Goal: Task Accomplishment & Management: Use online tool/utility

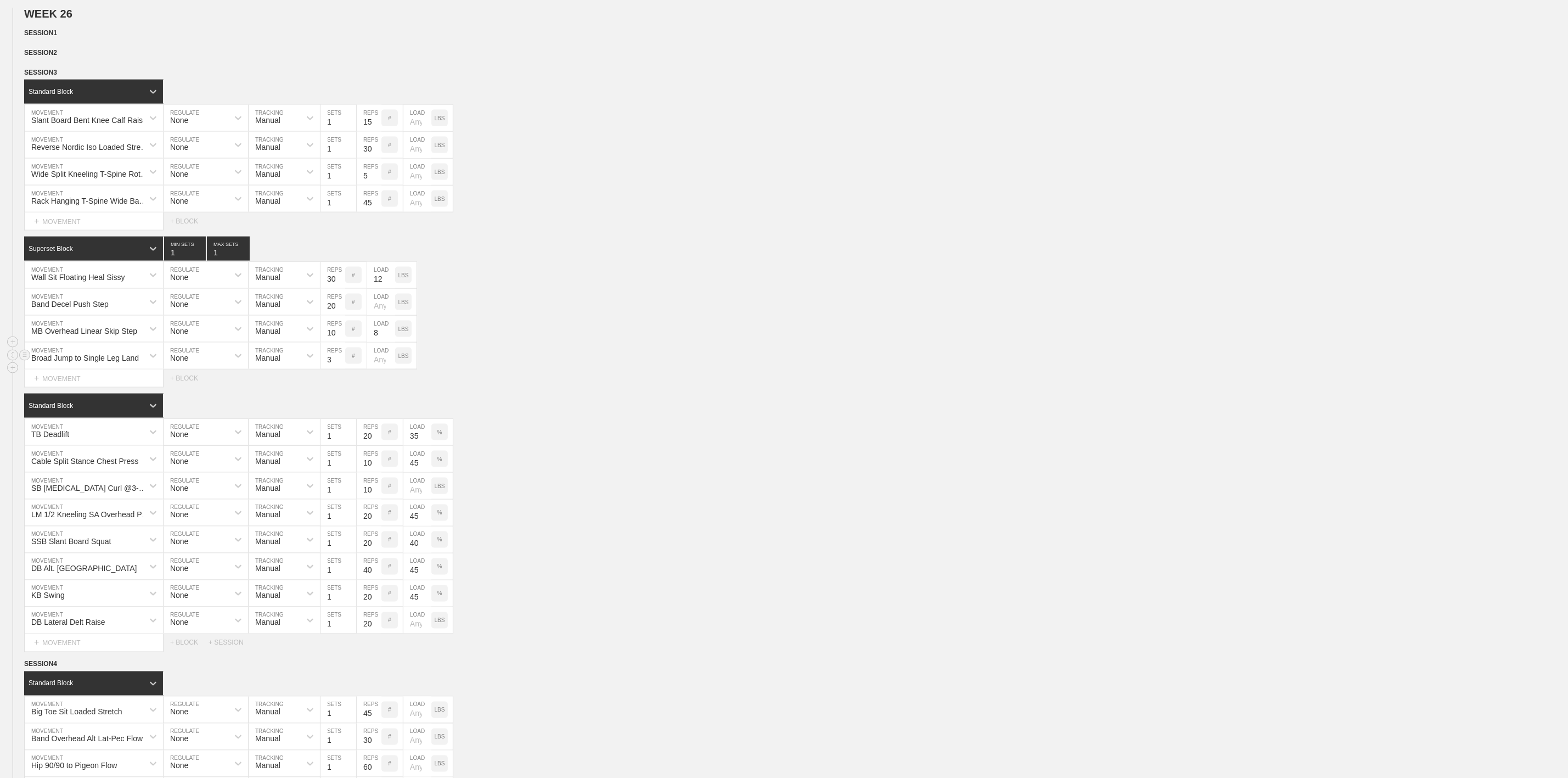
scroll to position [1071, 0]
click at [659, 370] on div "Broad Jump to Single Leg Land MOVEMENT None REGULATE Manual TRACKING 3 REPS # L…" at bounding box center [784, 356] width 1568 height 27
click at [56, 76] on span "SESSION 3" at bounding box center [44, 72] width 41 height 8
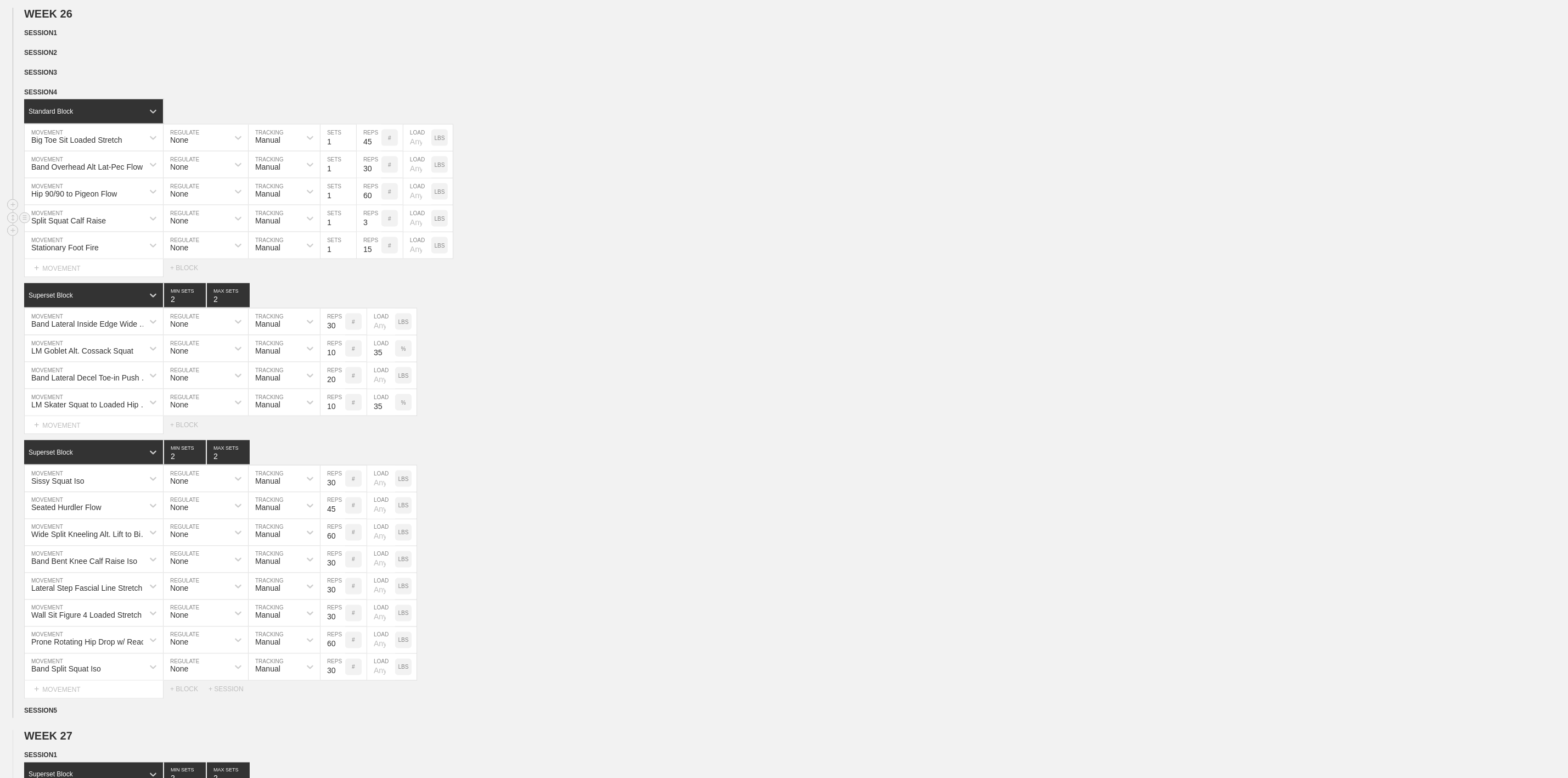
click at [368, 231] on input "3" at bounding box center [369, 219] width 25 height 26
type input "30"
click at [682, 277] on div "Select... MOVEMENT + MOVEMENT + BLOCK" at bounding box center [784, 268] width 1568 height 18
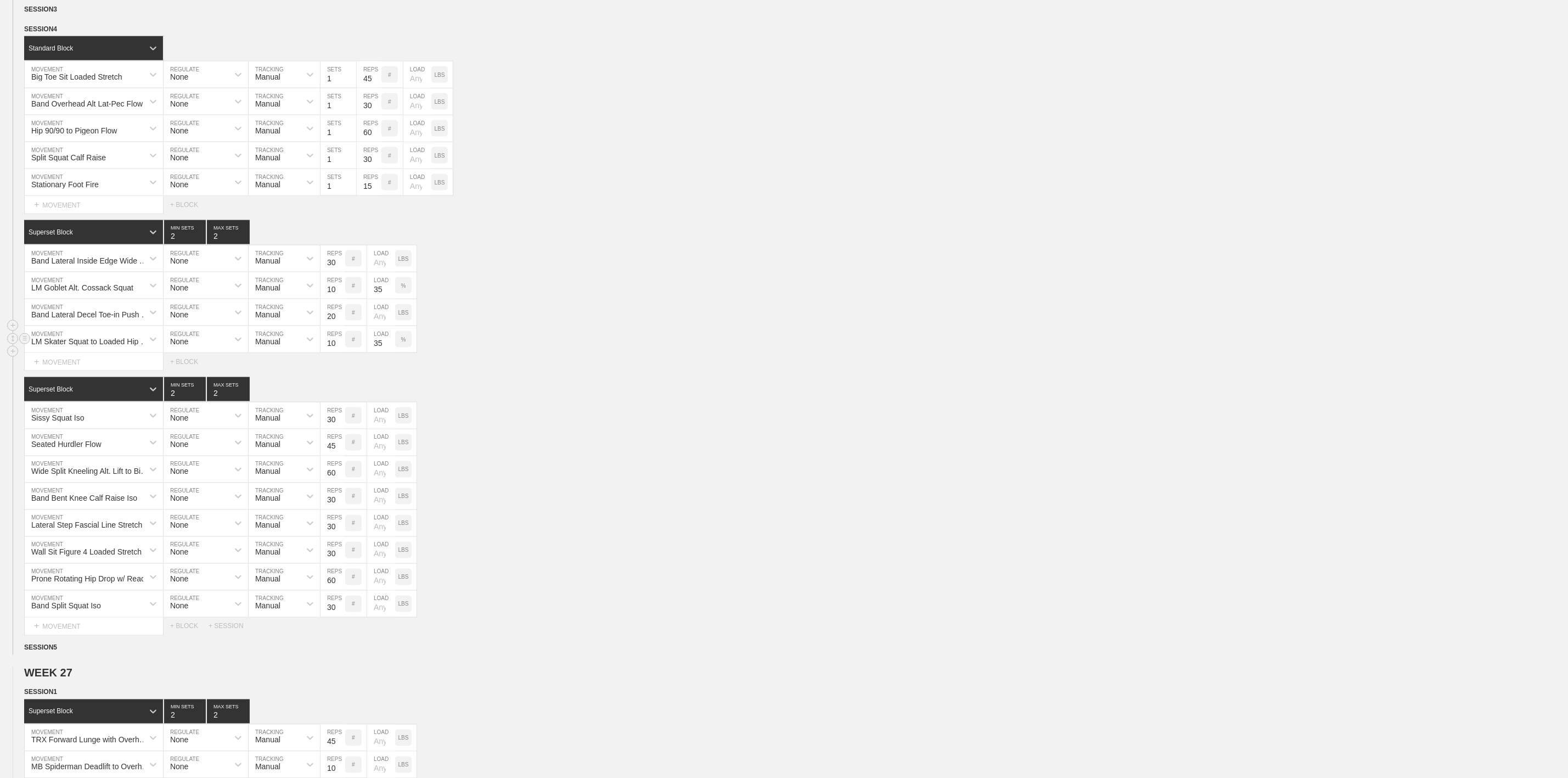
scroll to position [1153, 0]
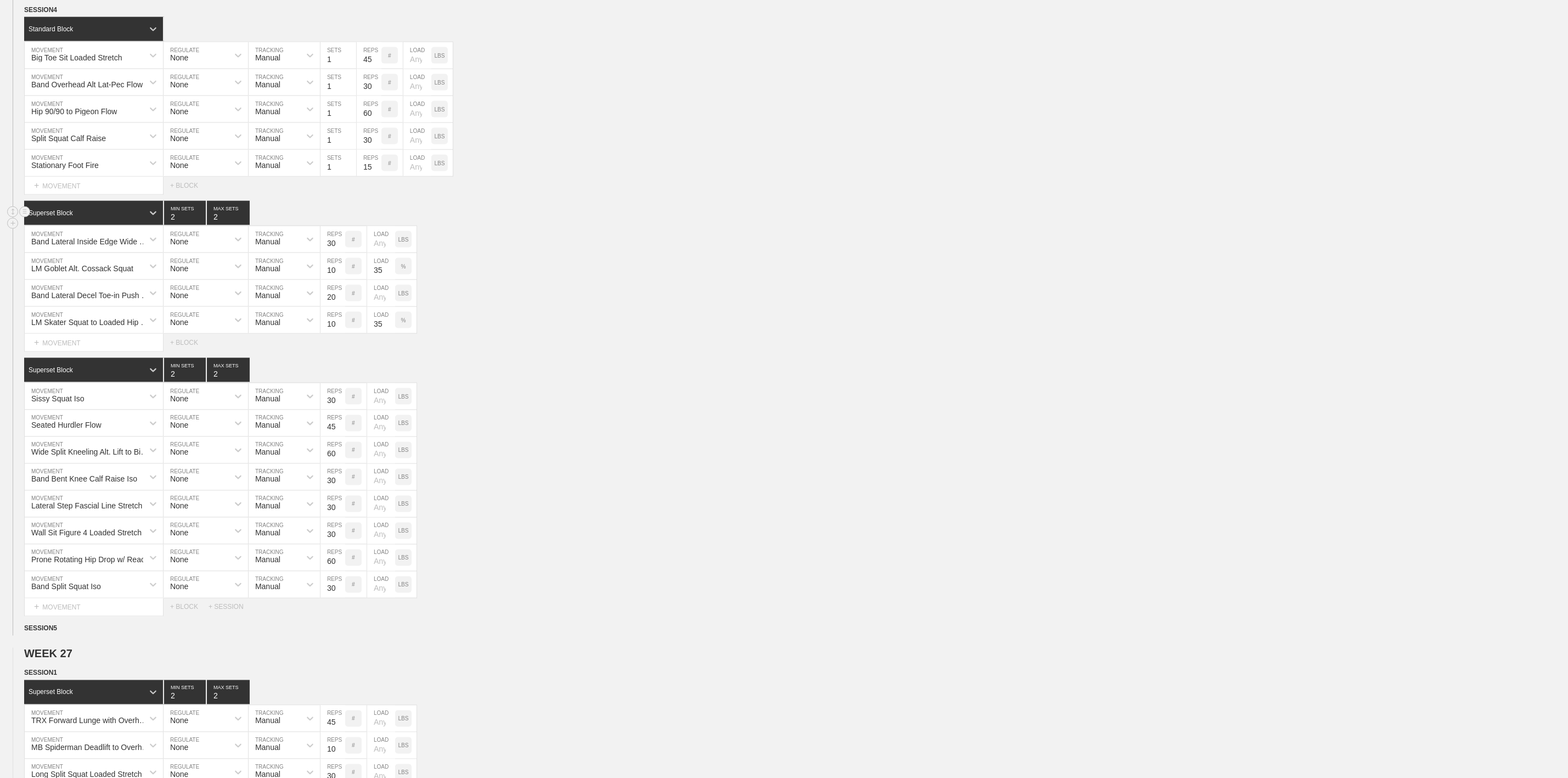
click at [617, 225] on div "Superset Block 2 MIN SETS 2 MAX SETS" at bounding box center [796, 212] width 1544 height 24
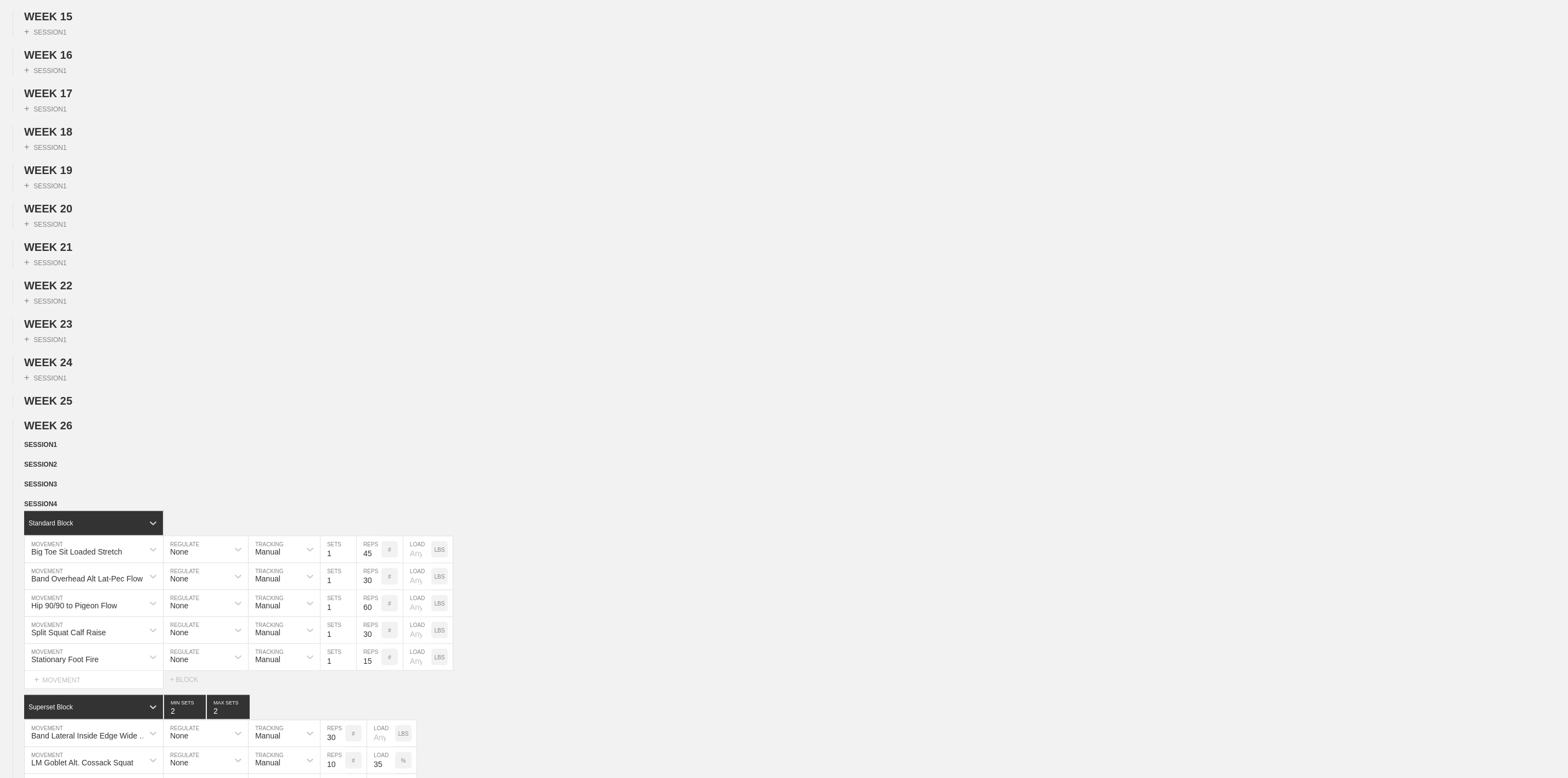
scroll to position [0, 0]
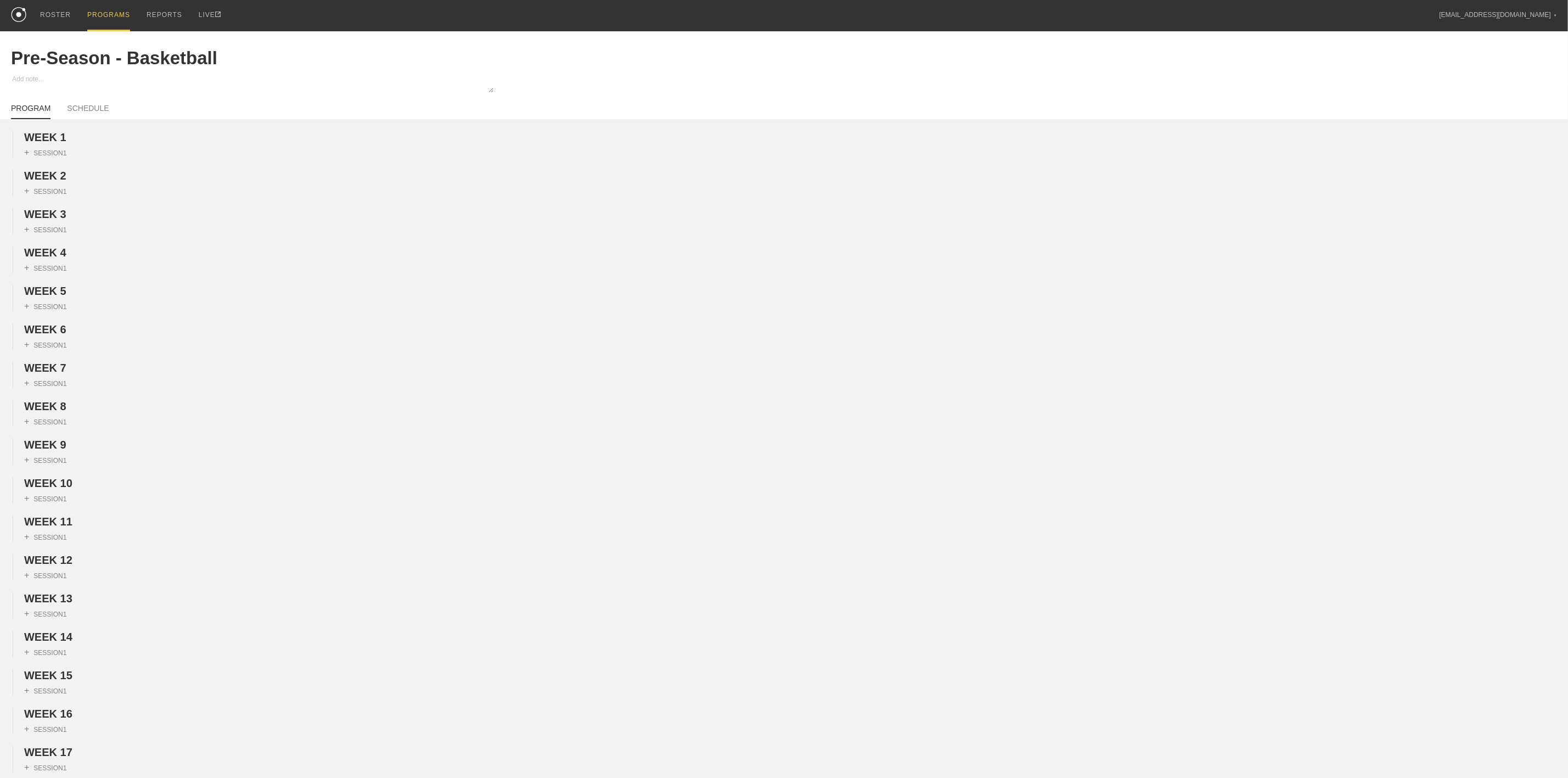
click at [111, 13] on div "PROGRAMS" at bounding box center [109, 15] width 43 height 31
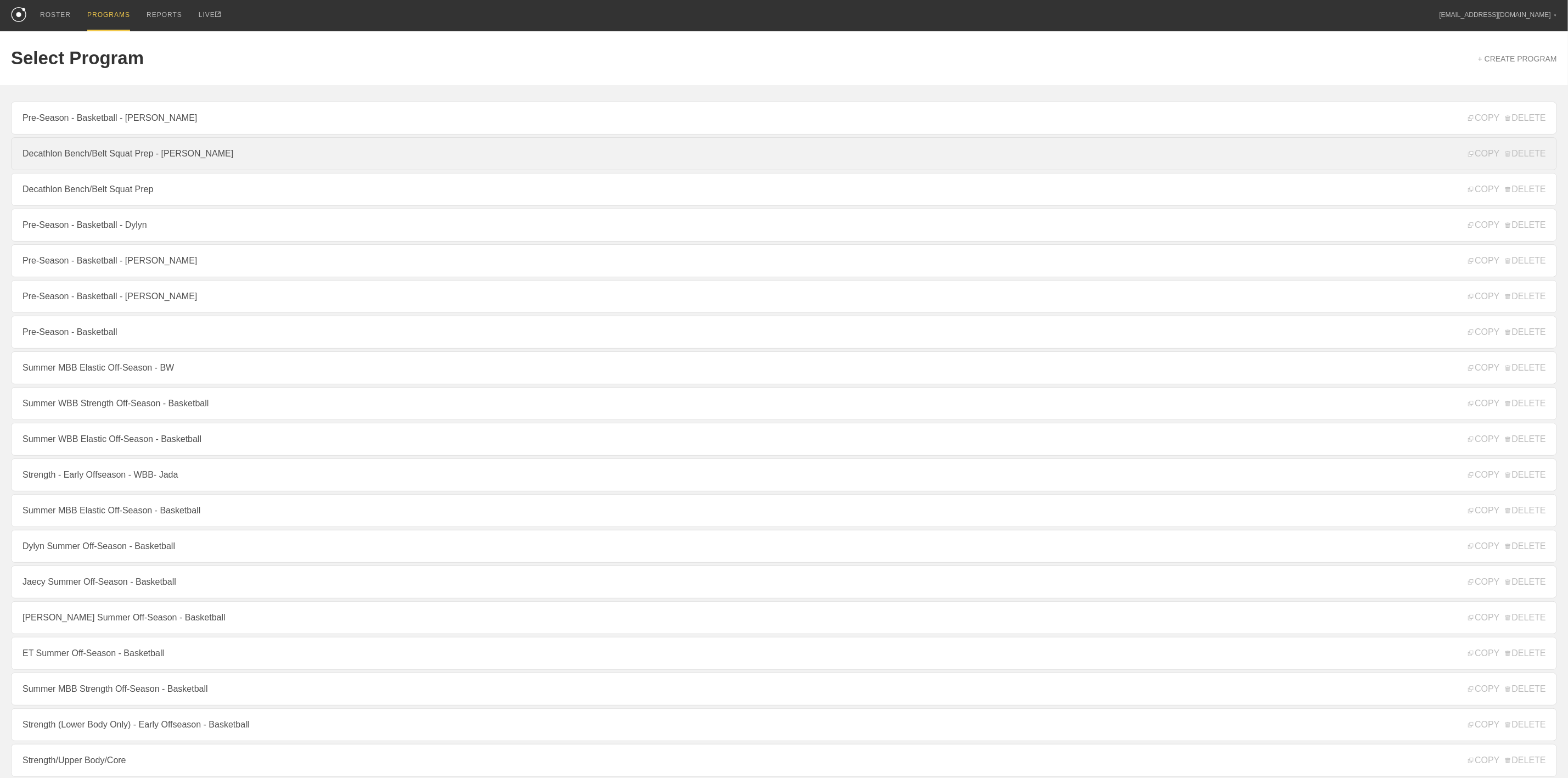
click at [174, 158] on link "Decathlon Bench/Belt Squat Prep - [PERSON_NAME]" at bounding box center [784, 154] width 1547 height 33
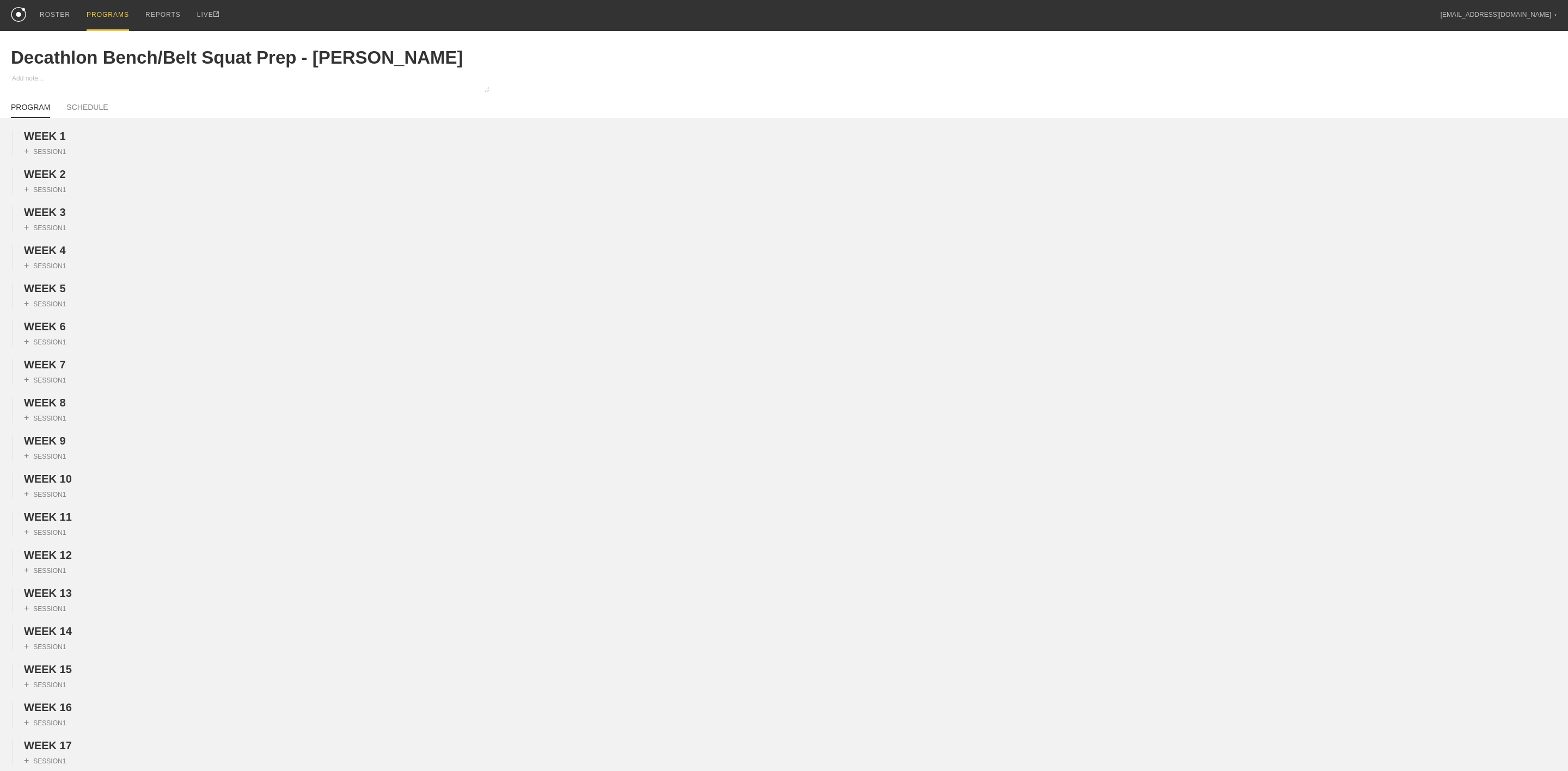
type textarea "x"
type input "Decathlon Bench/Belt Squat Prep - [PERSON_NAME]"
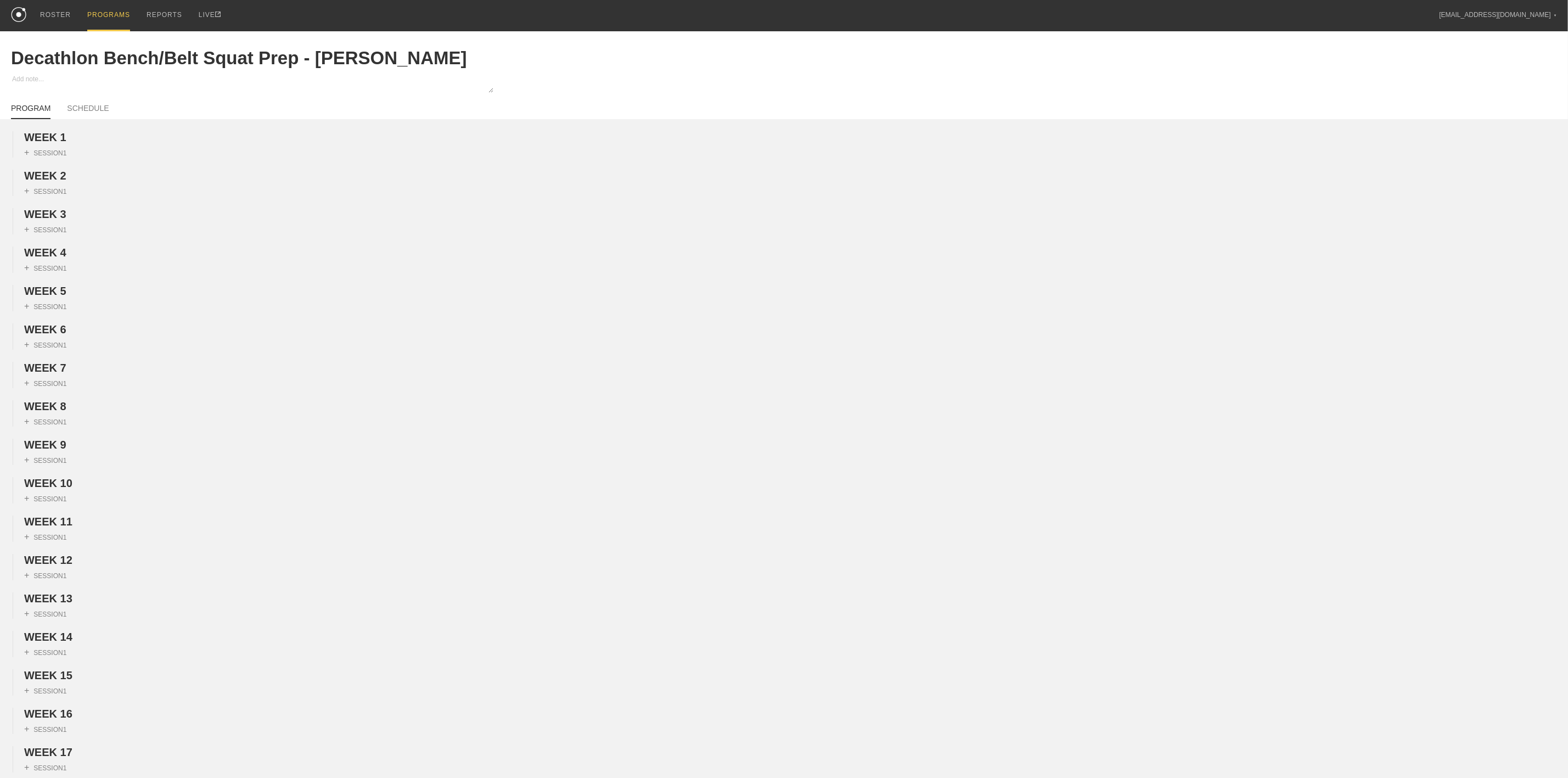
click at [109, 1] on div "PROGRAMS" at bounding box center [109, 15] width 43 height 31
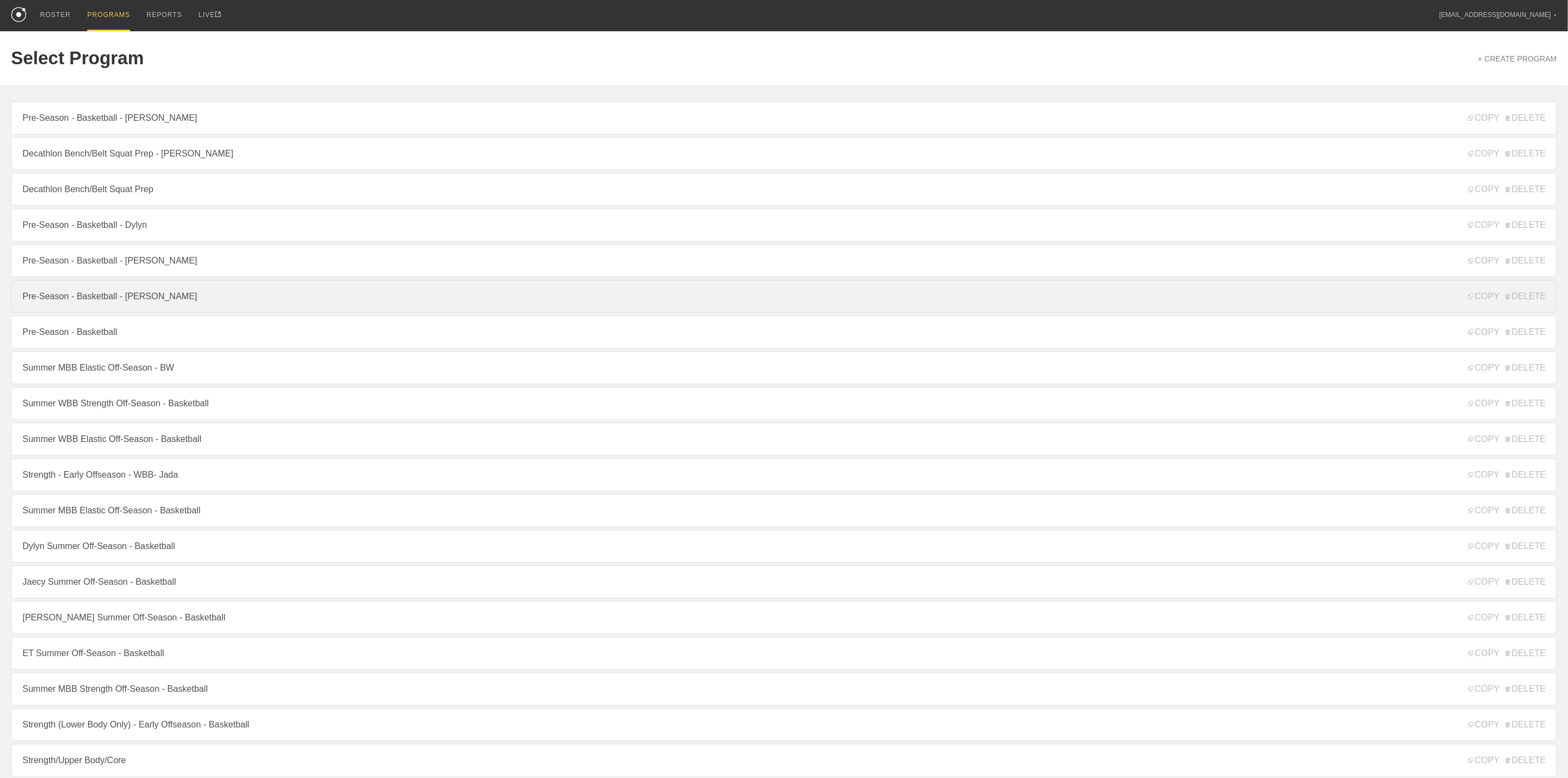
click at [133, 311] on link "Pre-Season - Basketball - [PERSON_NAME]" at bounding box center [784, 297] width 1547 height 33
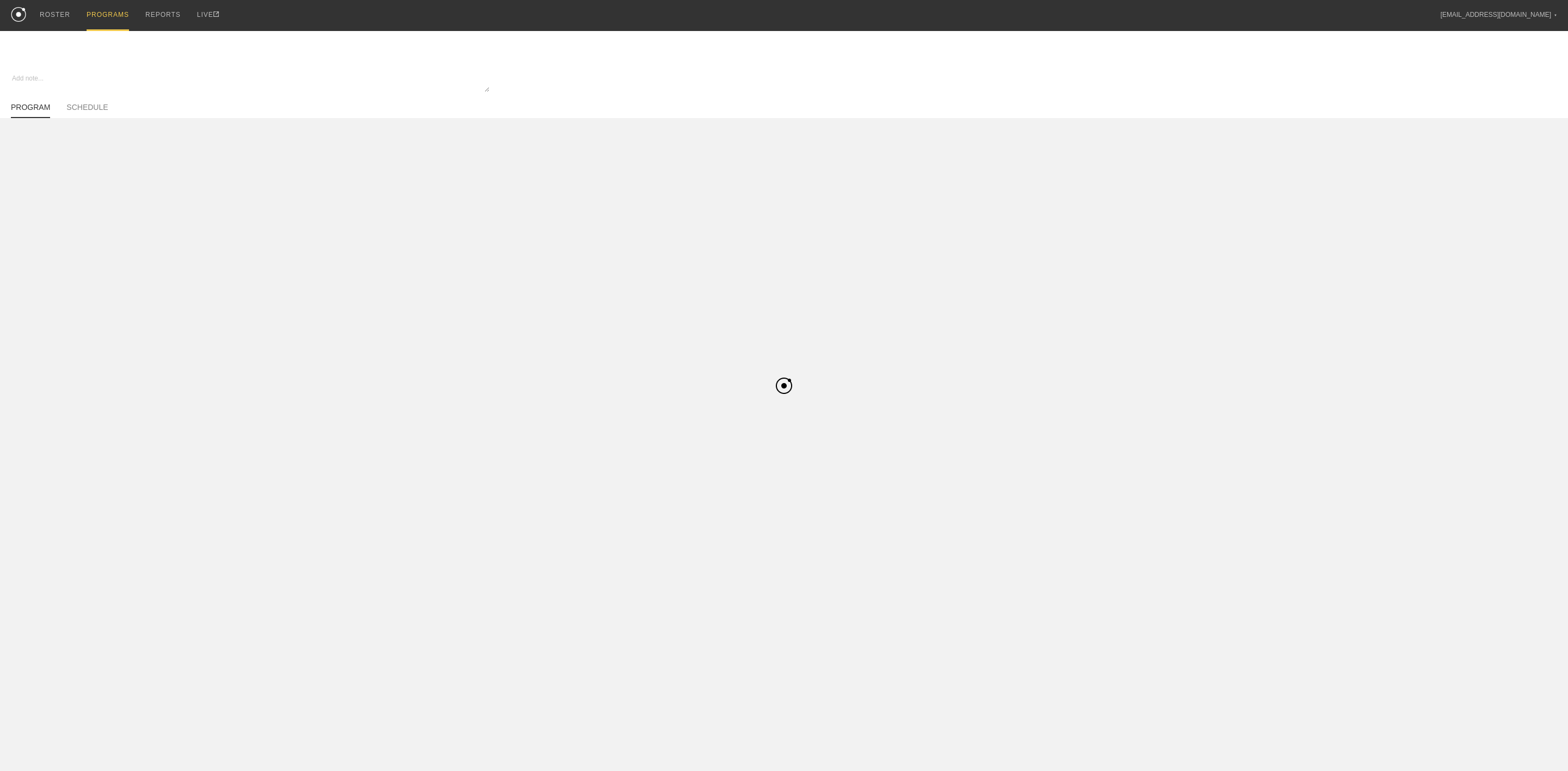
type textarea "x"
type input "Pre-Season - Basketball - [PERSON_NAME]"
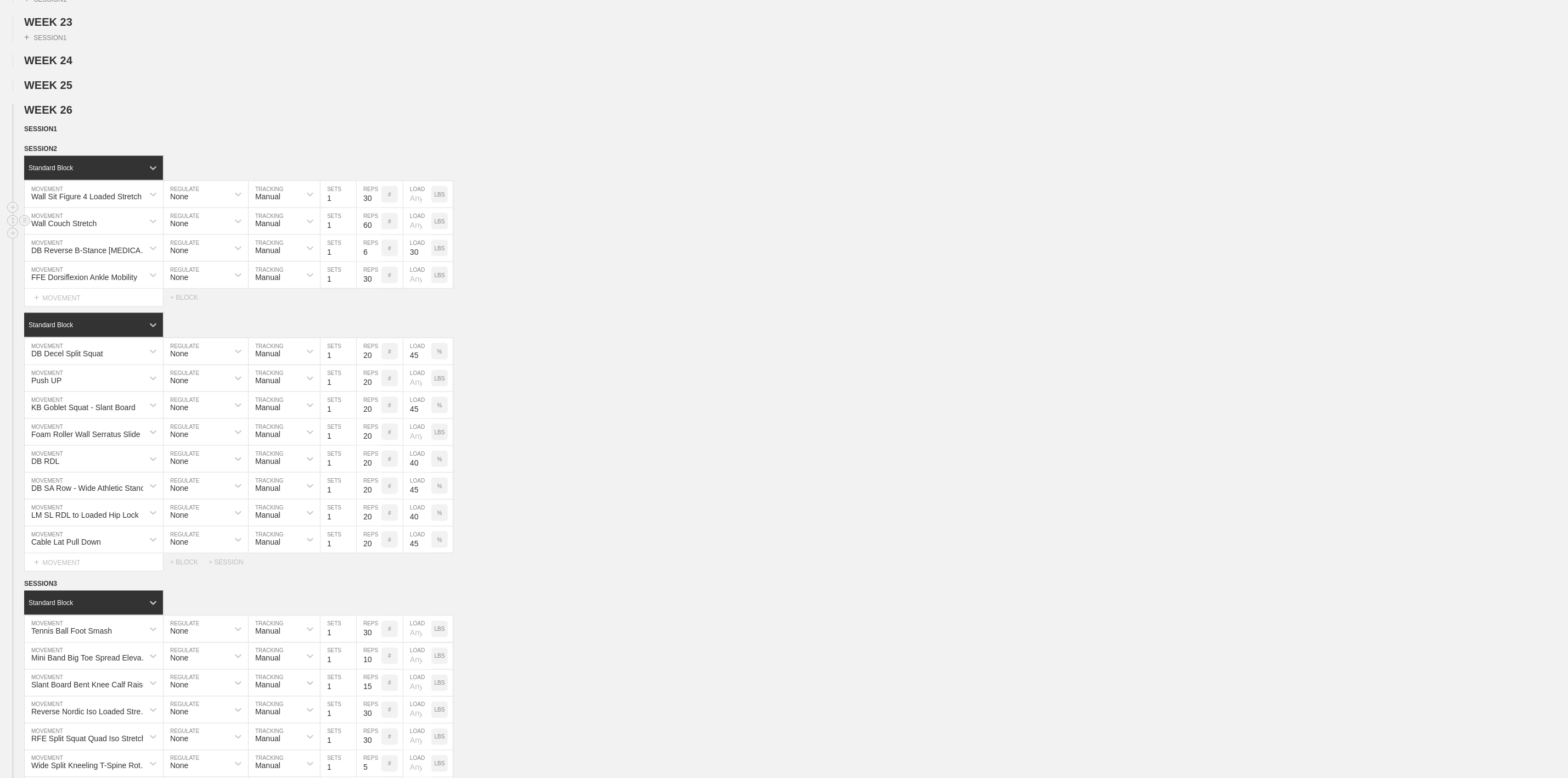
scroll to position [989, 0]
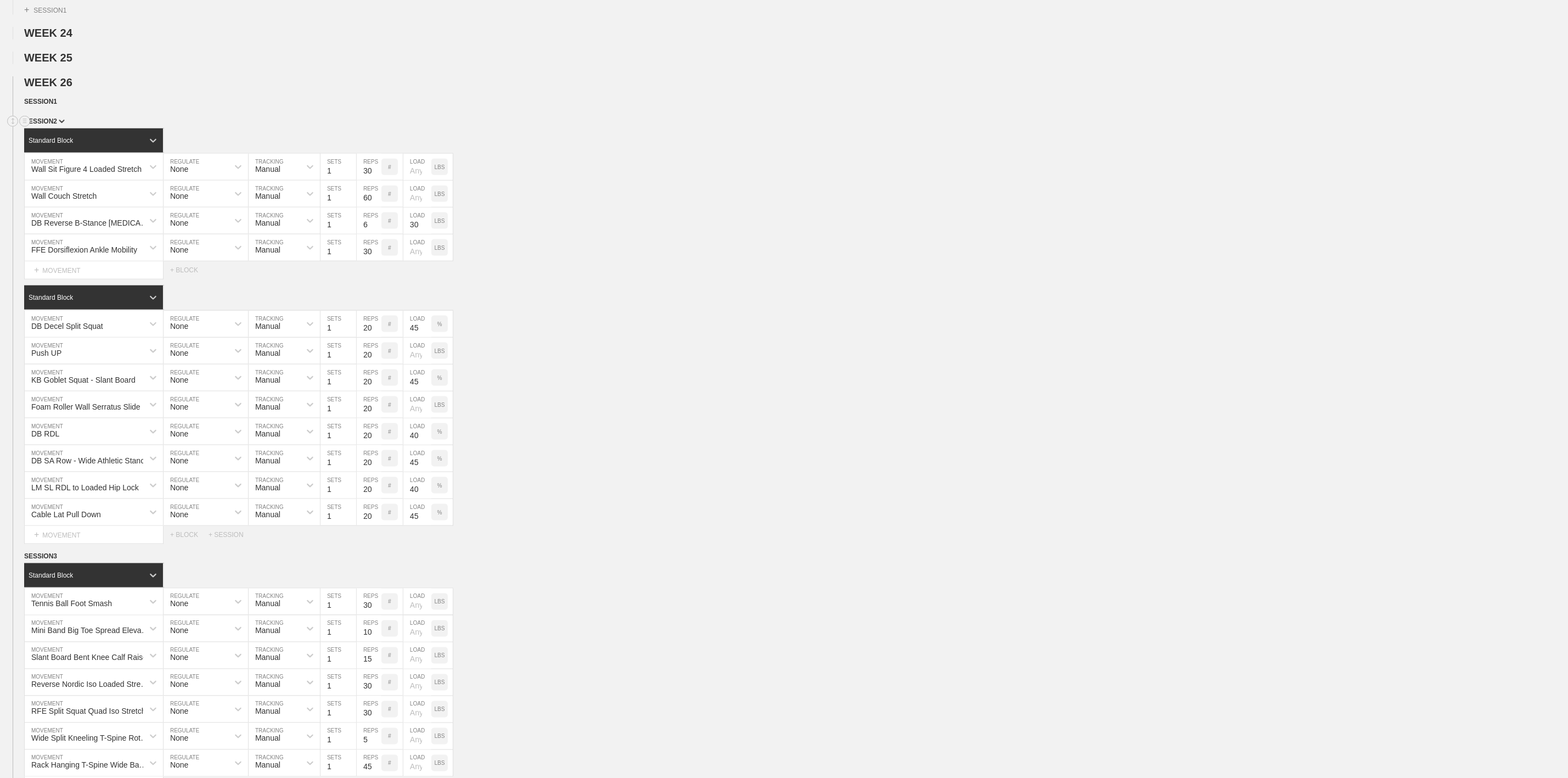
click at [56, 125] on span "SESSION 2" at bounding box center [44, 121] width 41 height 8
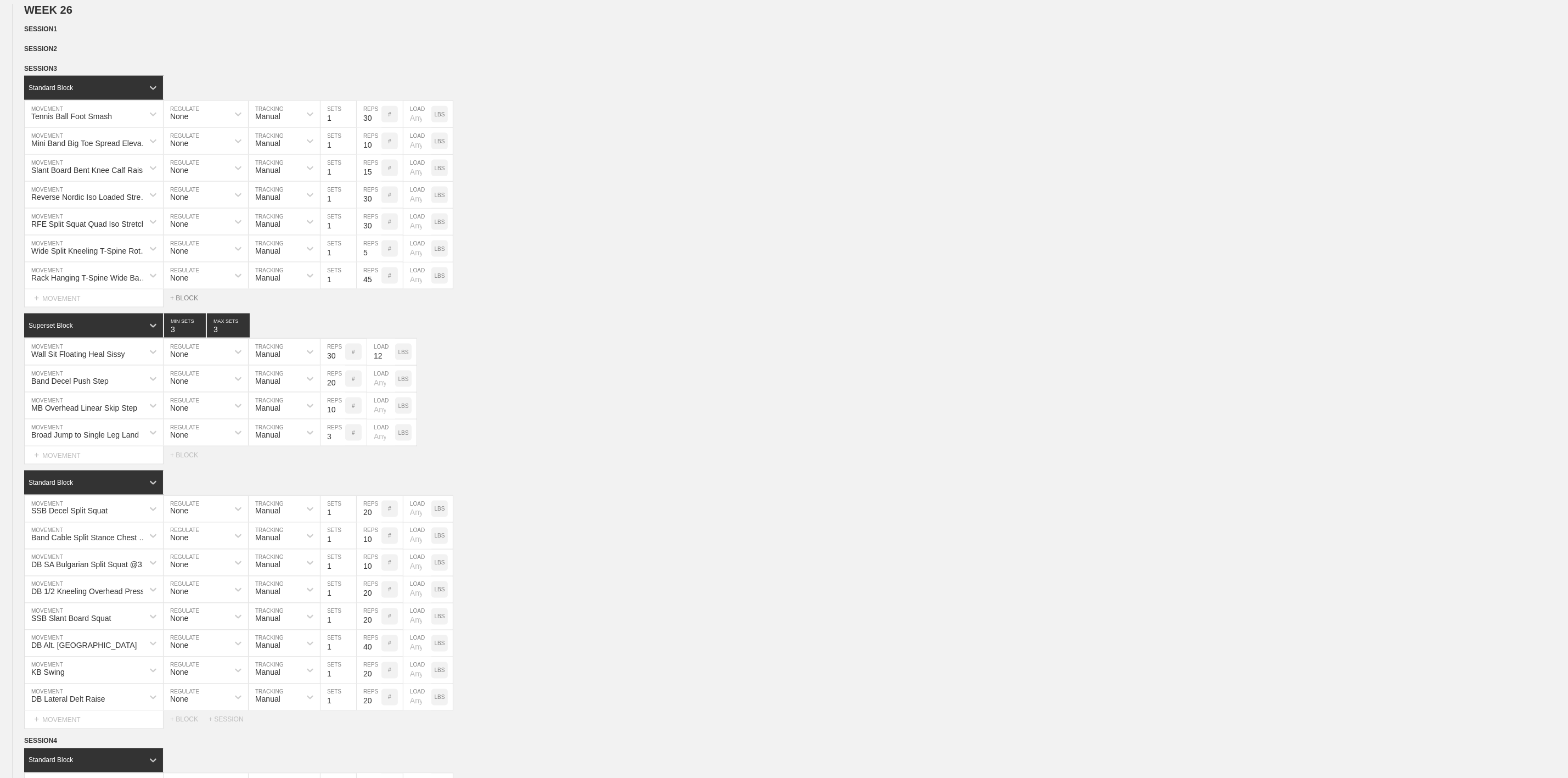
scroll to position [1071, 0]
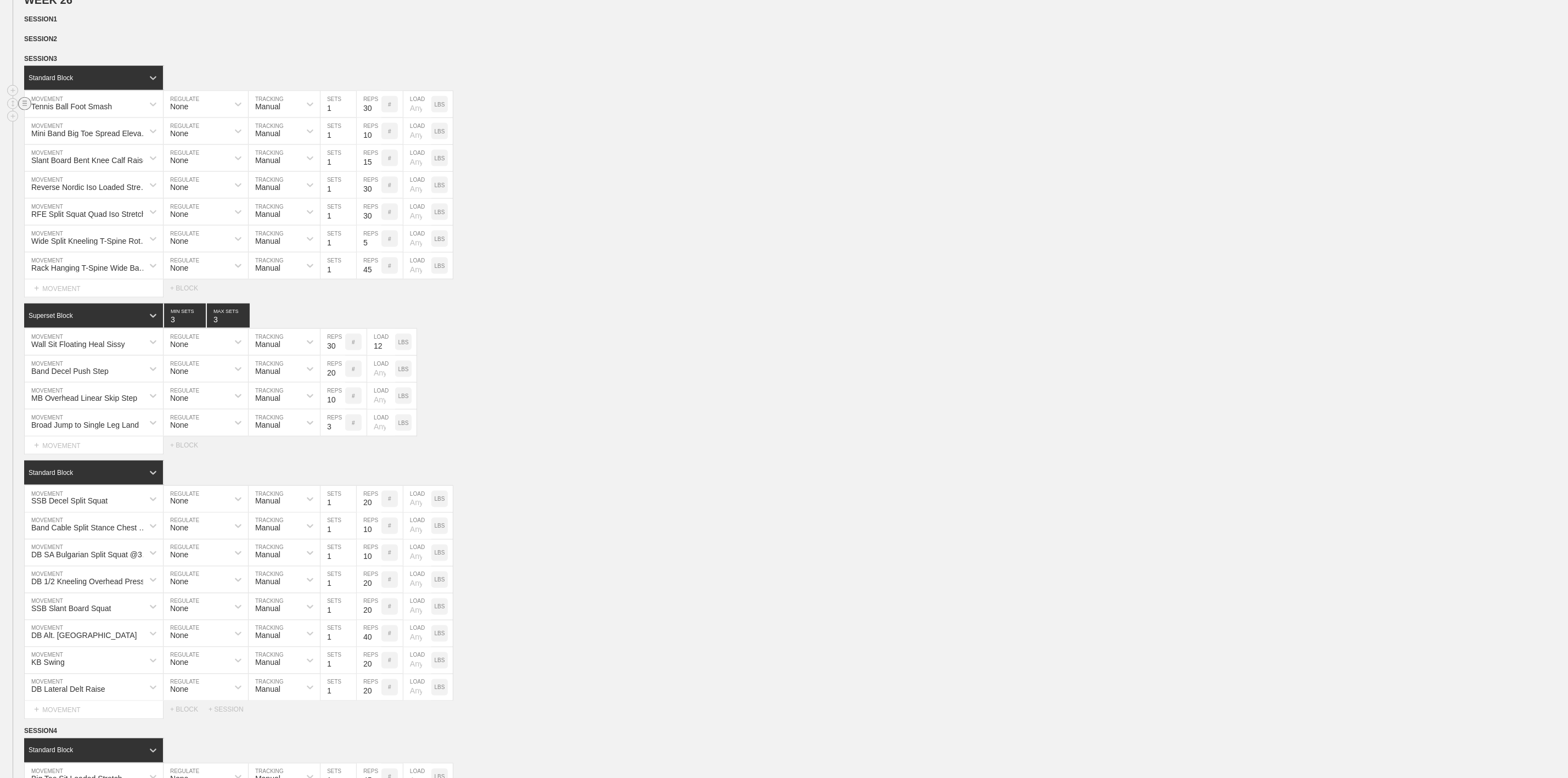
click at [25, 110] on circle at bounding box center [25, 103] width 13 height 13
click at [60, 162] on div "DELETE" at bounding box center [77, 161] width 88 height 17
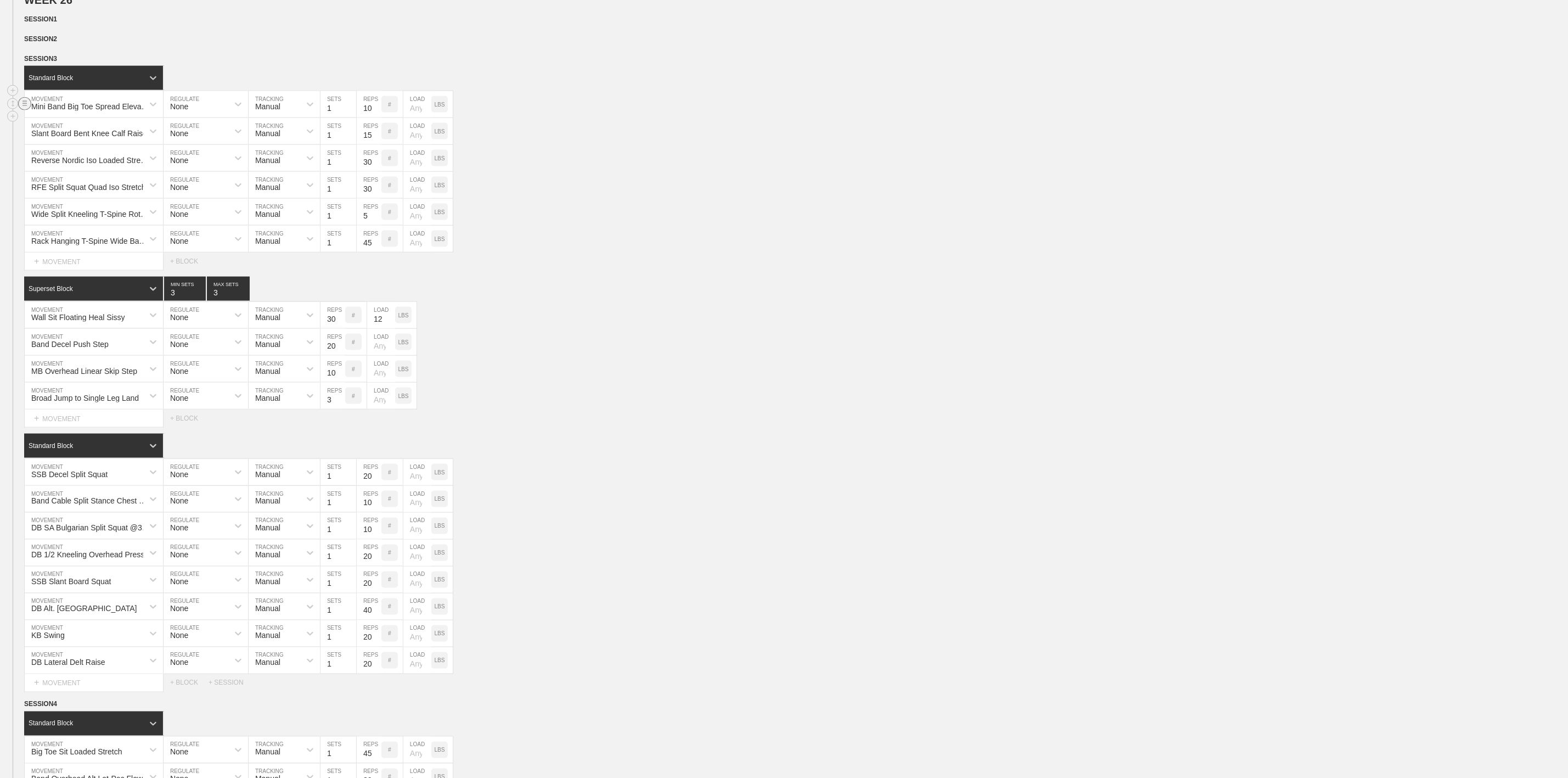
click at [23, 110] on circle at bounding box center [25, 103] width 13 height 13
click at [45, 158] on div "DELETE" at bounding box center [77, 161] width 88 height 17
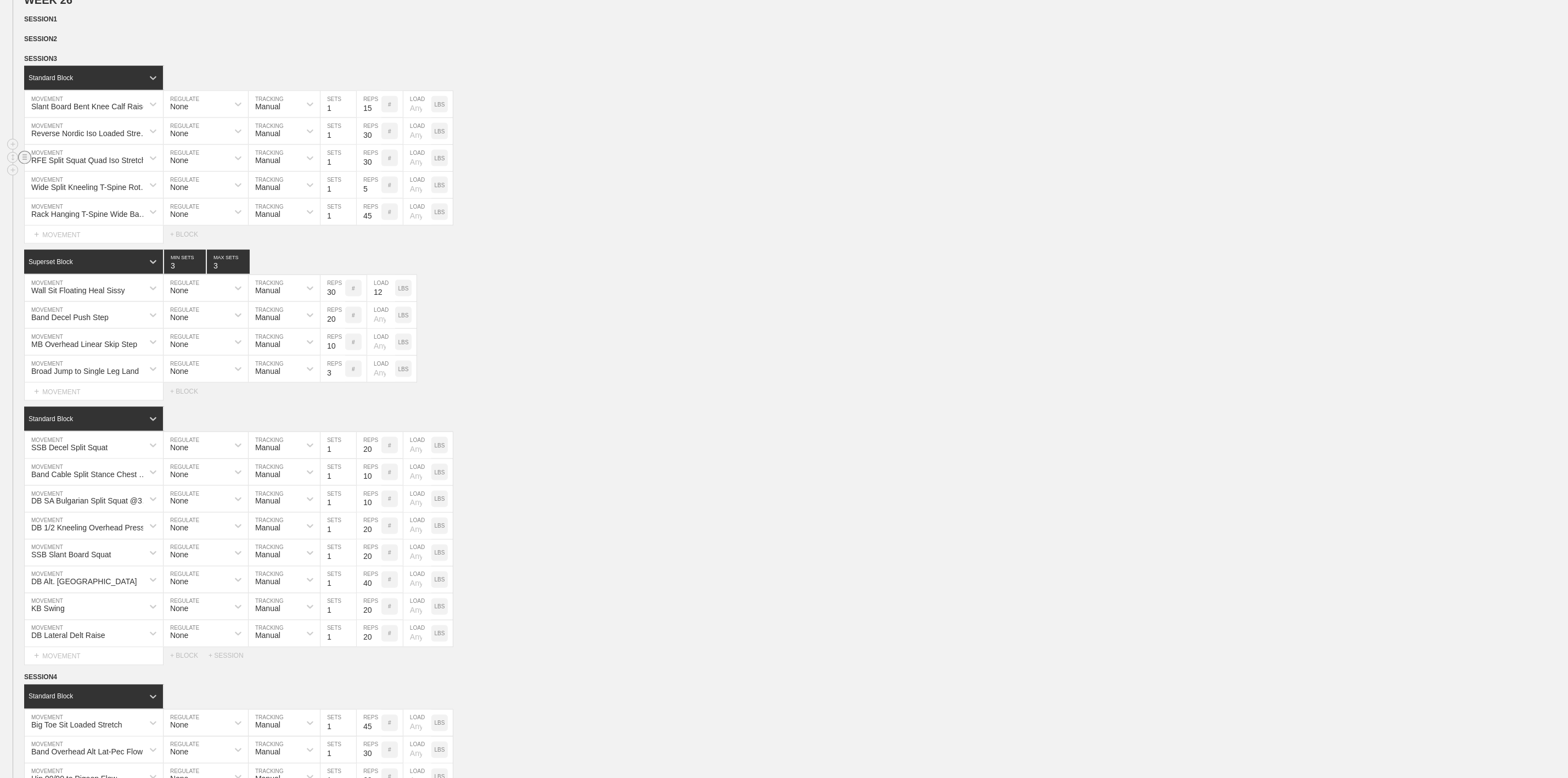
click at [22, 164] on circle at bounding box center [25, 157] width 13 height 13
click at [68, 216] on div "DELETE" at bounding box center [77, 216] width 88 height 17
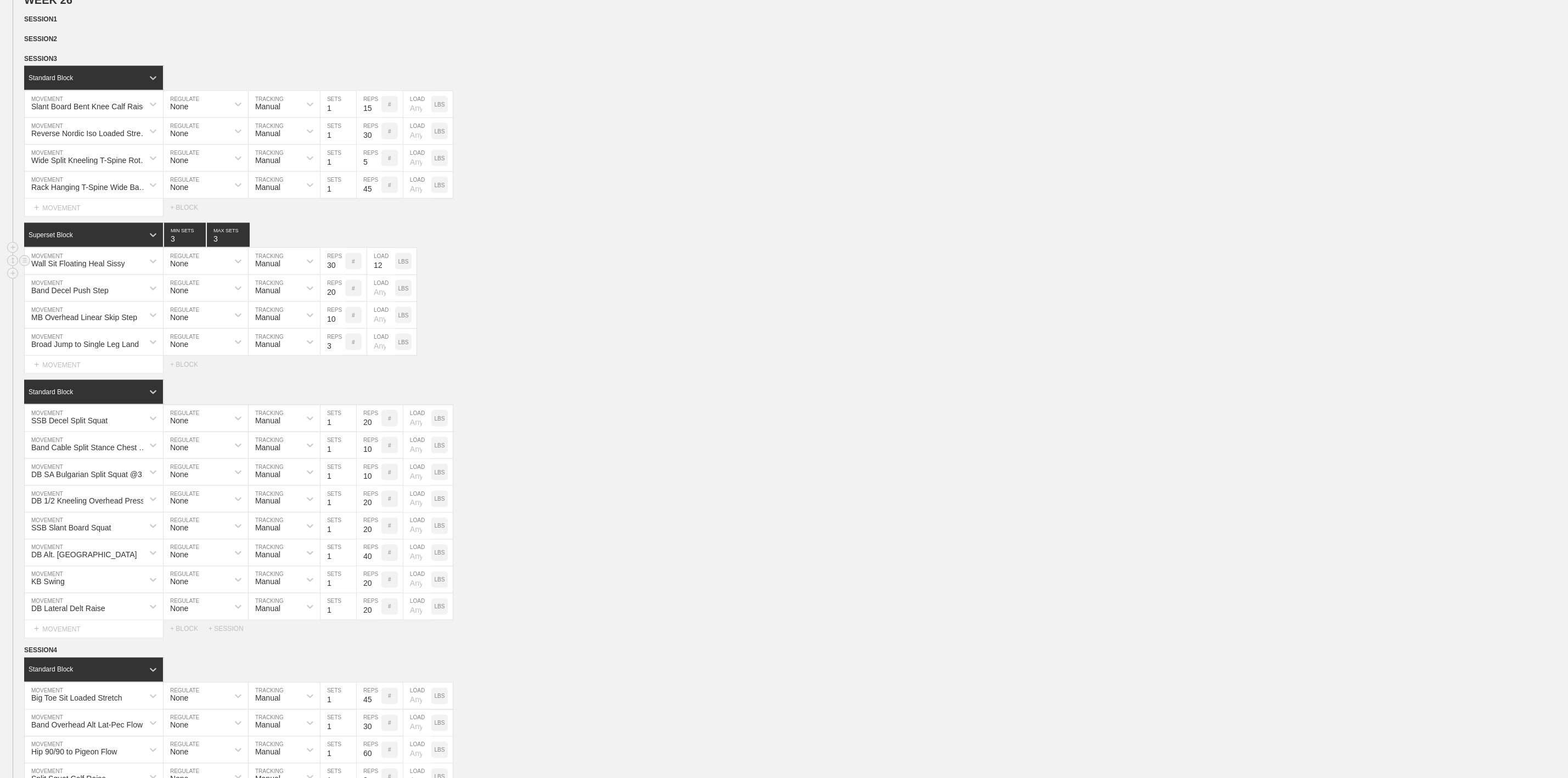
click at [527, 275] on div "Wall Sit Floating Heal Sissy MOVEMENT None REGULATE Manual TRACKING 30 REPS # 1…" at bounding box center [784, 262] width 1568 height 27
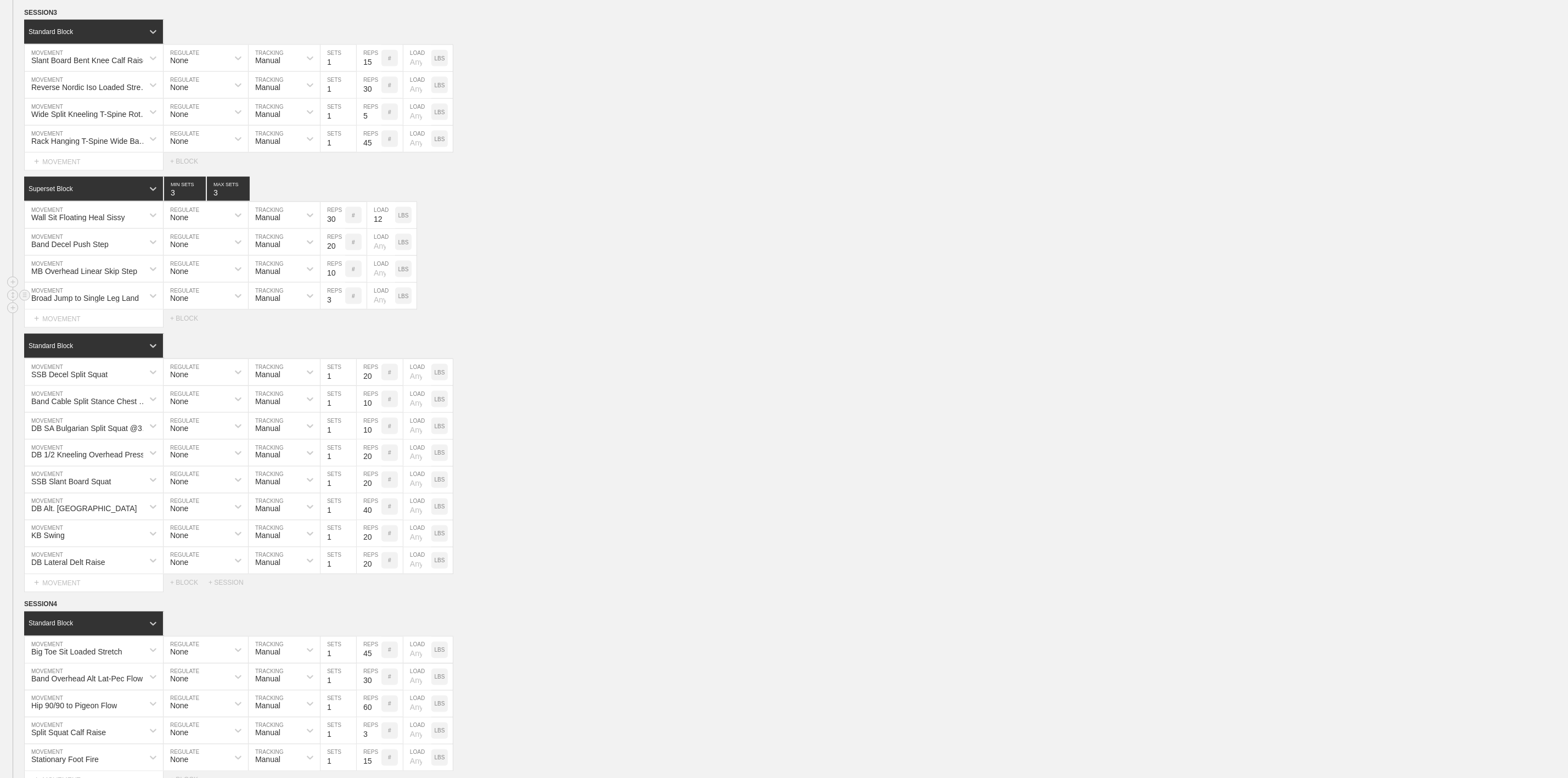
scroll to position [1153, 0]
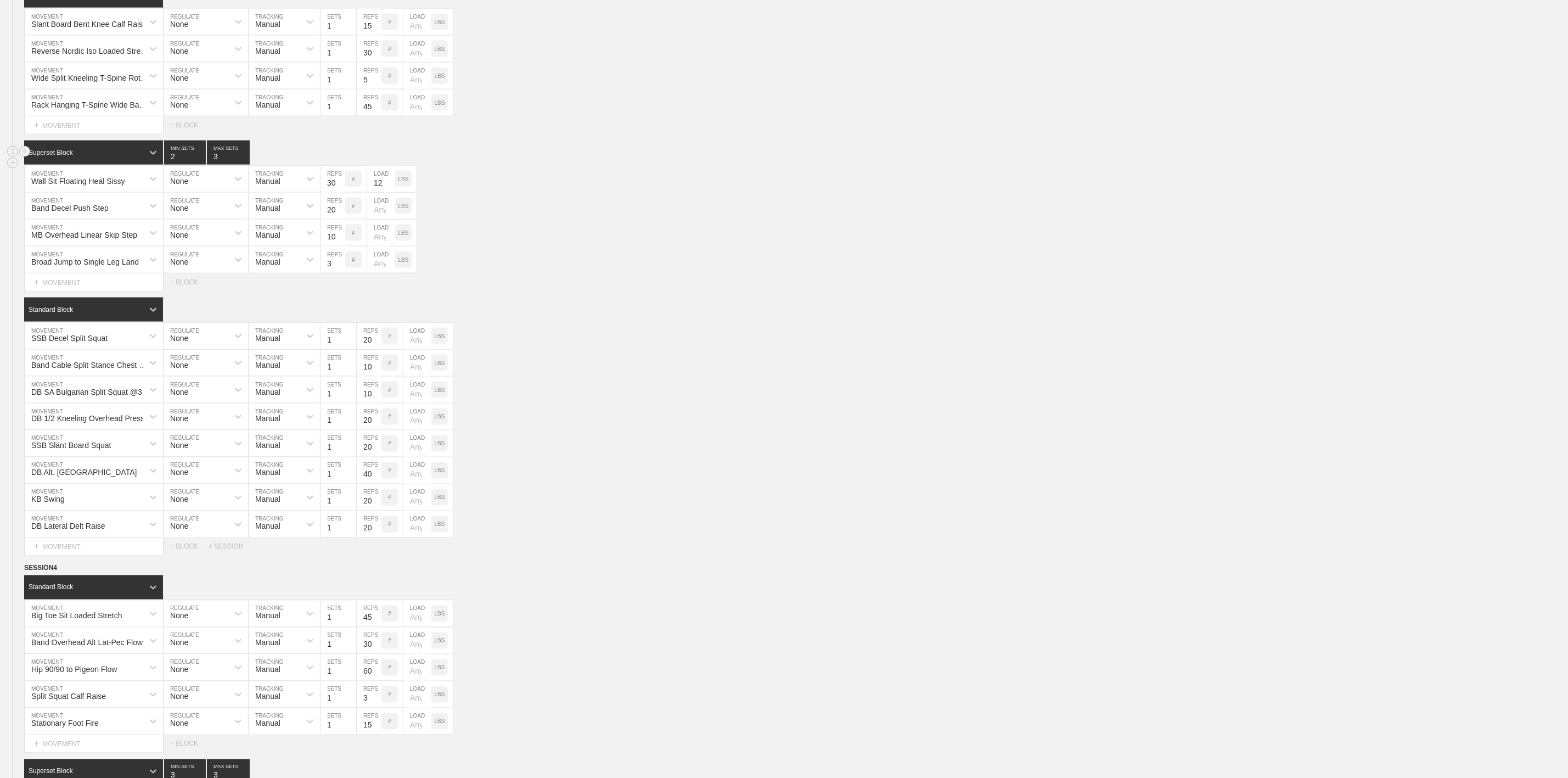
click at [201, 165] on input "2" at bounding box center [185, 152] width 42 height 24
click at [201, 165] on input "1" at bounding box center [185, 152] width 42 height 24
type input "1"
click at [201, 165] on input "1" at bounding box center [185, 152] width 42 height 24
click at [244, 165] on input "2" at bounding box center [228, 152] width 43 height 24
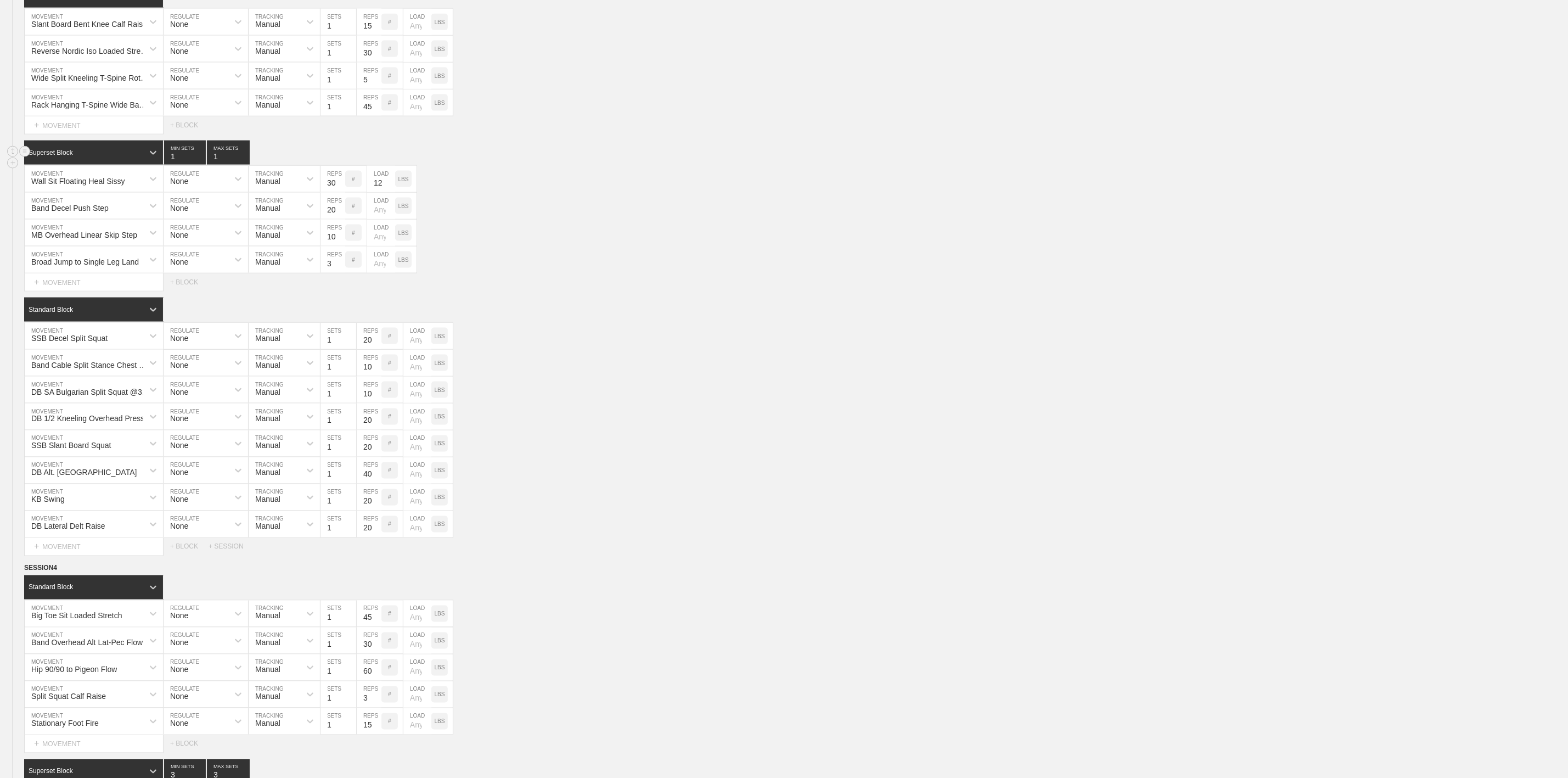
click at [244, 165] on input "1" at bounding box center [228, 152] width 43 height 24
type input "1"
click at [244, 165] on input "1" at bounding box center [228, 152] width 43 height 24
drag, startPoint x: 613, startPoint y: 287, endPoint x: 597, endPoint y: 282, distance: 16.8
click at [612, 273] on div "Broad Jump to Single Leg Land MOVEMENT None REGULATE Manual TRACKING 3 REPS # L…" at bounding box center [784, 260] width 1568 height 27
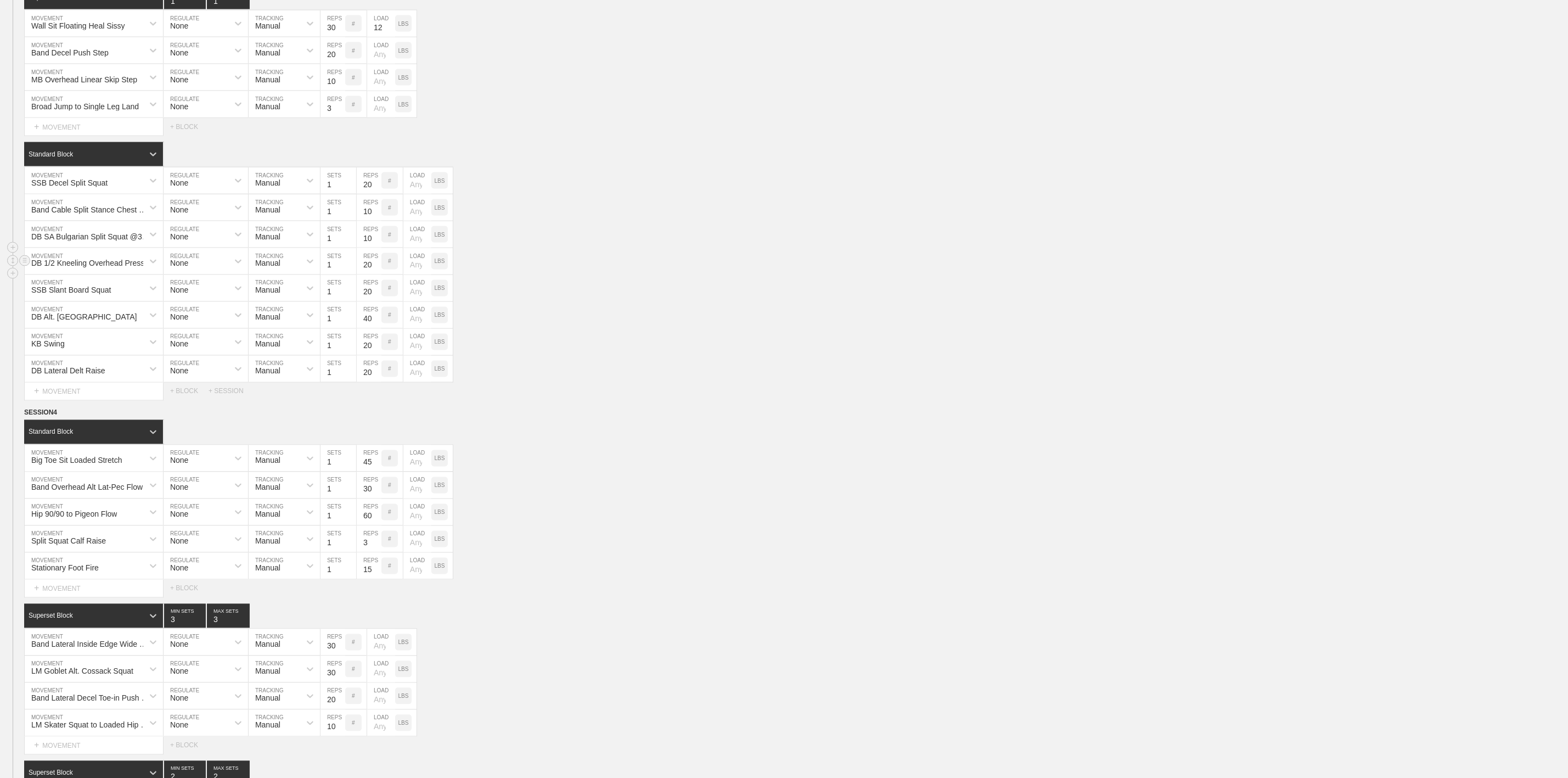
scroll to position [1318, 0]
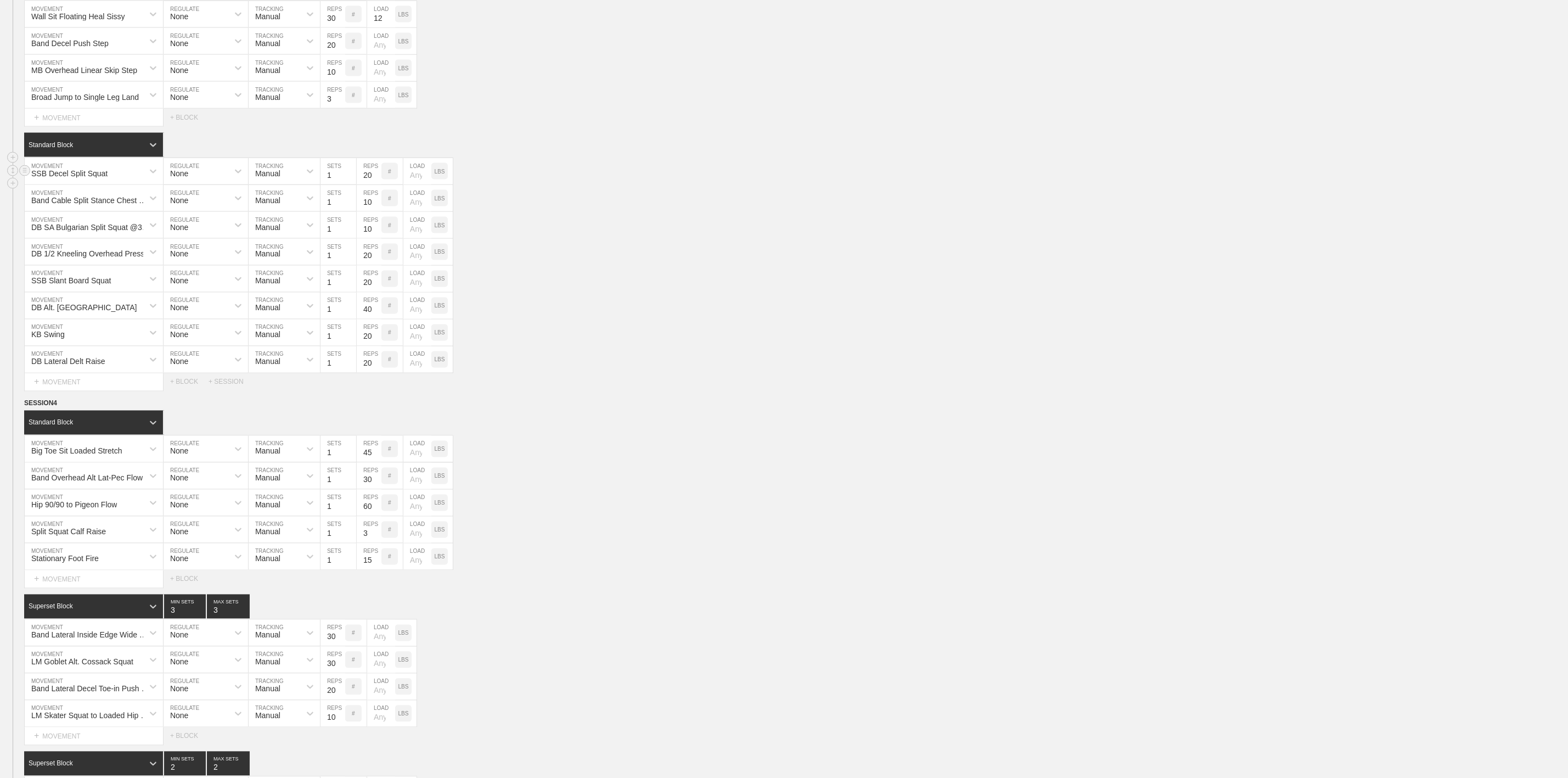
click at [86, 178] on div "SSB Decel Split Squat" at bounding box center [69, 173] width 76 height 9
type input "TB Deadlift"
click at [442, 174] on p "LBS" at bounding box center [439, 172] width 10 height 6
click at [409, 185] on input "number" at bounding box center [417, 171] width 28 height 26
type input "35"
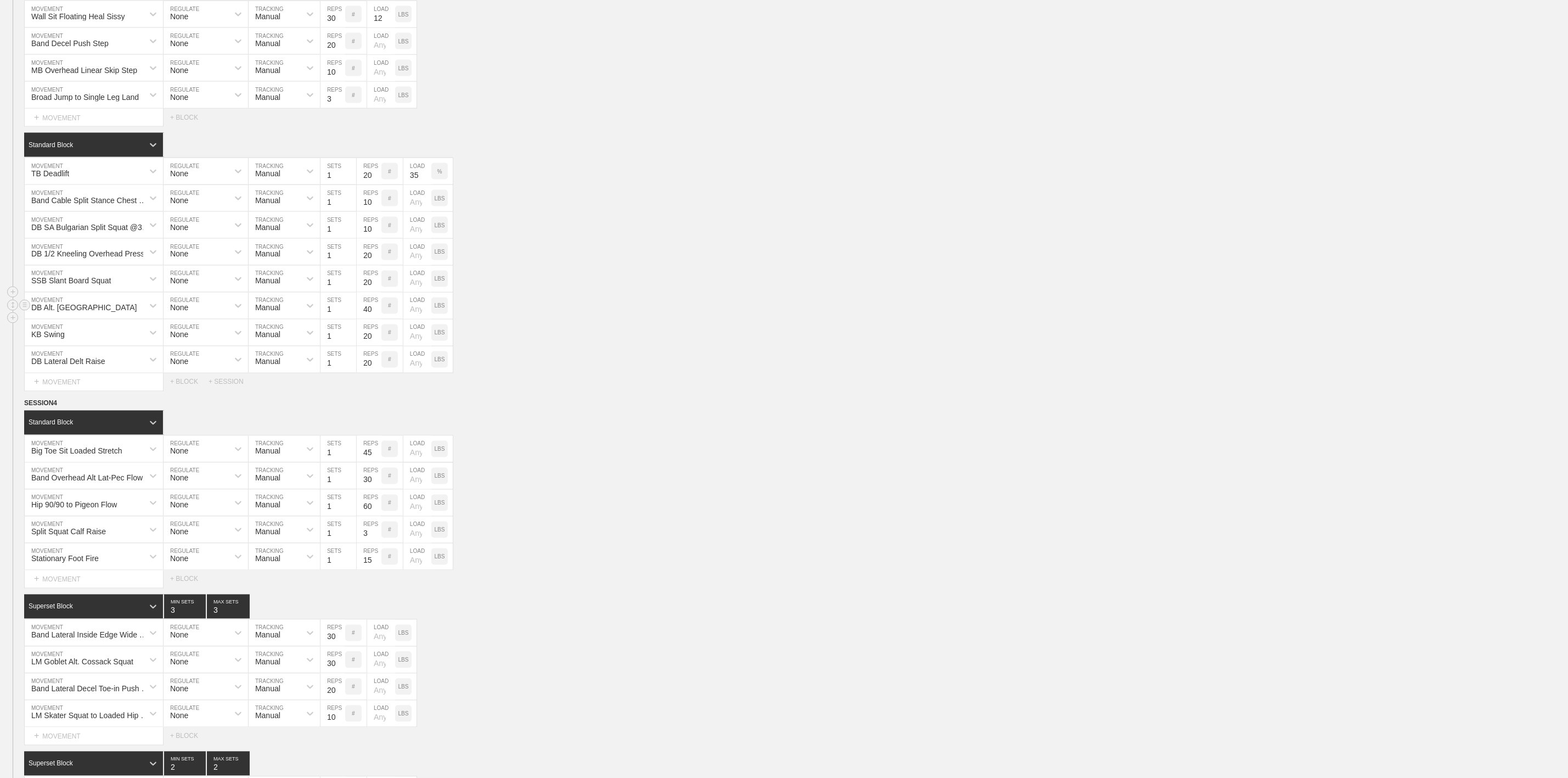
click at [610, 320] on div "DB Alt. Renegade Row MOVEMENT None REGULATE Manual TRACKING 1 SETS 40 REPS # LO…" at bounding box center [784, 306] width 1568 height 27
click at [93, 208] on div "Band Cable Split Stance Chest Press" at bounding box center [83, 198] width 118 height 18
type input "Cable Split [PERSON_NAME]"
click at [106, 265] on div "Cable Split Stance Chest Press" at bounding box center [93, 256] width 138 height 18
click at [106, 231] on div "DB SA Bulgarian Split Squat @3-0-X-1" at bounding box center [91, 227] width 119 height 9
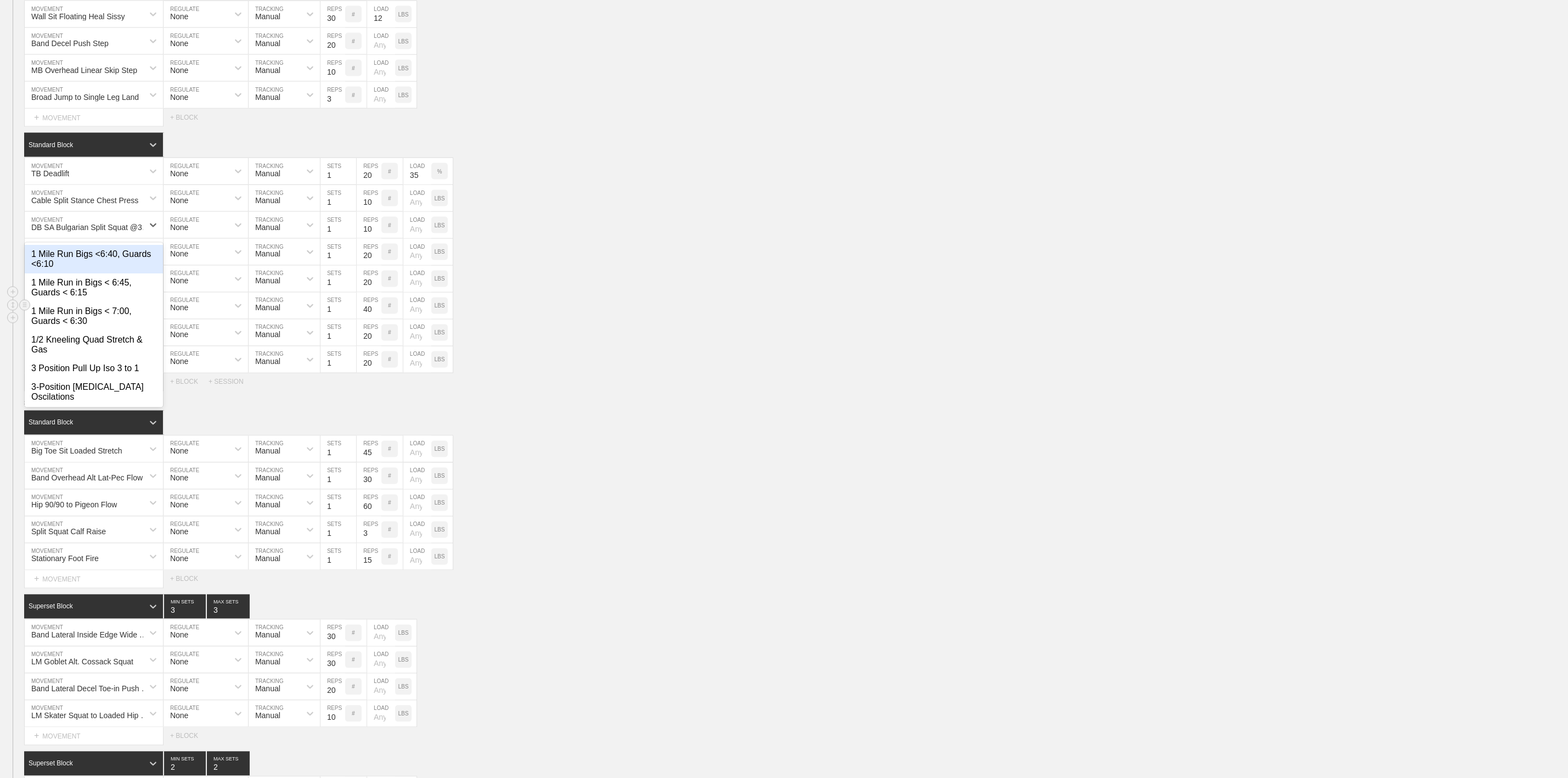
click at [538, 320] on div "DB Alt. Renegade Row MOVEMENT None REGULATE Manual TRACKING 1 SETS 40 REPS # LO…" at bounding box center [784, 306] width 1568 height 27
click at [85, 259] on div "DB 1/2 Kneeling Overhead Press" at bounding box center [88, 254] width 113 height 9
click at [728, 239] on div "DB SA Bulgarian Split Squat @3-0-X-1 MOVEMENT None REGULATE Manual TRACKING 1 S…" at bounding box center [784, 225] width 1568 height 27
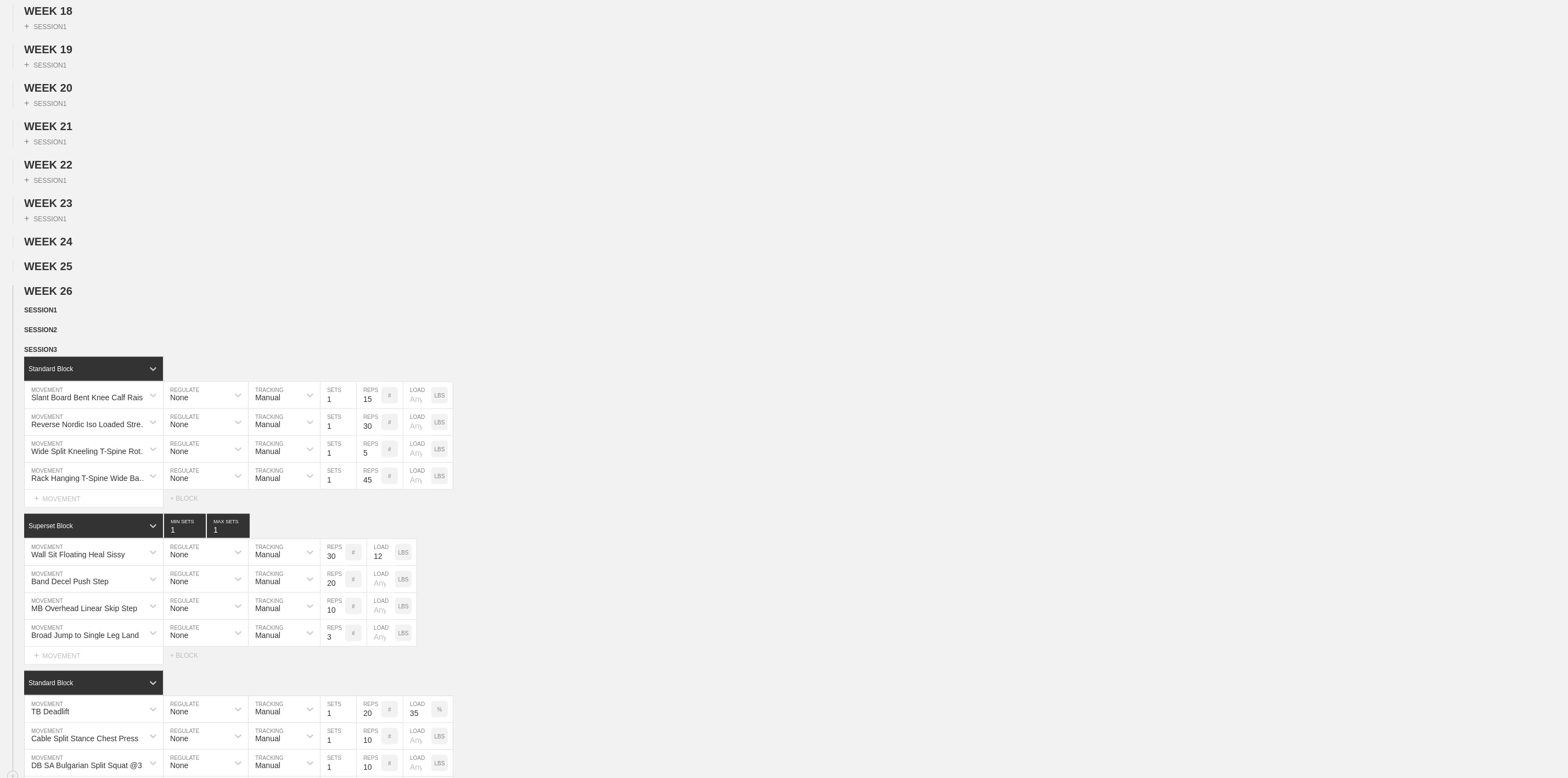
scroll to position [742, 0]
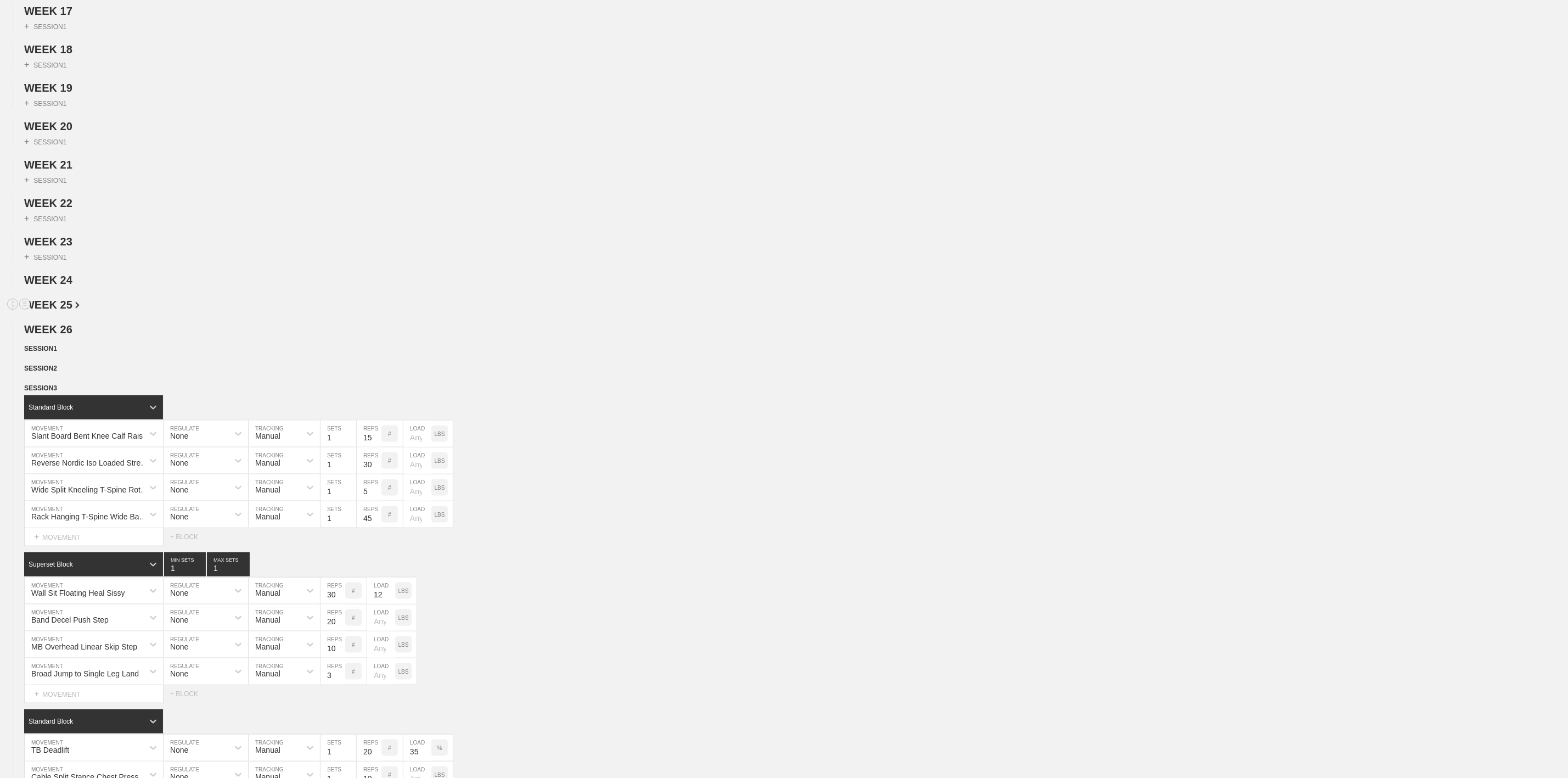
click at [53, 311] on span "WEEK 25" at bounding box center [52, 305] width 55 height 12
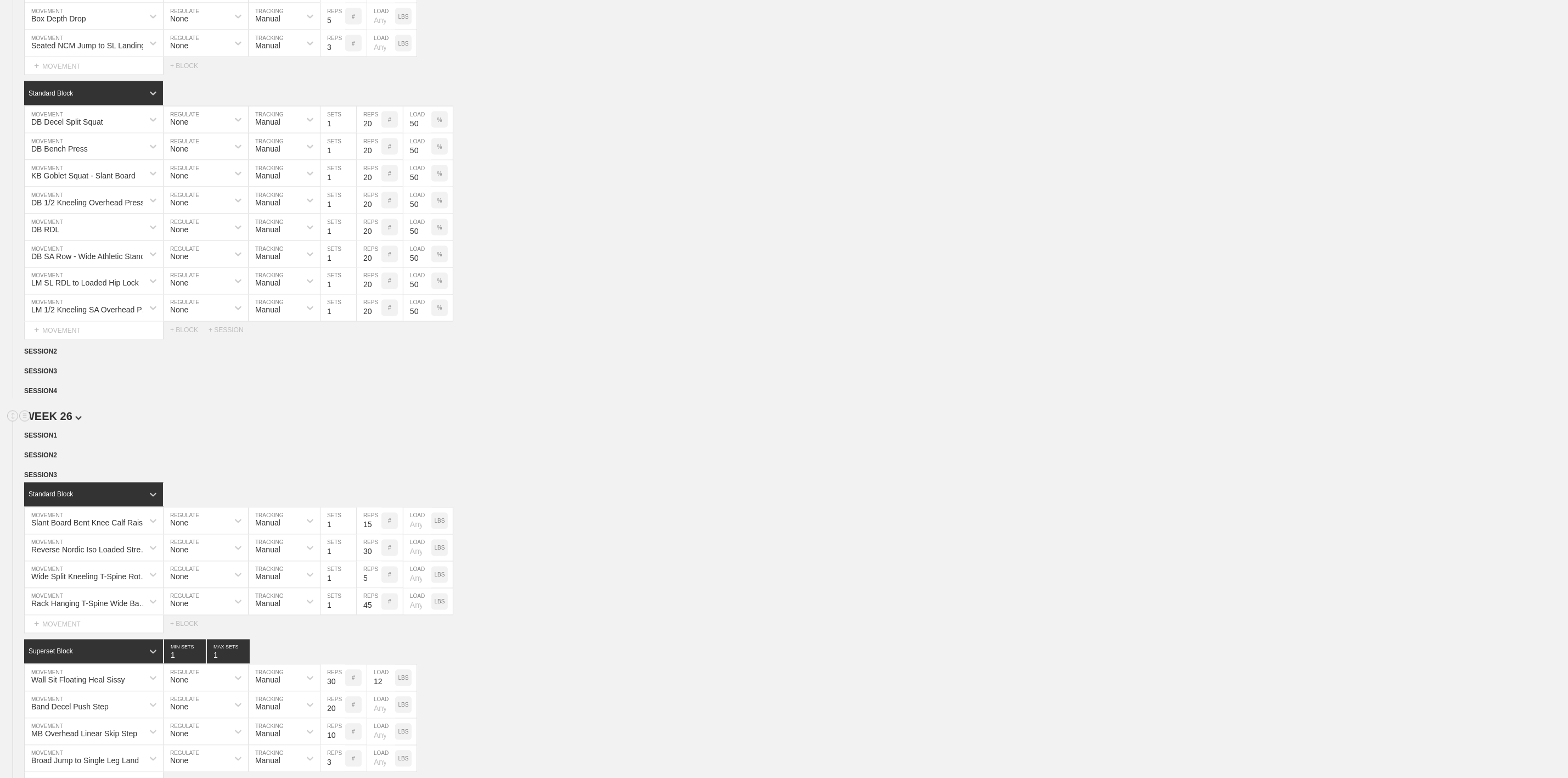
scroll to position [1318, 0]
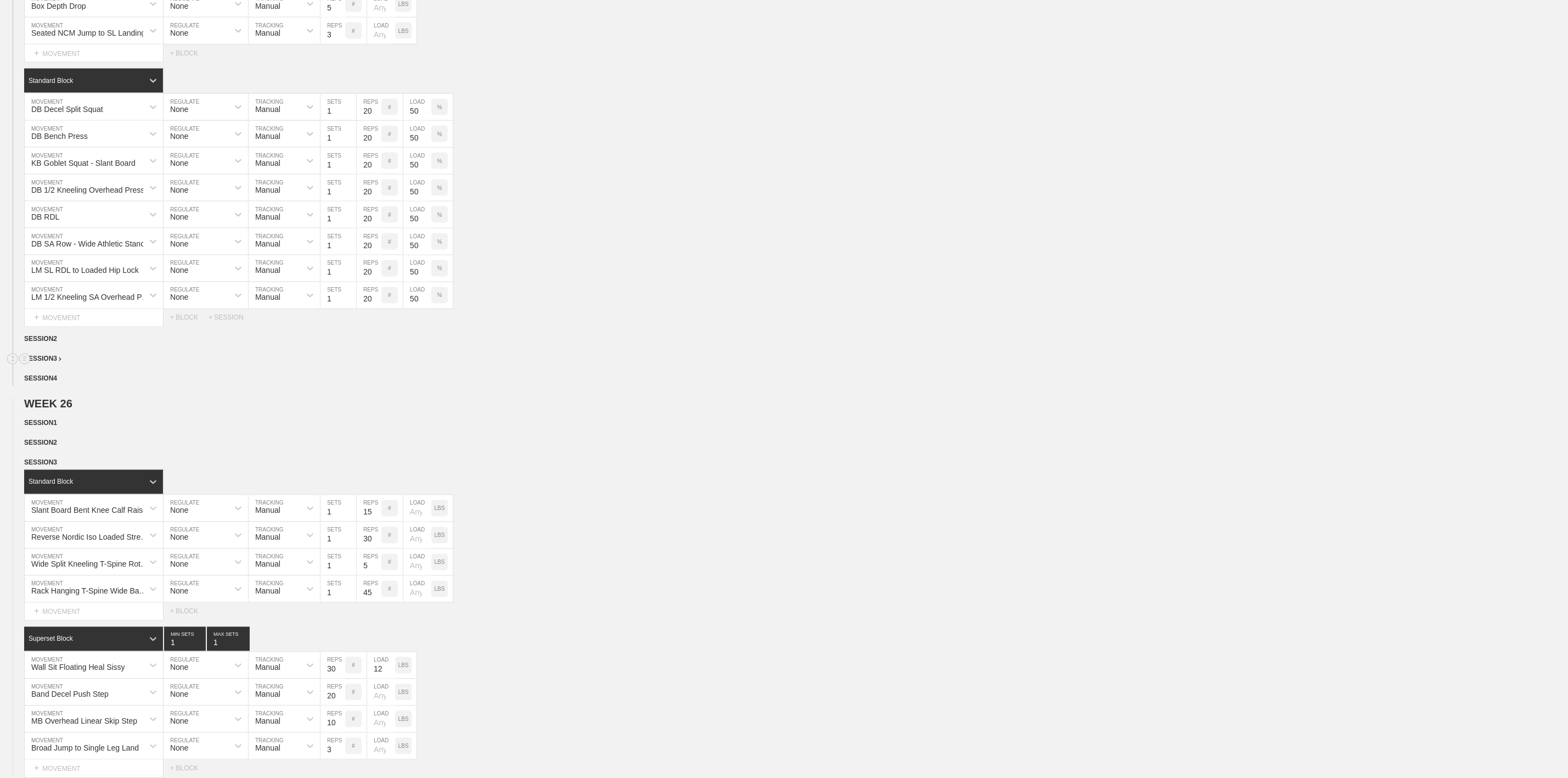
click at [59, 362] on img at bounding box center [60, 359] width 2 height 4
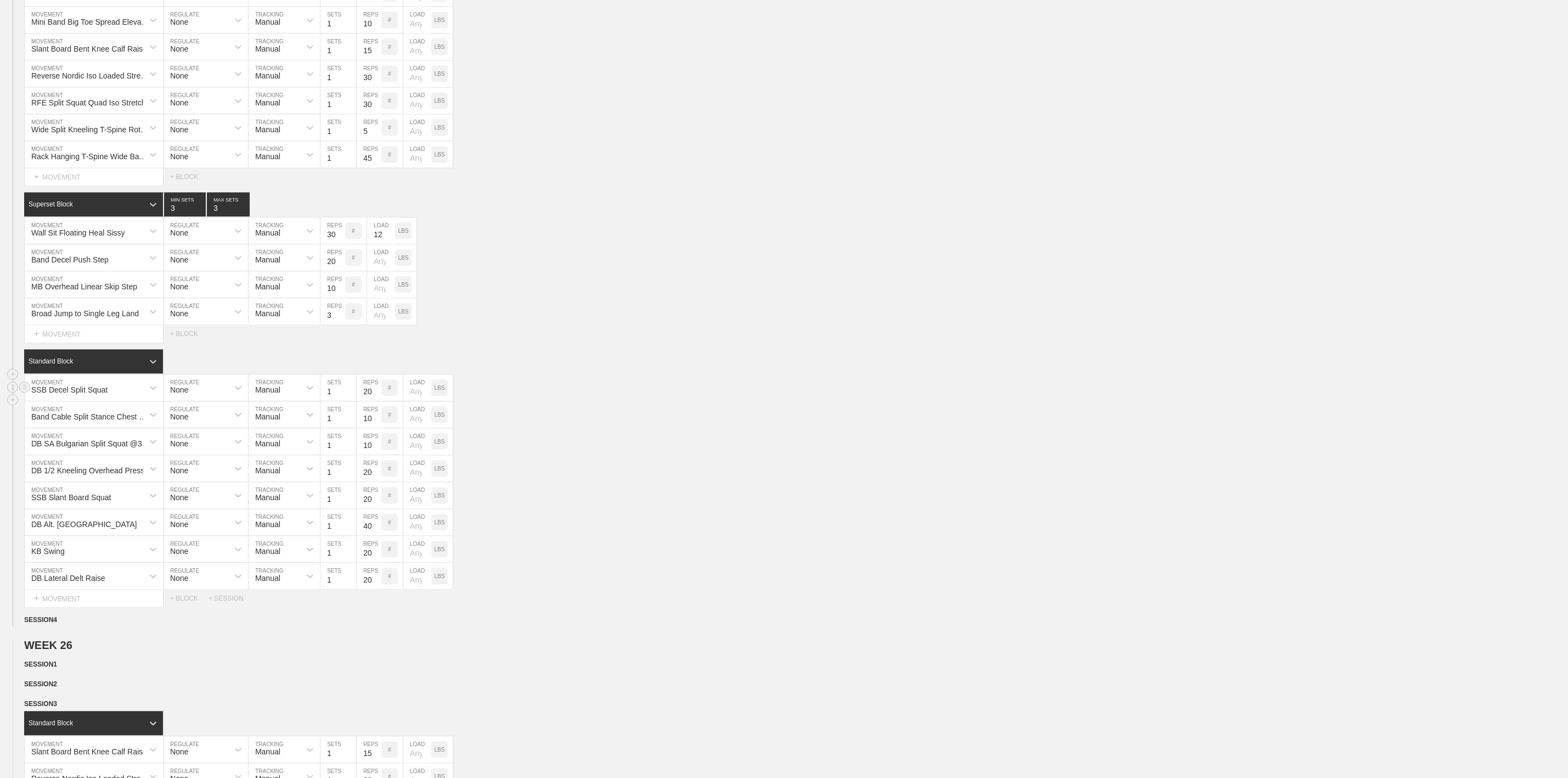
scroll to position [1235, 0]
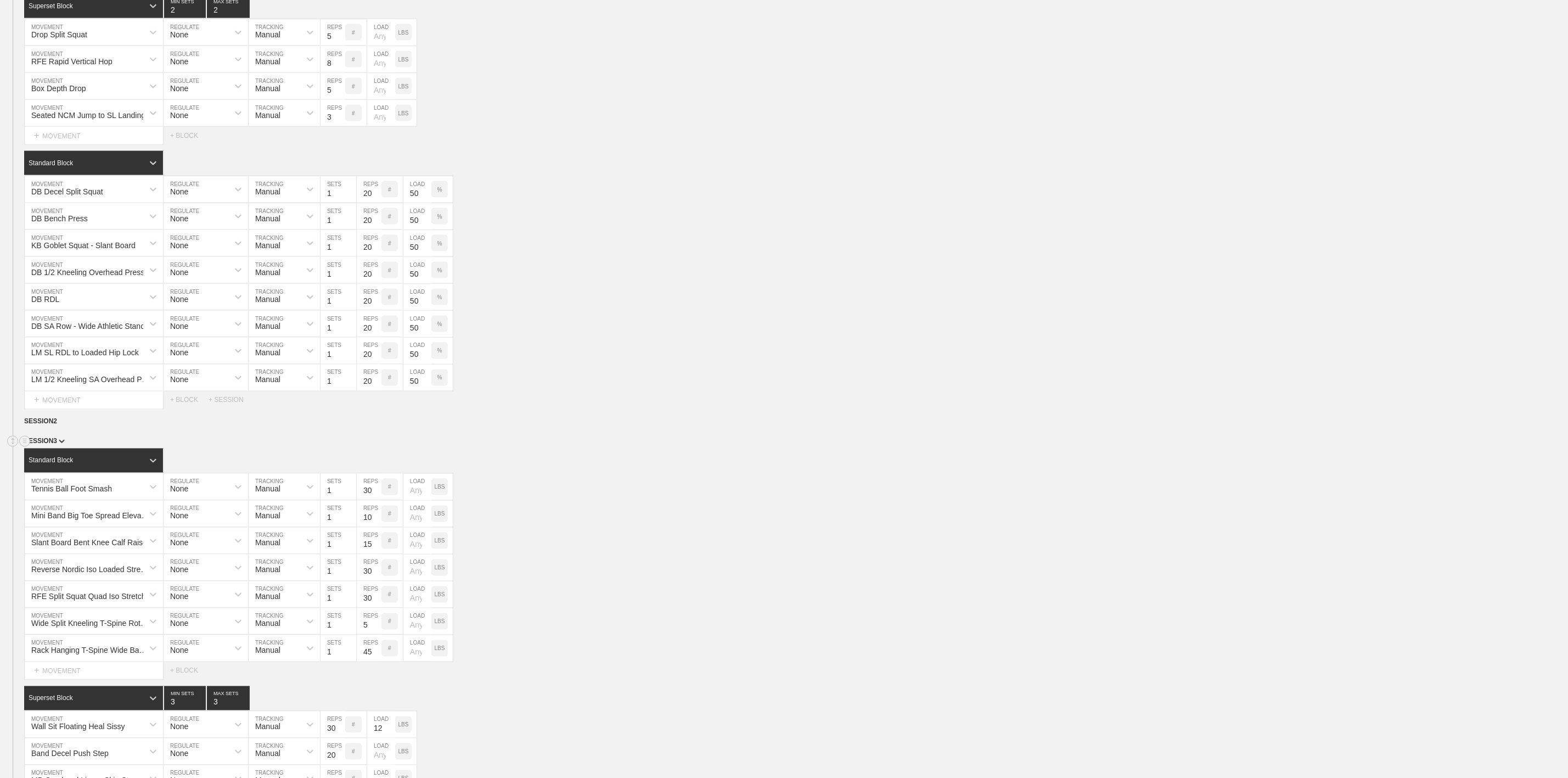
click at [55, 445] on span "SESSION 3" at bounding box center [44, 442] width 41 height 8
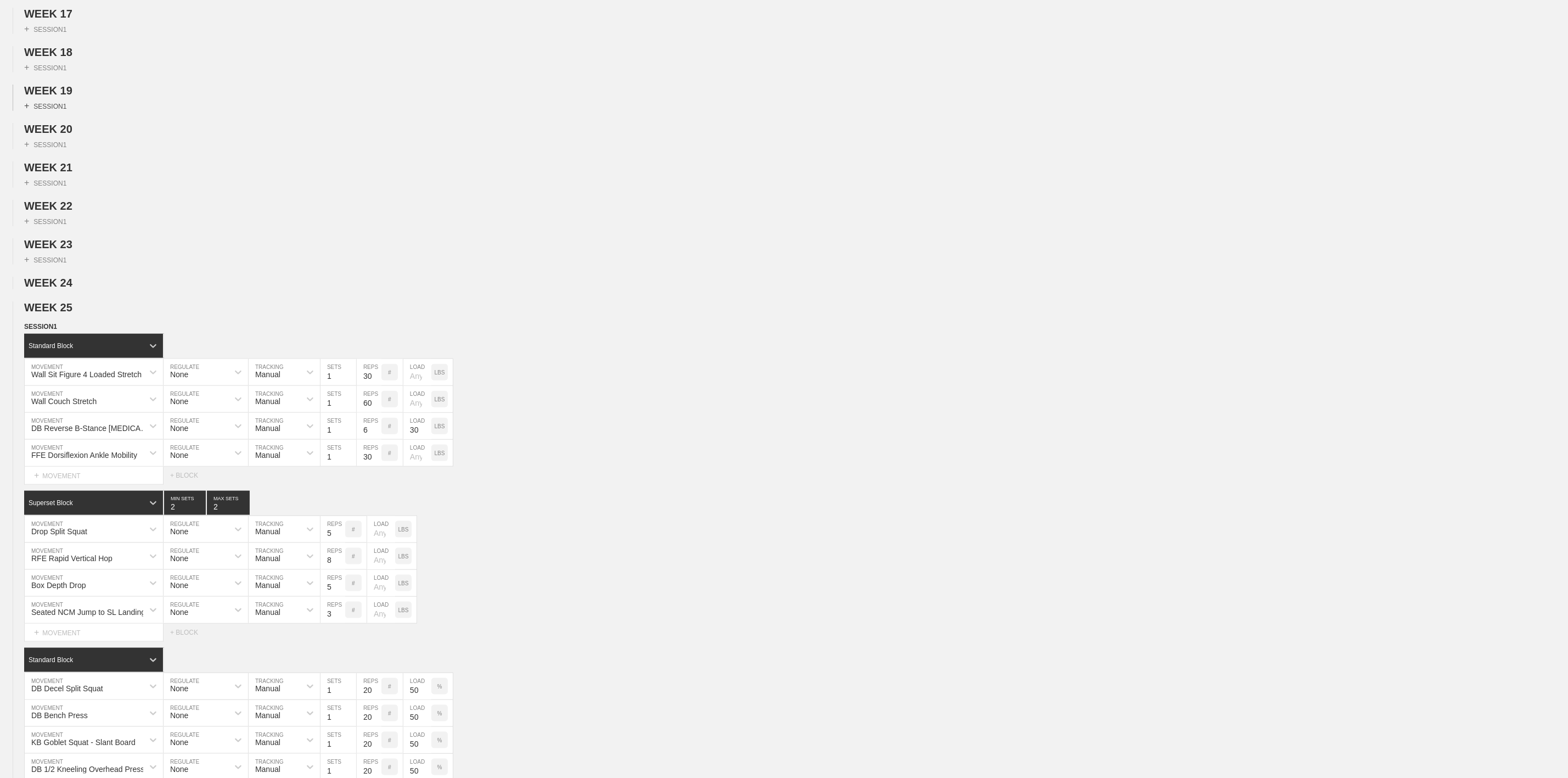
scroll to position [494, 0]
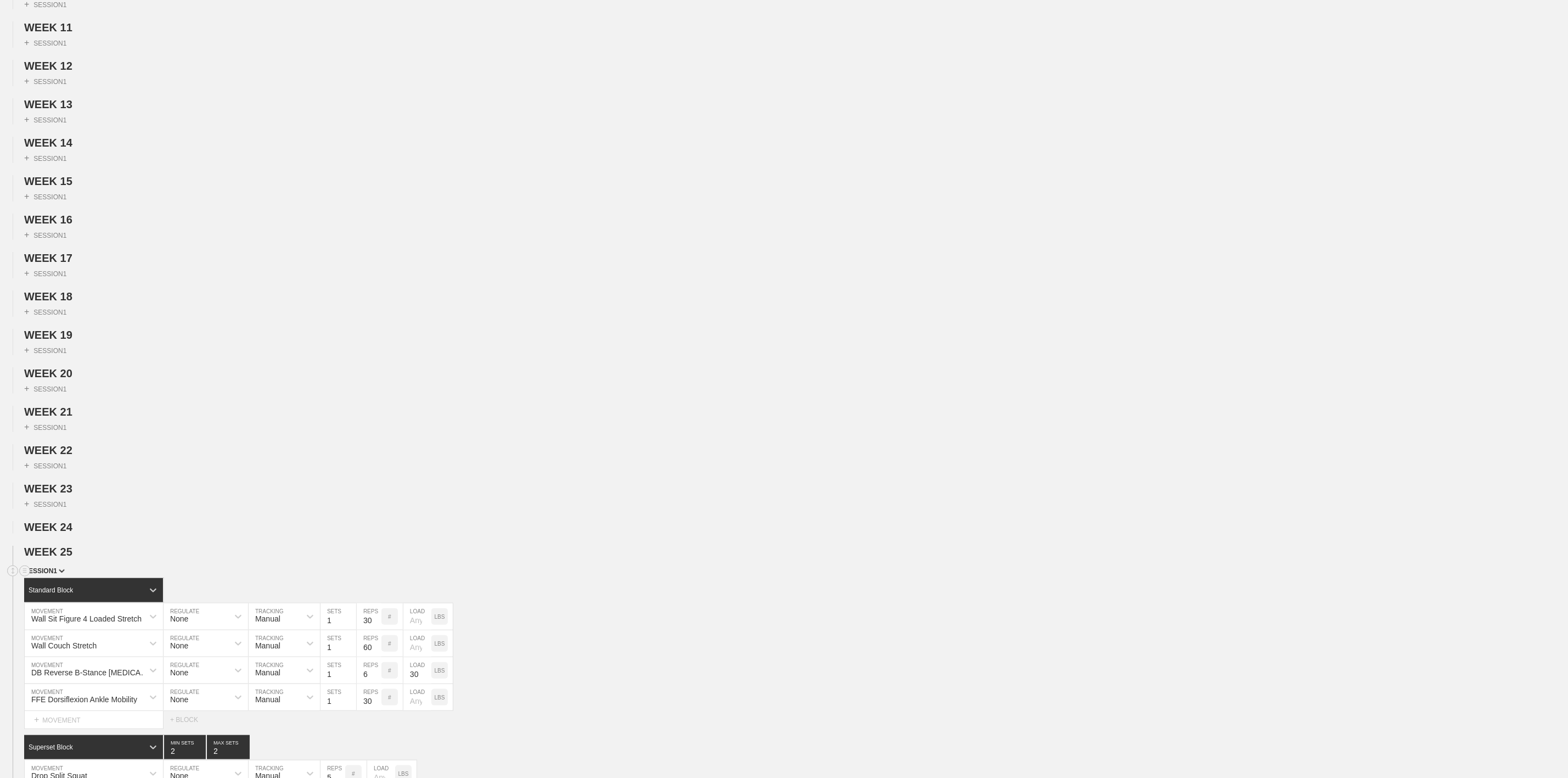
click at [51, 575] on span "SESSION 1" at bounding box center [44, 571] width 41 height 8
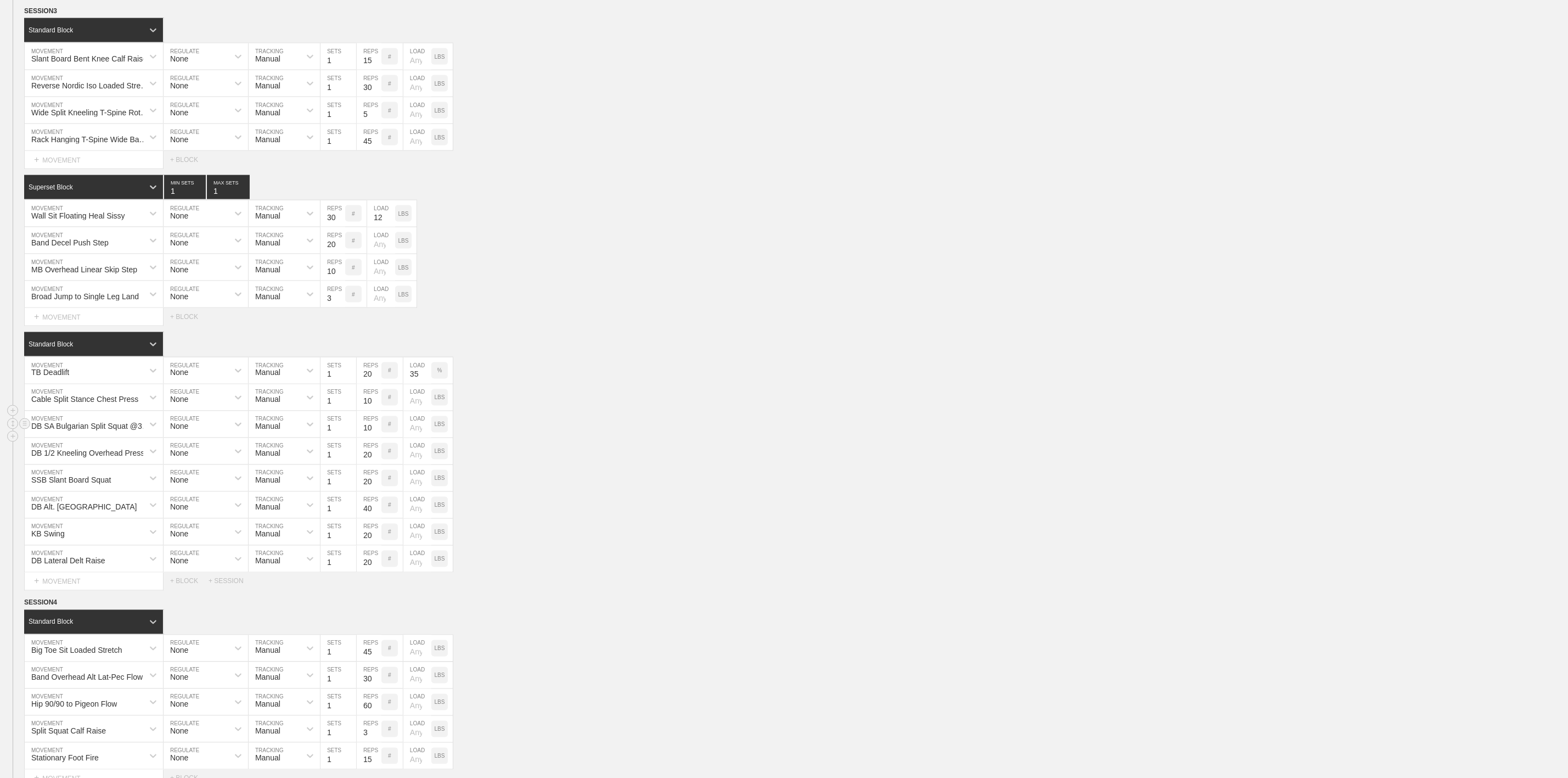
scroll to position [1235, 0]
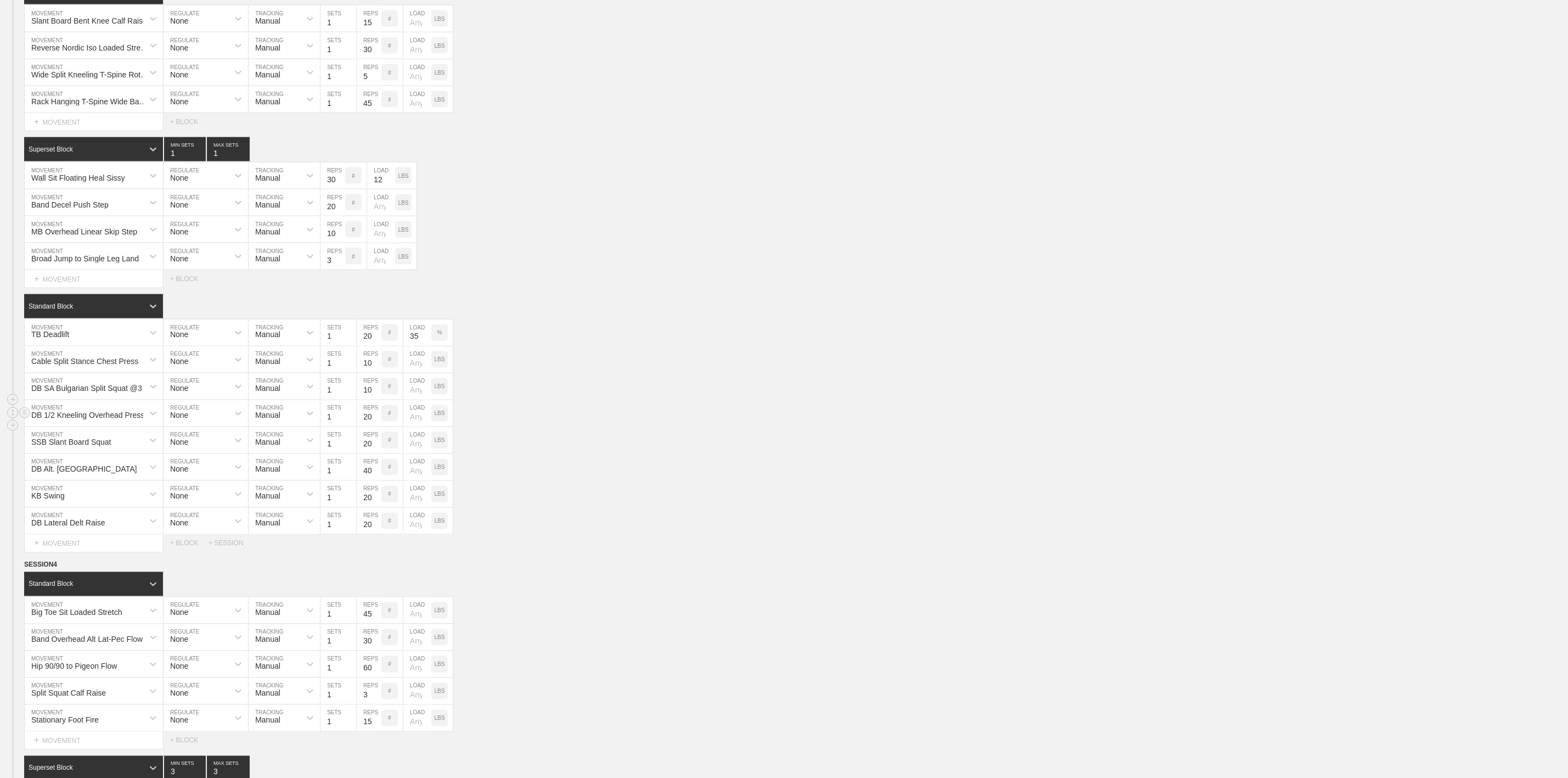
click at [112, 423] on div "DB 1/2 Kneeling Overhead Press" at bounding box center [83, 413] width 118 height 18
type input "Band Single"
click at [137, 452] on div "Band Single Arm "Y" Pull Apart" at bounding box center [93, 443] width 138 height 18
click at [535, 427] on div "Band Single Arm "Y" Pull Apart MOVEMENT None REGULATE Manual TRACKING 1 SETS 20…" at bounding box center [784, 414] width 1568 height 27
click at [439, 368] on div "LBS" at bounding box center [439, 359] width 17 height 17
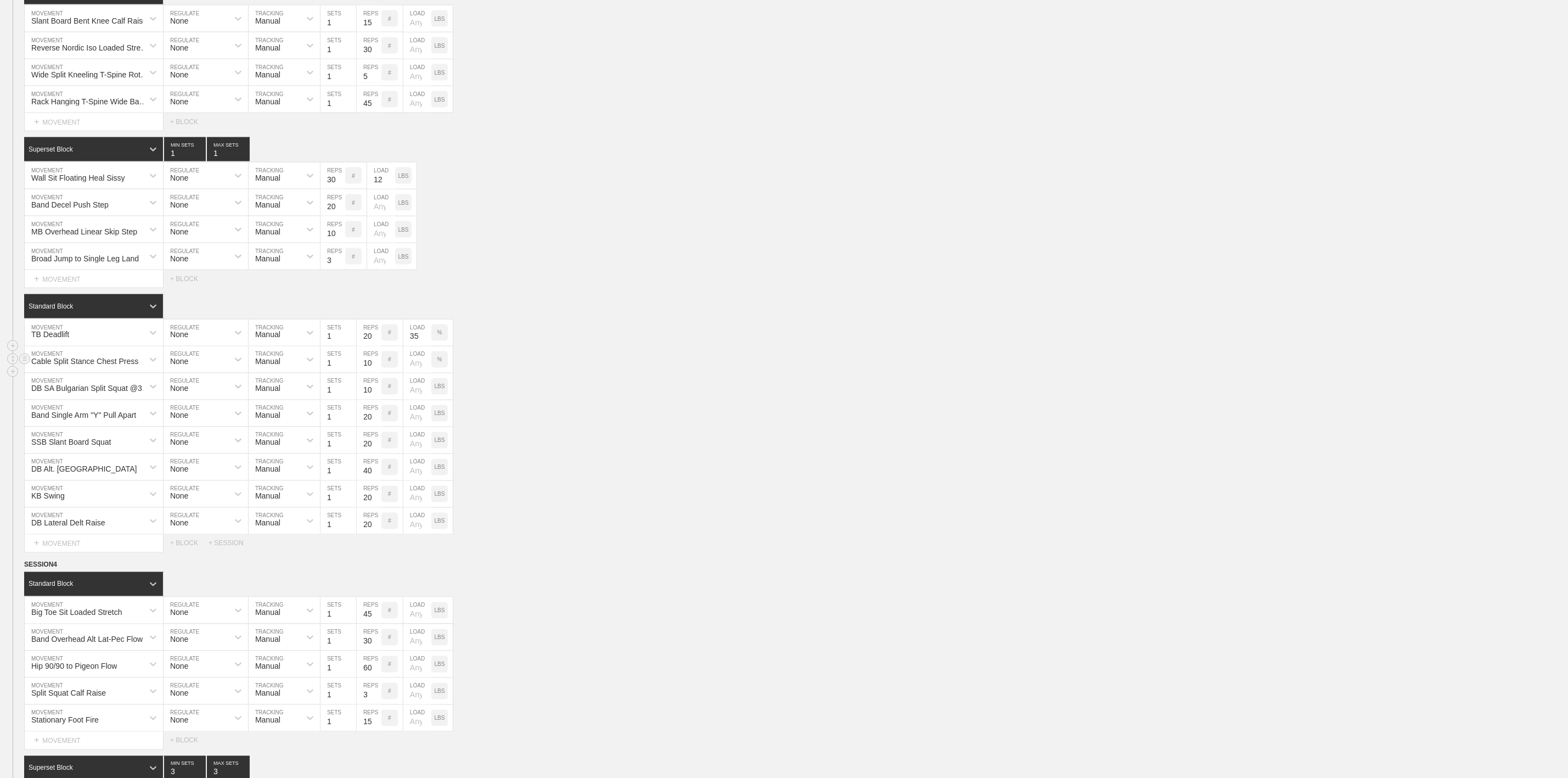
click at [415, 373] on input "number" at bounding box center [417, 359] width 28 height 26
type input "45"
click at [616, 454] on div "SSB Slant Board Squat MOVEMENT None REGULATE Manual TRACKING 1 SETS 20 REPS # L…" at bounding box center [784, 441] width 1568 height 27
click at [441, 449] on div "LBS" at bounding box center [439, 440] width 17 height 17
click at [412, 454] on input "number" at bounding box center [417, 440] width 28 height 26
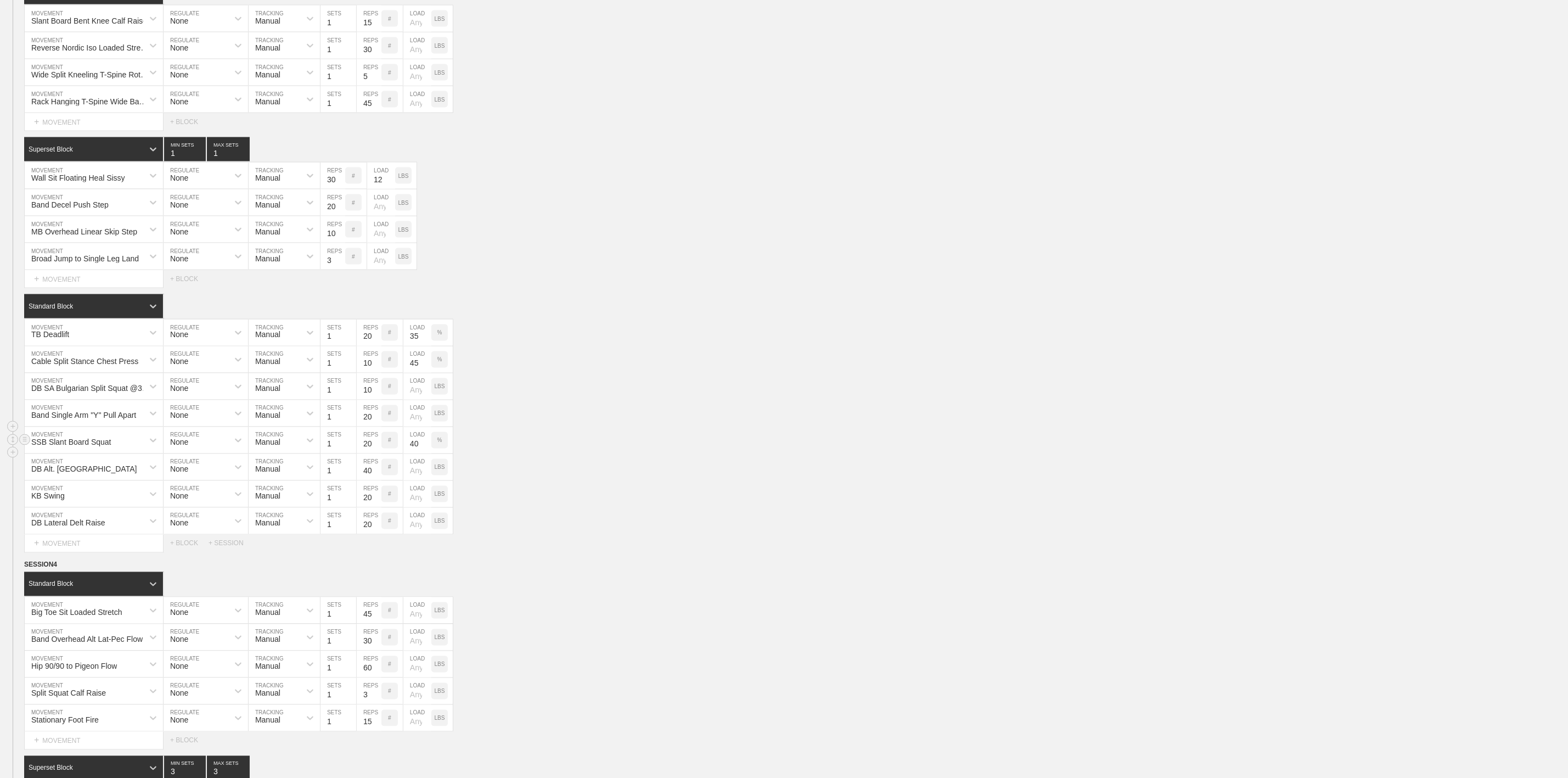
type input "40"
click at [651, 454] on div "SSB Slant Board Squat MOVEMENT None REGULATE Manual TRACKING 1 SETS 20 REPS # 4…" at bounding box center [784, 441] width 1568 height 27
drag, startPoint x: 439, startPoint y: 506, endPoint x: 432, endPoint y: 507, distance: 7.1
click at [439, 476] on div "LBS" at bounding box center [439, 467] width 17 height 17
click at [414, 481] on input "number" at bounding box center [417, 467] width 28 height 26
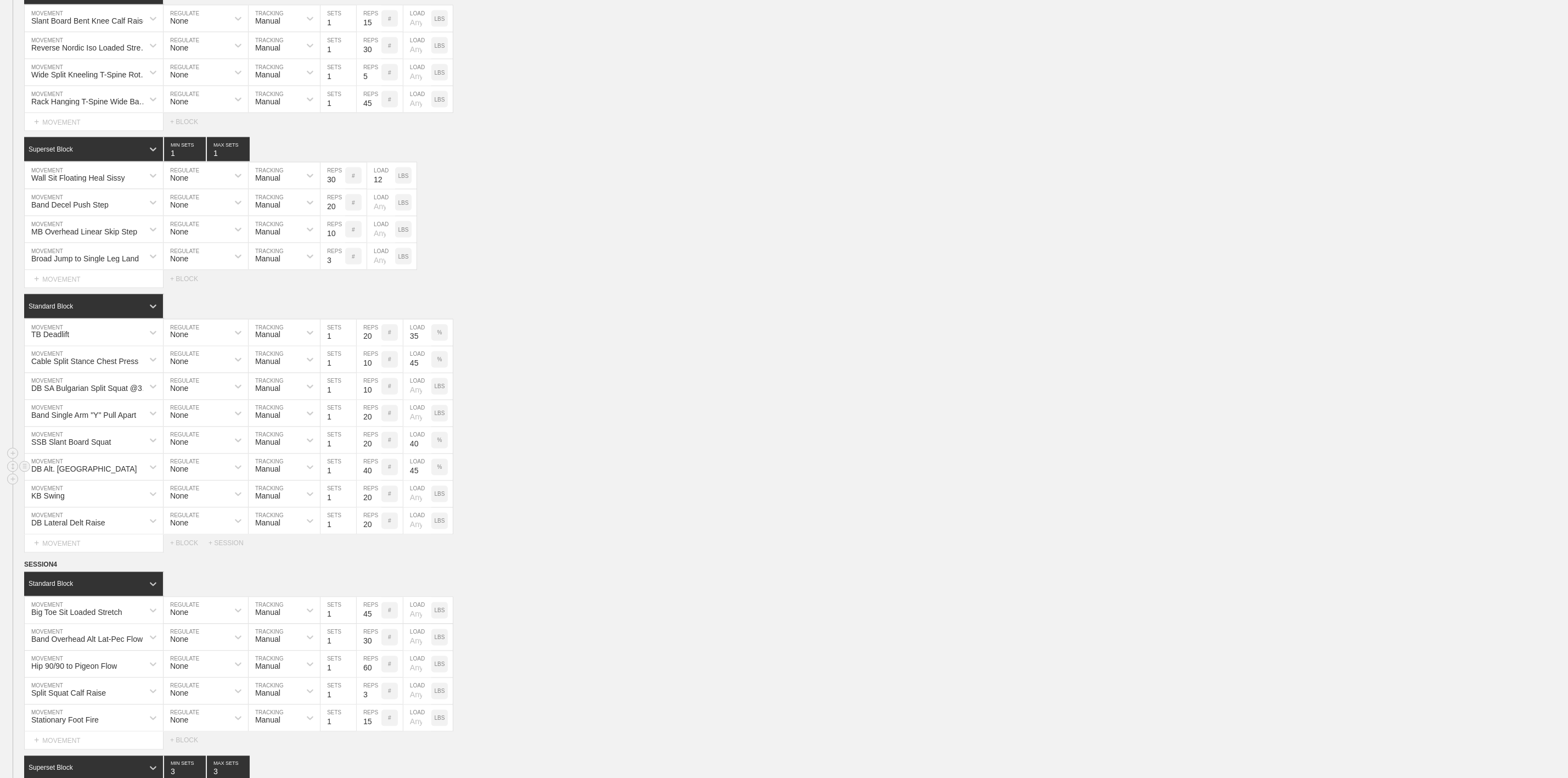
type input "45"
click at [550, 481] on div "DB Alt. Renegade Row MOVEMENT None REGULATE Manual TRACKING 1 SETS 40 REPS # 45…" at bounding box center [784, 468] width 1568 height 27
click at [440, 497] on p "LBS" at bounding box center [439, 495] width 10 height 6
click at [412, 507] on input "number" at bounding box center [417, 494] width 28 height 26
type input "45"
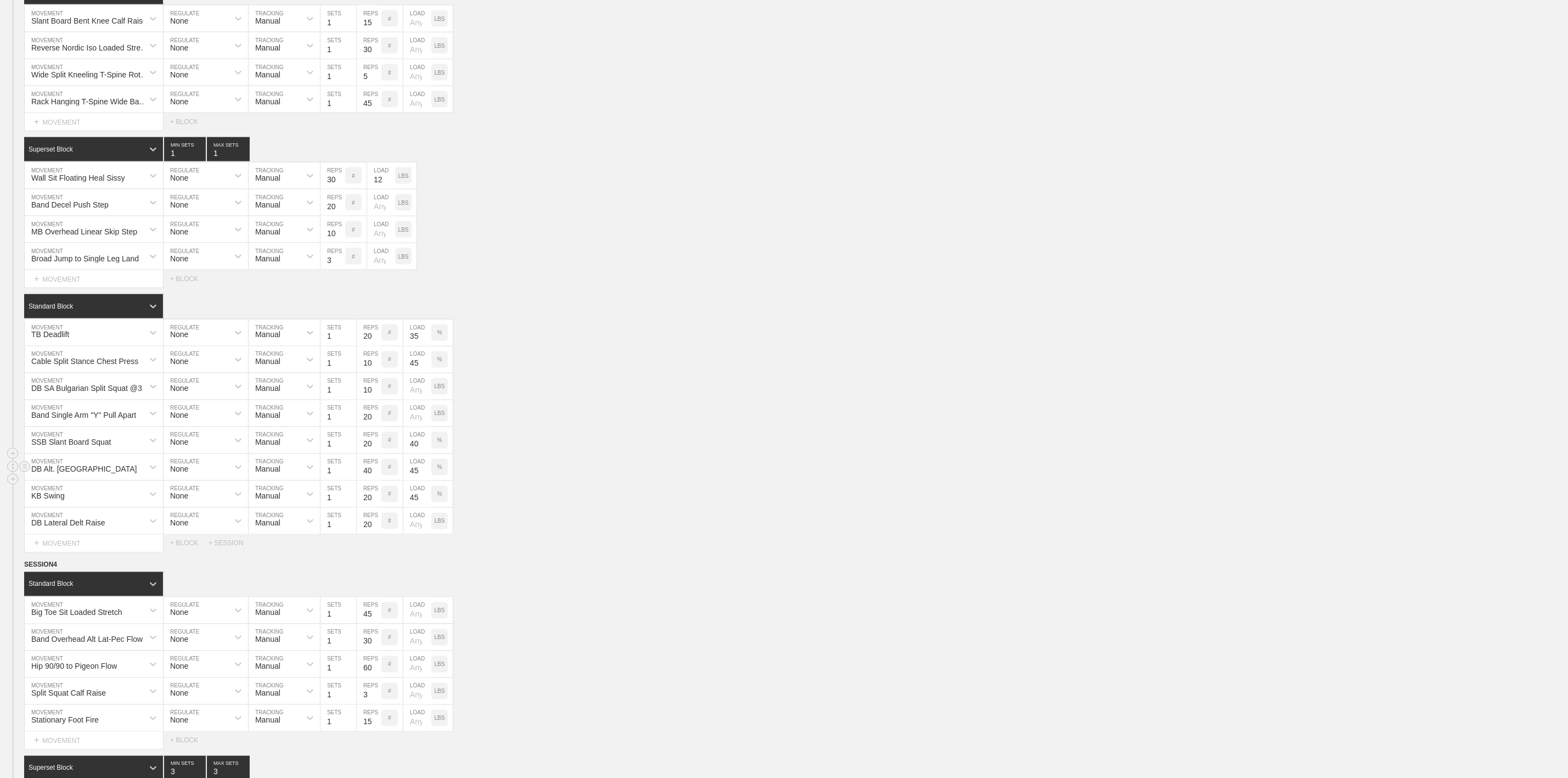
click at [581, 481] on div "DB Alt. Renegade Row MOVEMENT None REGULATE Manual TRACKING 1 SETS 40 REPS # 45…" at bounding box center [784, 468] width 1568 height 27
click at [519, 427] on div "Band Single Arm "Y" Pull Apart MOVEMENT None REGULATE Manual TRACKING 1 SETS 20…" at bounding box center [784, 414] width 1568 height 27
click at [39, 569] on span "SESSION 4" at bounding box center [44, 565] width 41 height 8
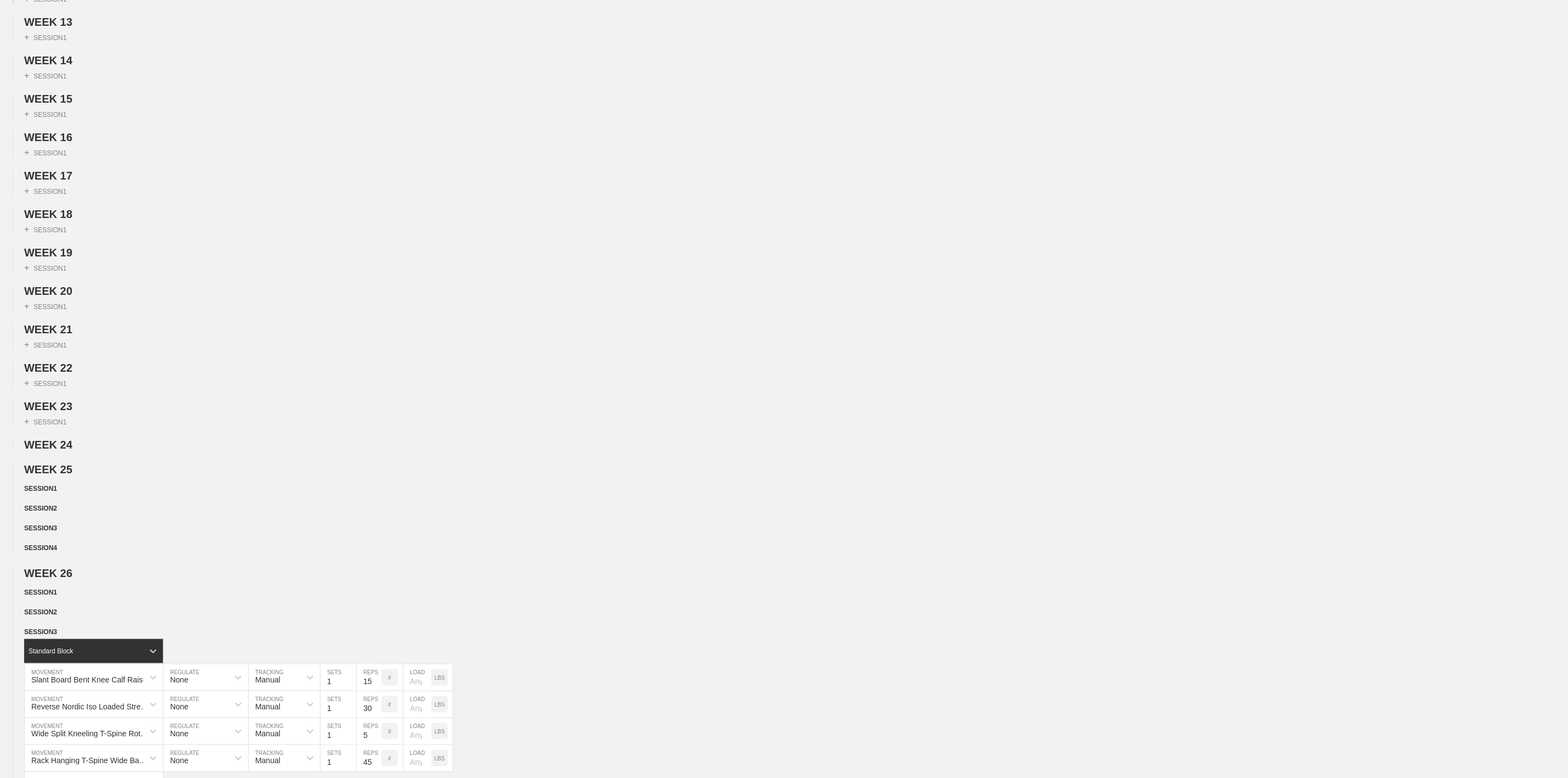
scroll to position [0, 0]
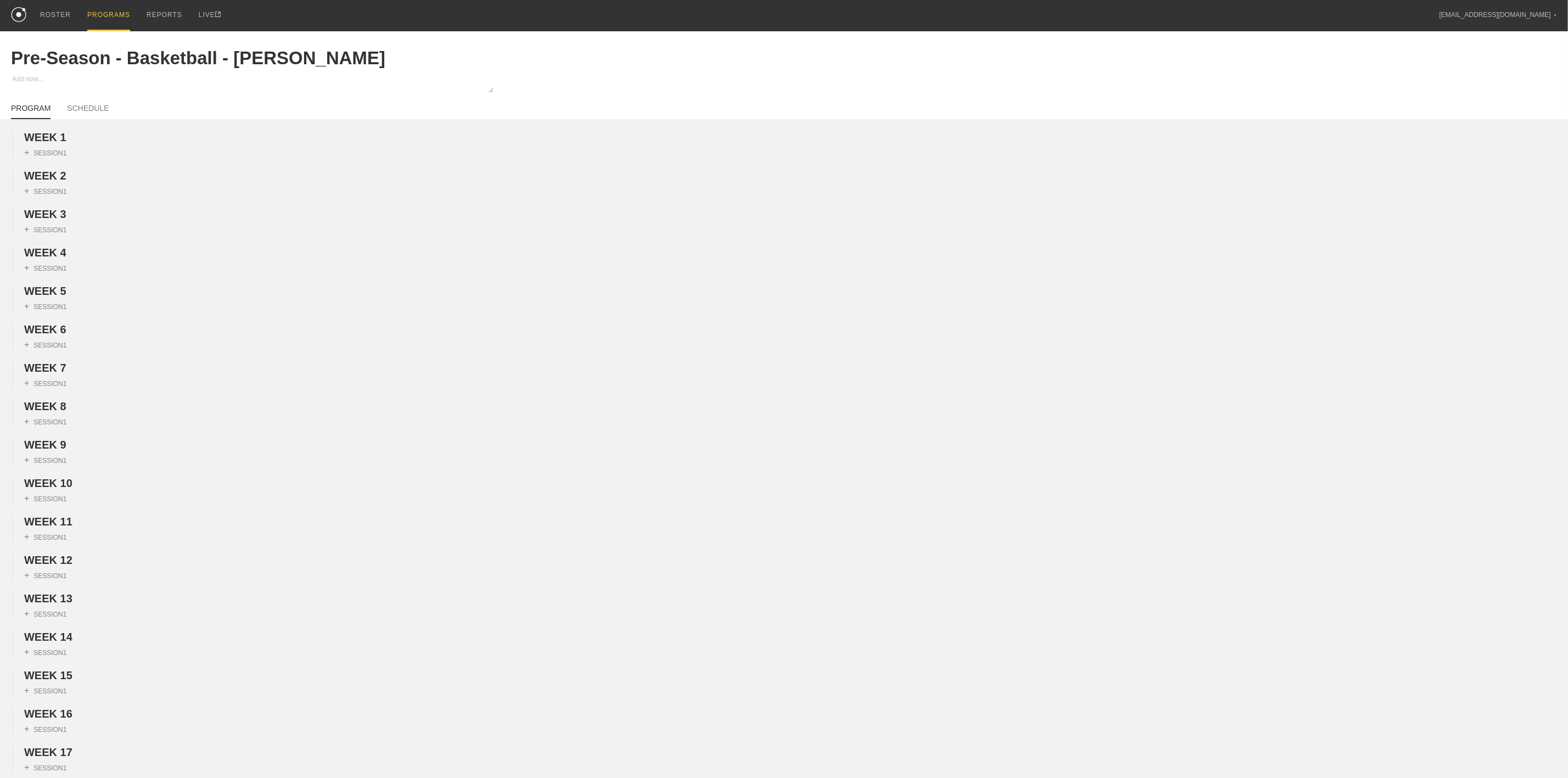
click at [107, 20] on div "PROGRAMS" at bounding box center [109, 15] width 43 height 31
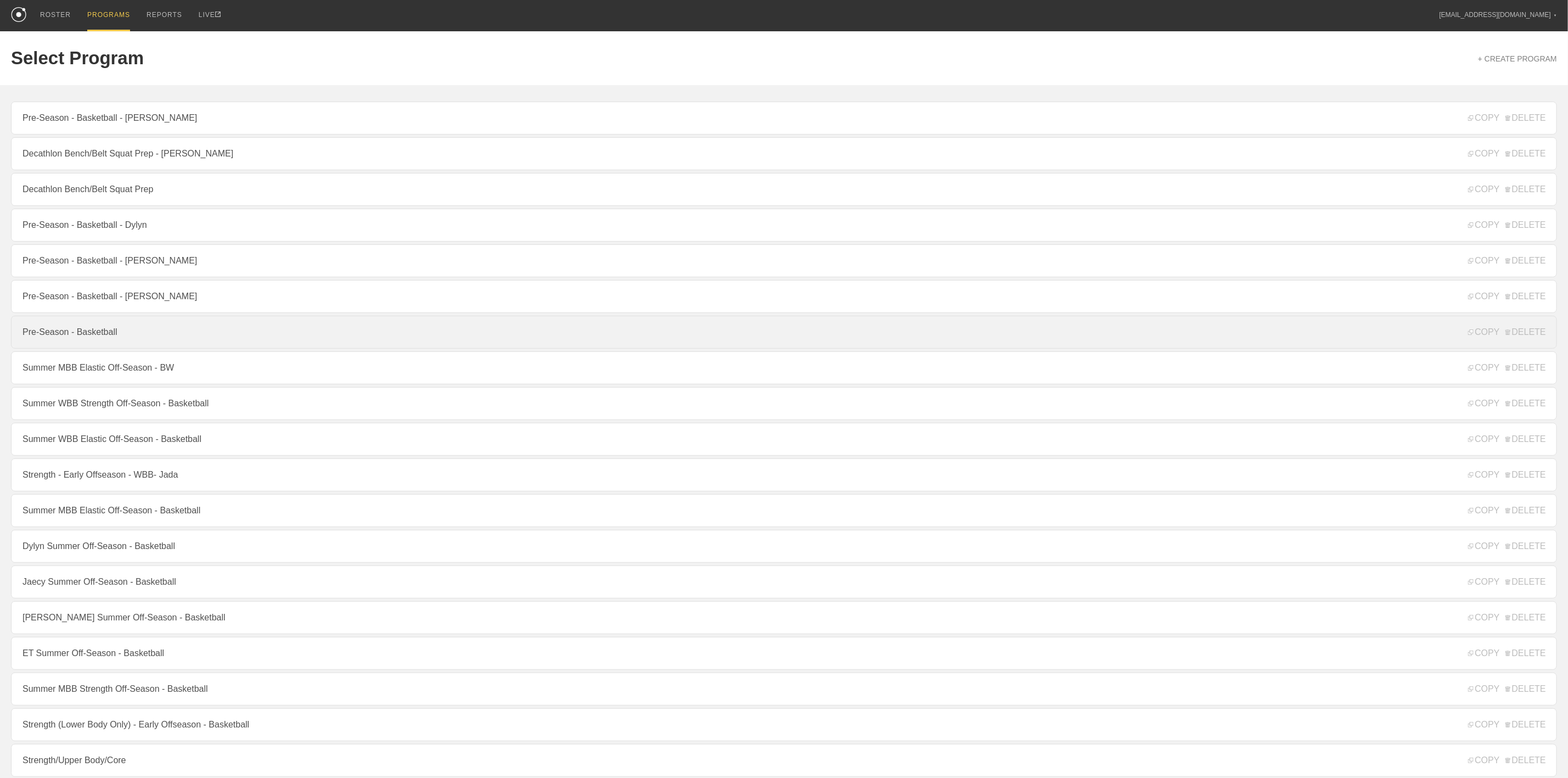
click at [124, 349] on link "Pre-Season - Basketball" at bounding box center [784, 332] width 1547 height 33
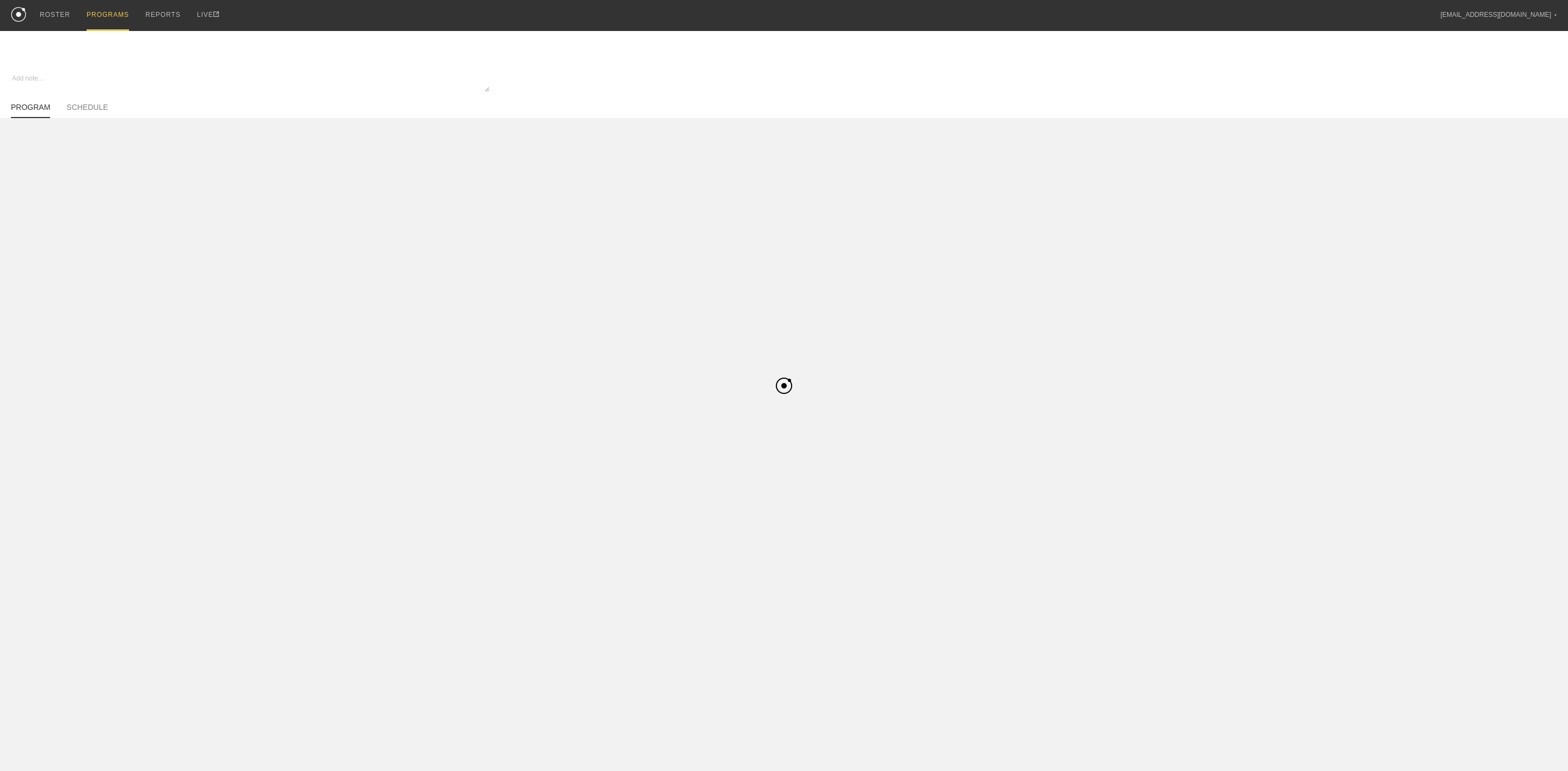
type textarea "x"
type input "Pre-Season - Basketball"
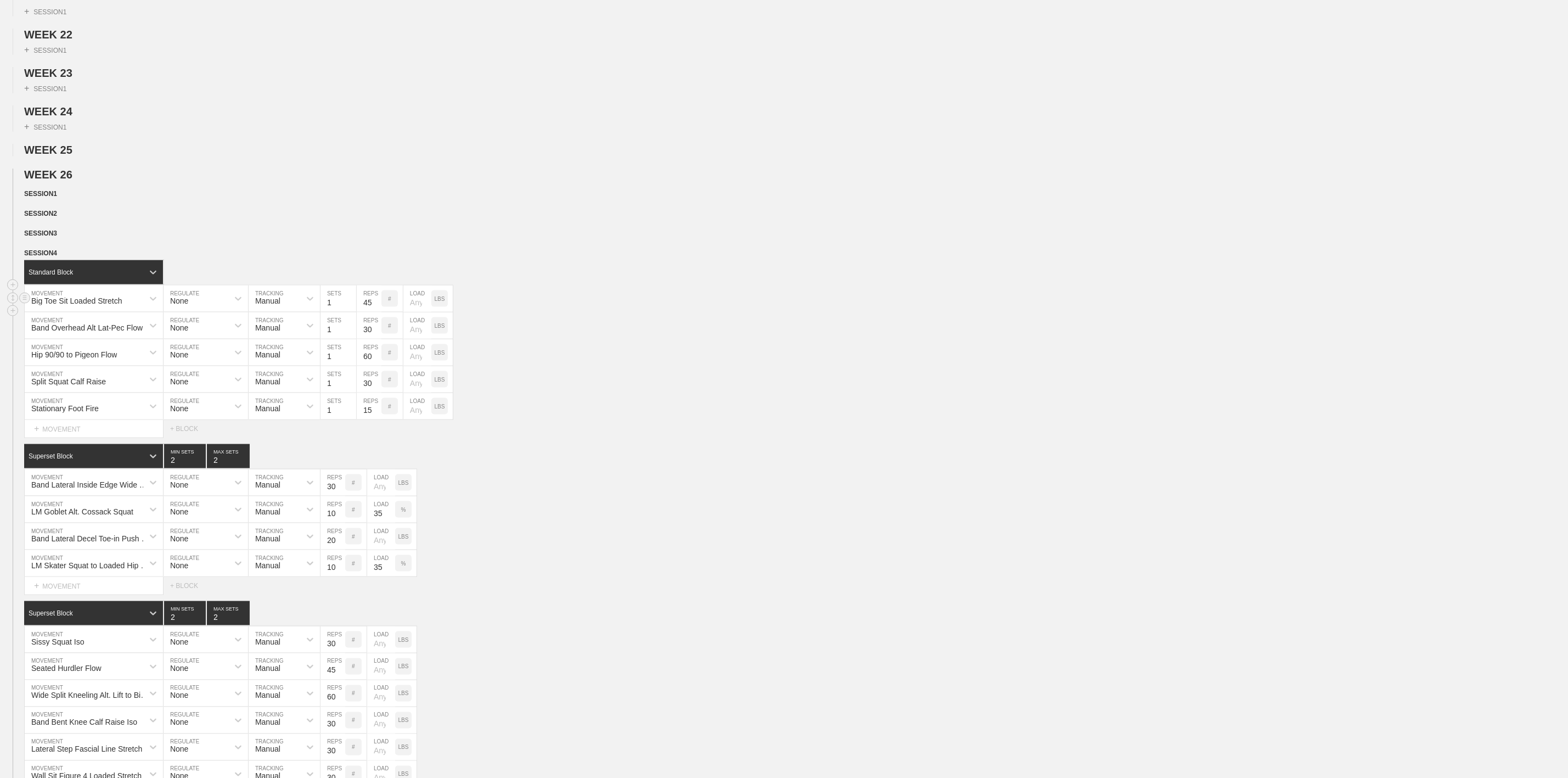
scroll to position [906, 0]
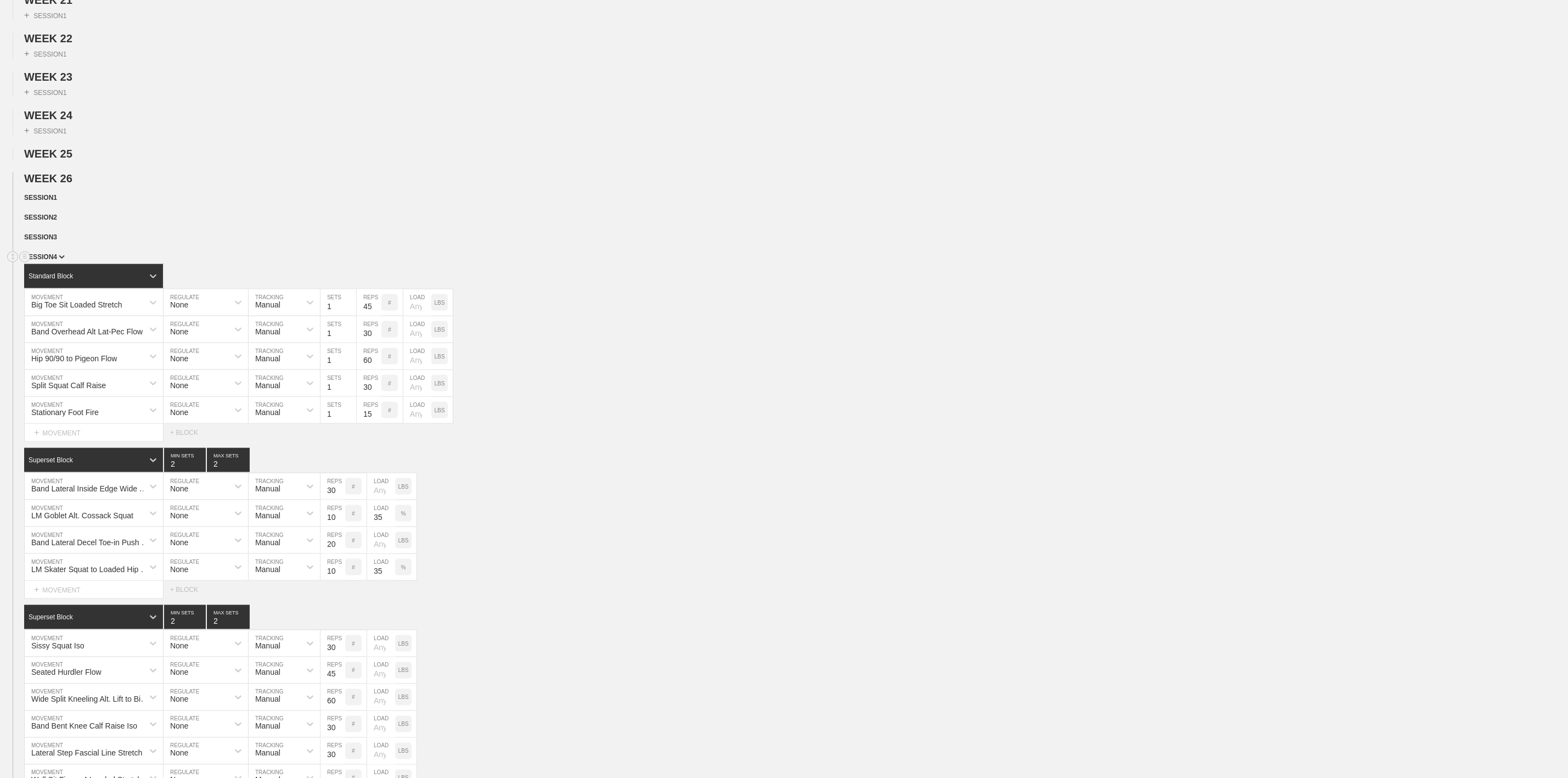
click at [53, 261] on span "SESSION 4" at bounding box center [44, 257] width 41 height 8
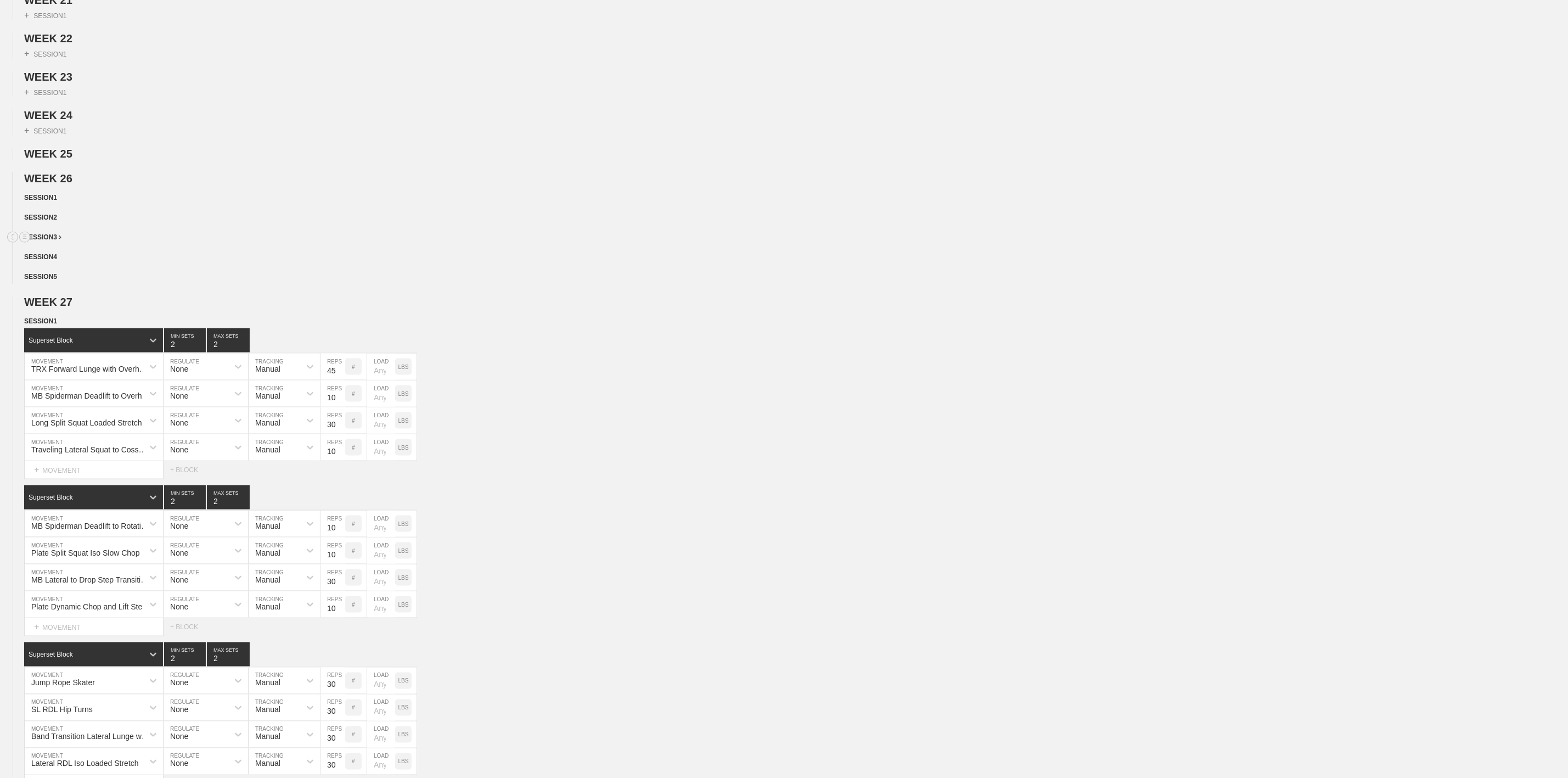
click at [53, 241] on span "SESSION 3" at bounding box center [42, 237] width 37 height 8
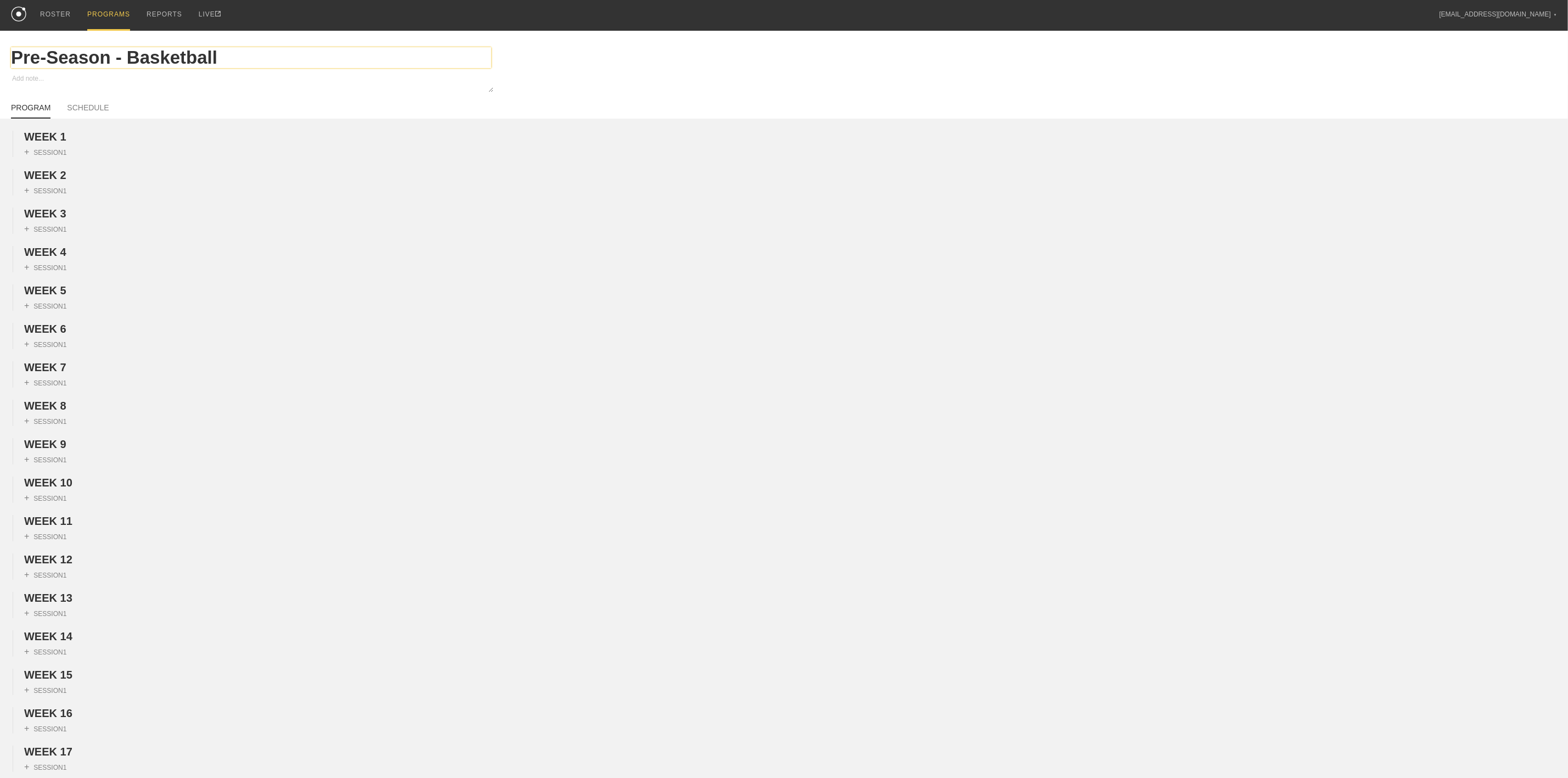
scroll to position [0, 0]
click at [87, 1] on div "PROGRAMS" at bounding box center [109, 15] width 43 height 31
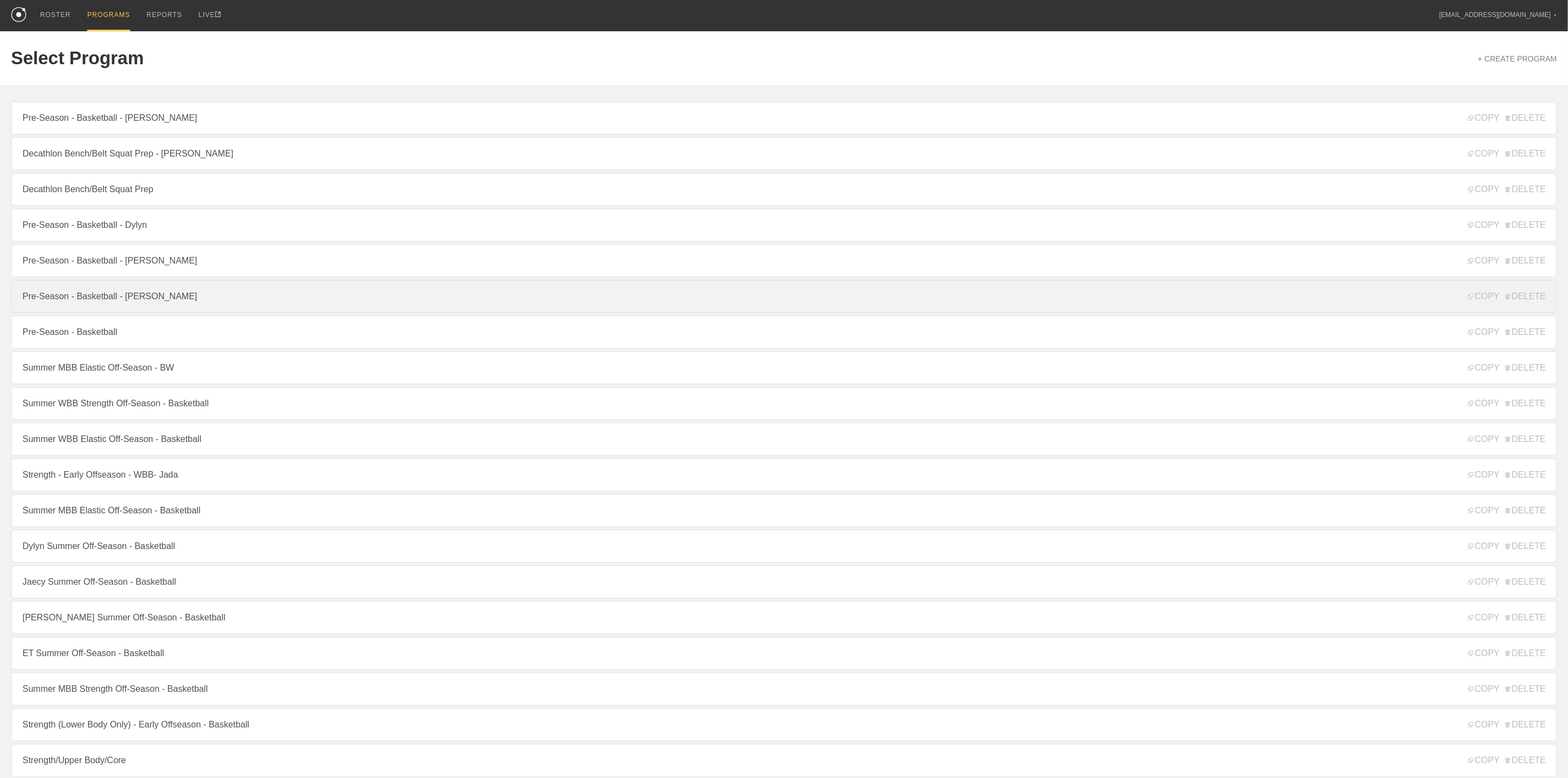
click at [139, 312] on link "Pre-Season - Basketball - [PERSON_NAME]" at bounding box center [784, 297] width 1547 height 33
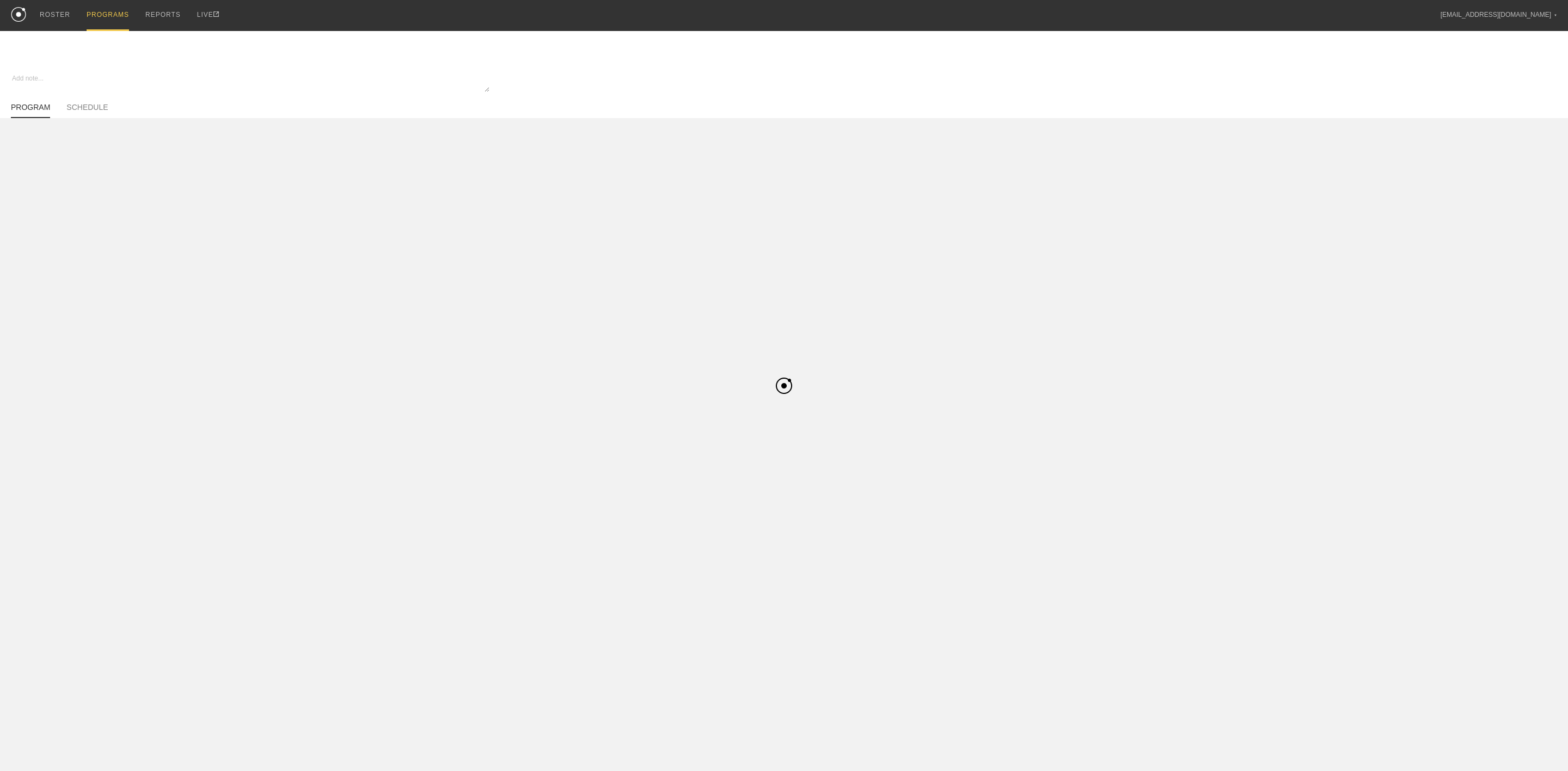
type textarea "x"
type input "Pre-Season - Basketball - [PERSON_NAME]"
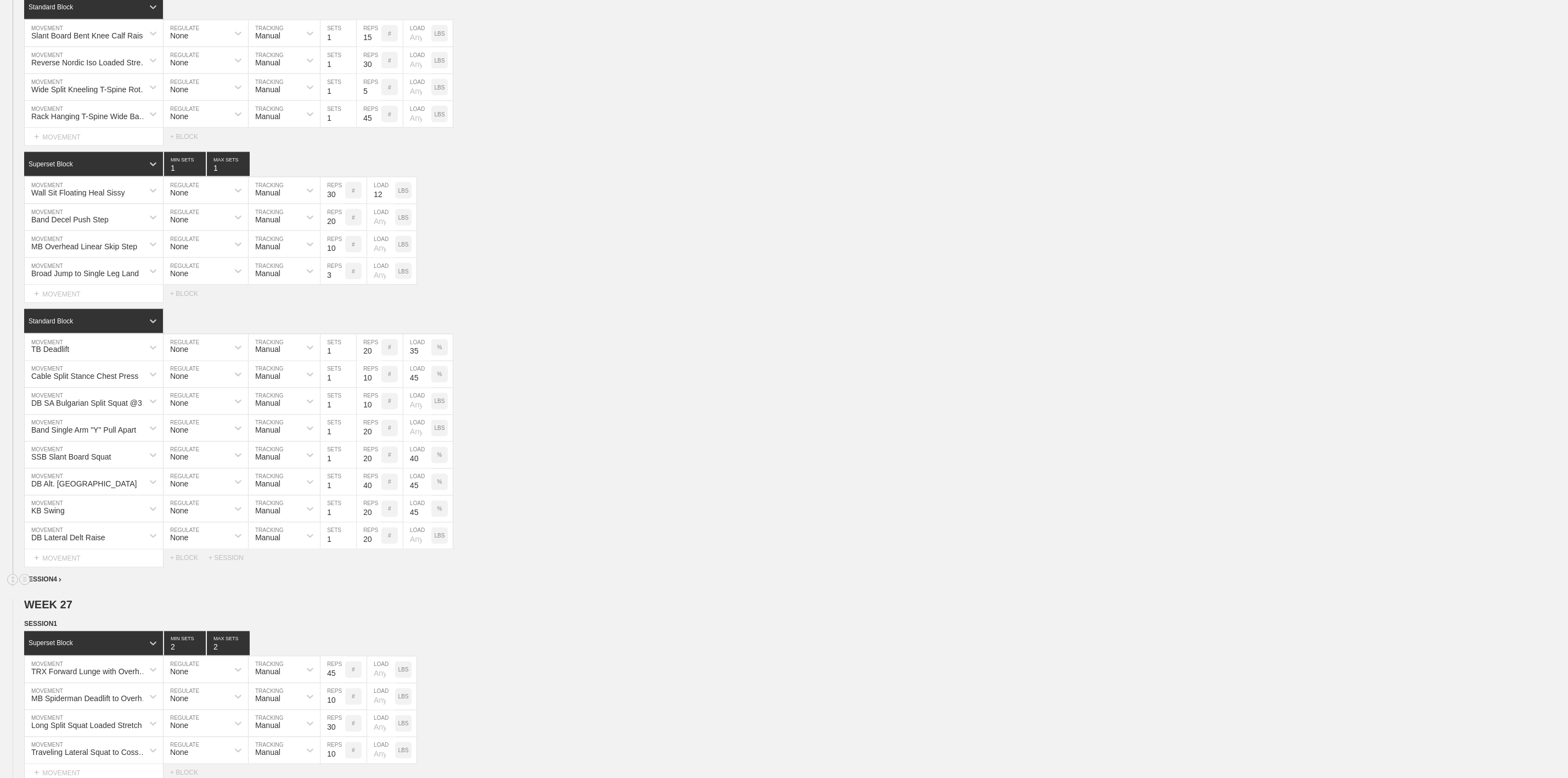
scroll to position [1401, 0]
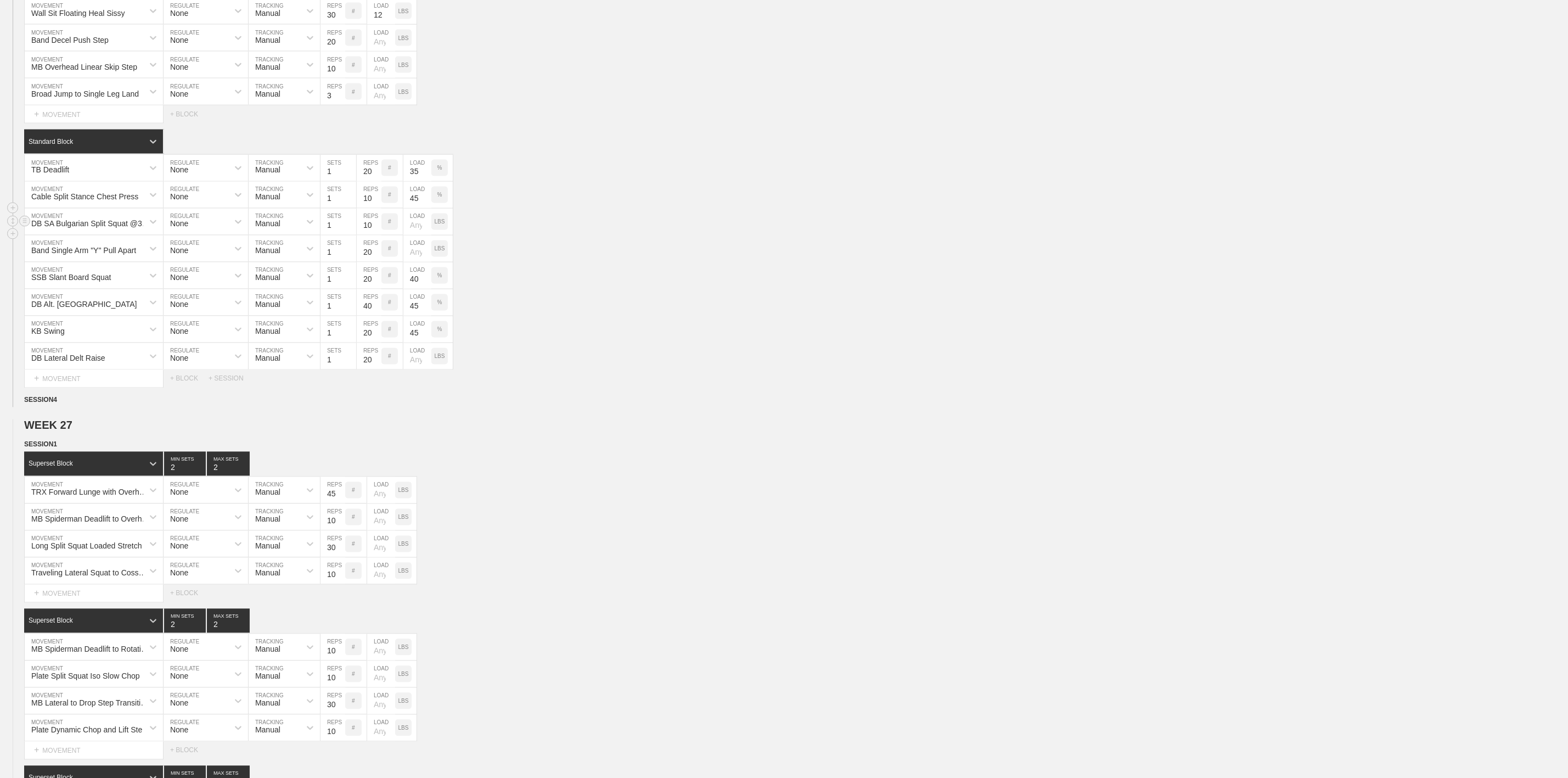
click at [94, 228] on div "DB SA Bulgarian Split Squat @3-0-X-1" at bounding box center [91, 224] width 119 height 9
type input "SB Ha"
click at [109, 289] on div "SB [MEDICAL_DATA] Curl @3-0-1-1" at bounding box center [93, 274] width 138 height 29
click at [547, 236] on div "option SB [MEDICAL_DATA] Curl @3-0-1-1, selected. 0 results available. Select i…" at bounding box center [784, 222] width 1568 height 27
click at [597, 289] on div "SSB Slant Board Squat MOVEMENT None REGULATE Manual TRACKING 1 SETS 20 REPS # 4…" at bounding box center [784, 276] width 1568 height 27
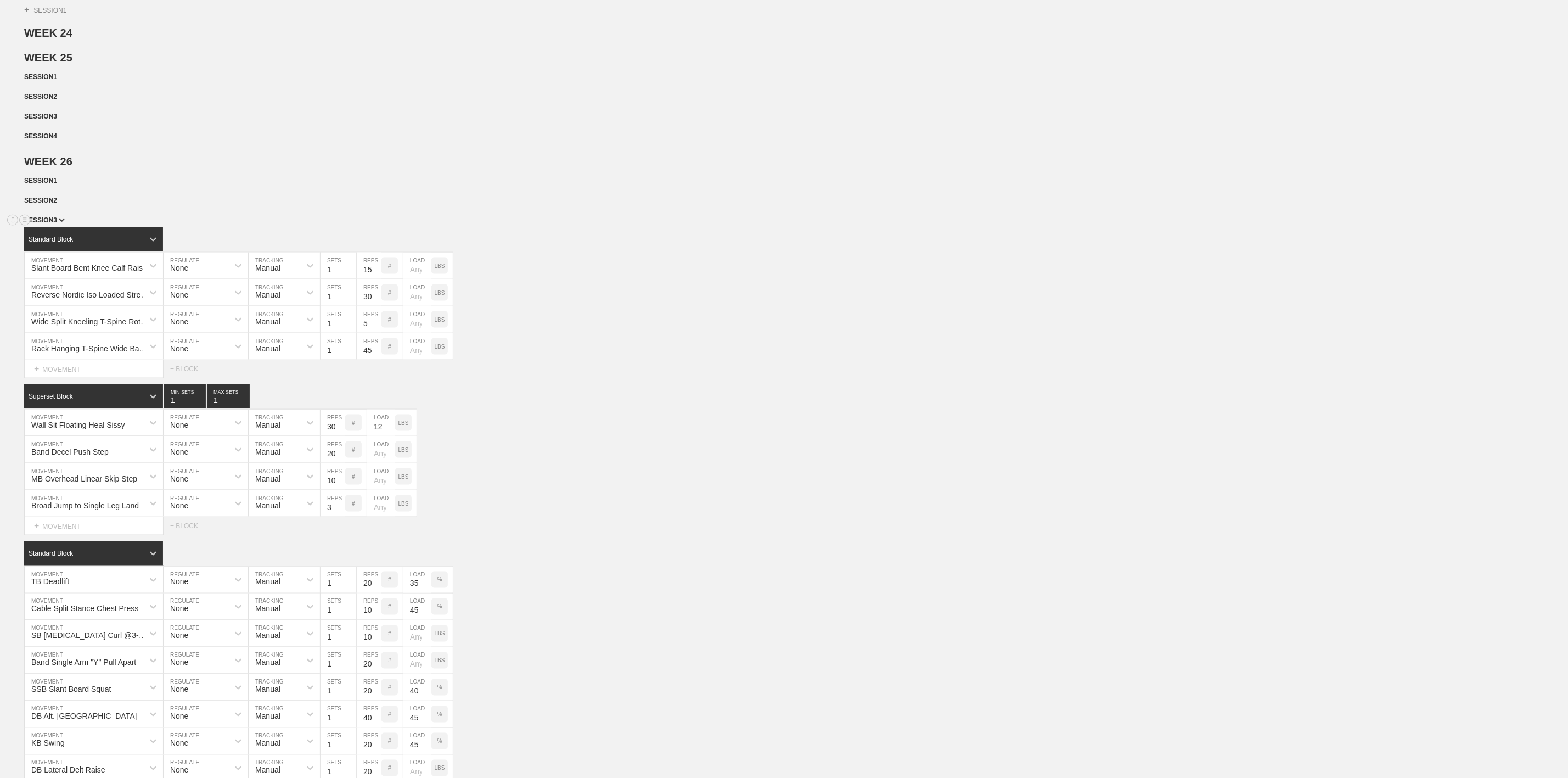
scroll to position [906, 0]
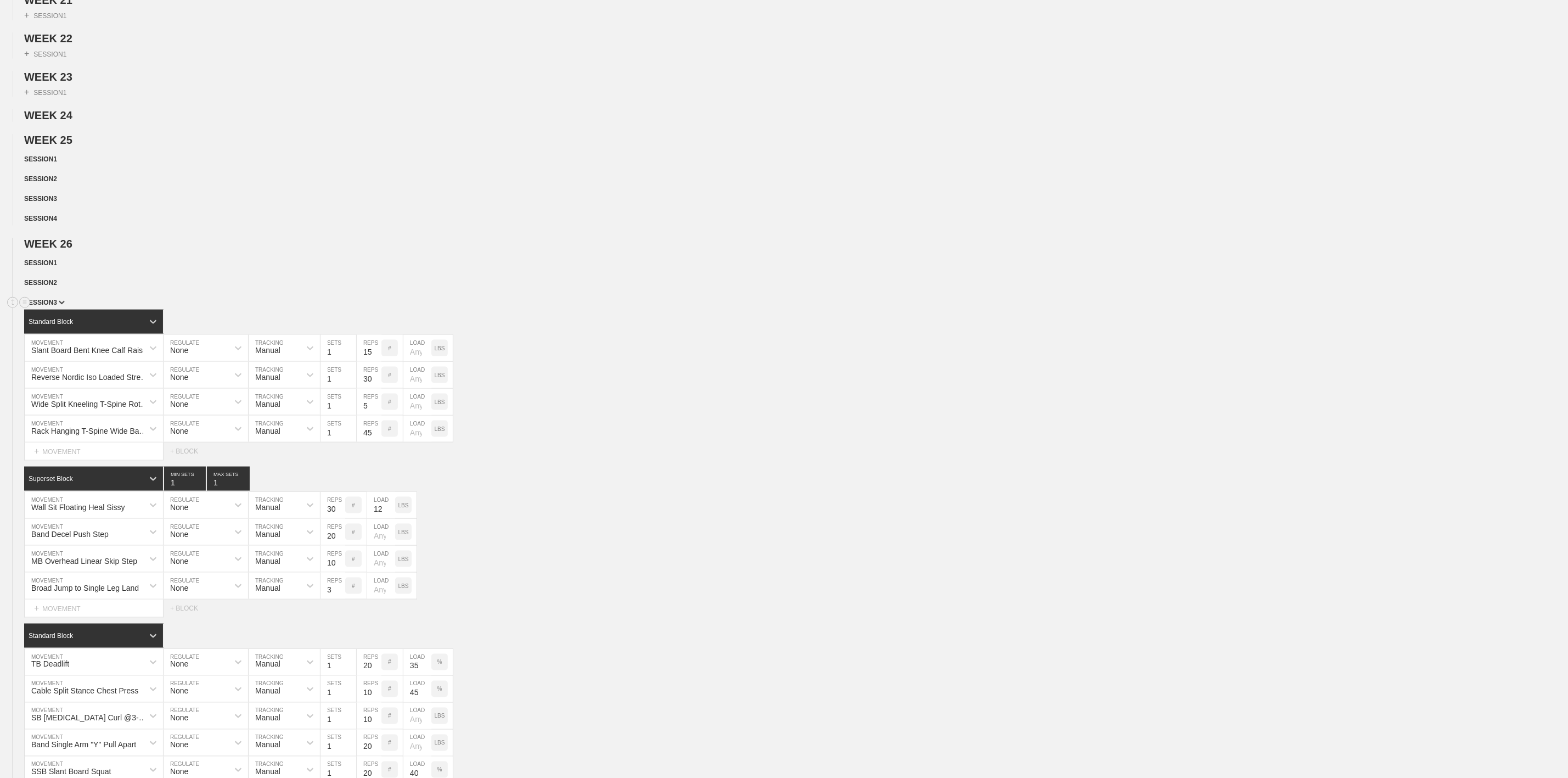
click at [53, 306] on span "SESSION 3" at bounding box center [44, 303] width 41 height 8
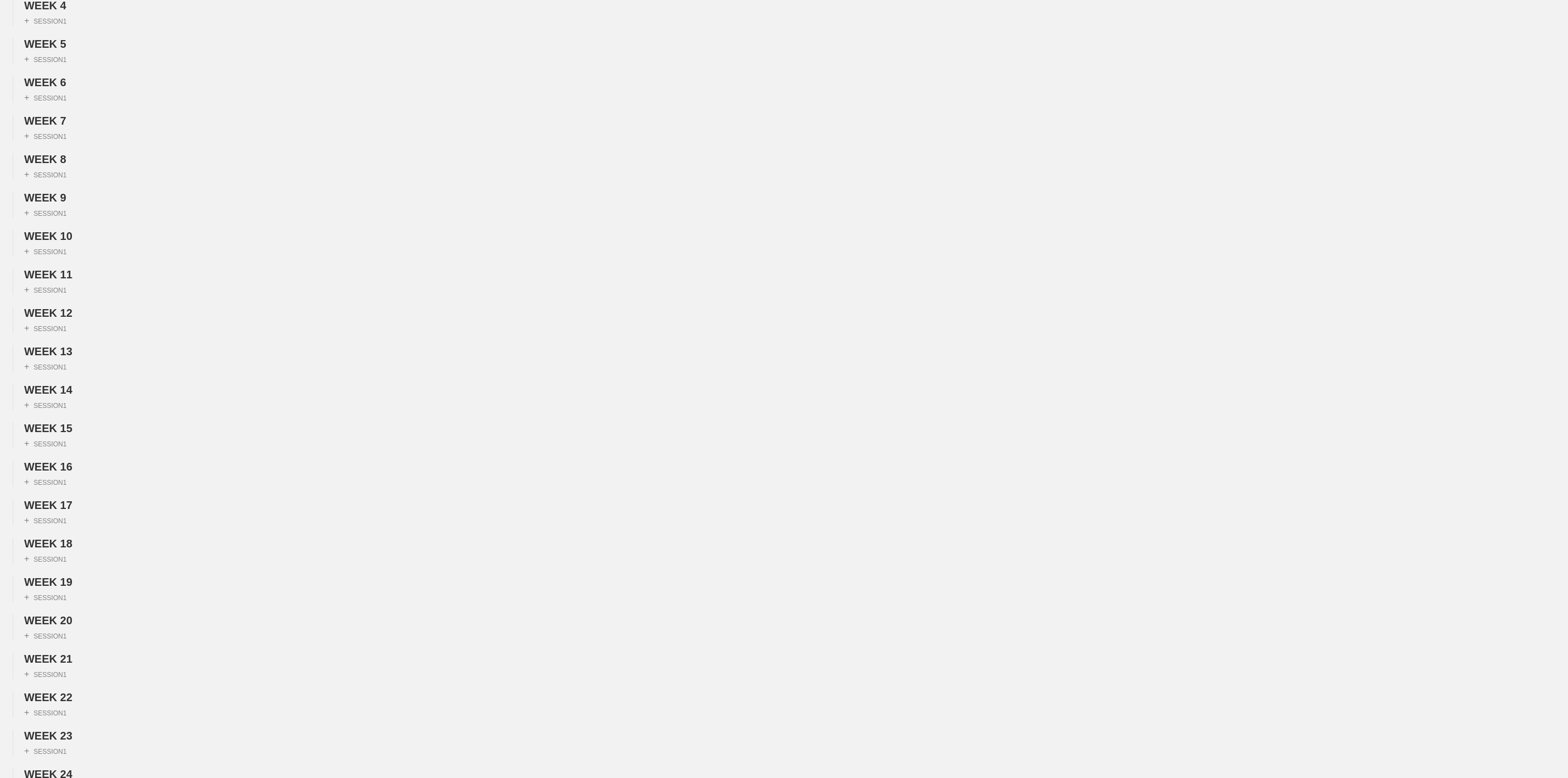
scroll to position [0, 0]
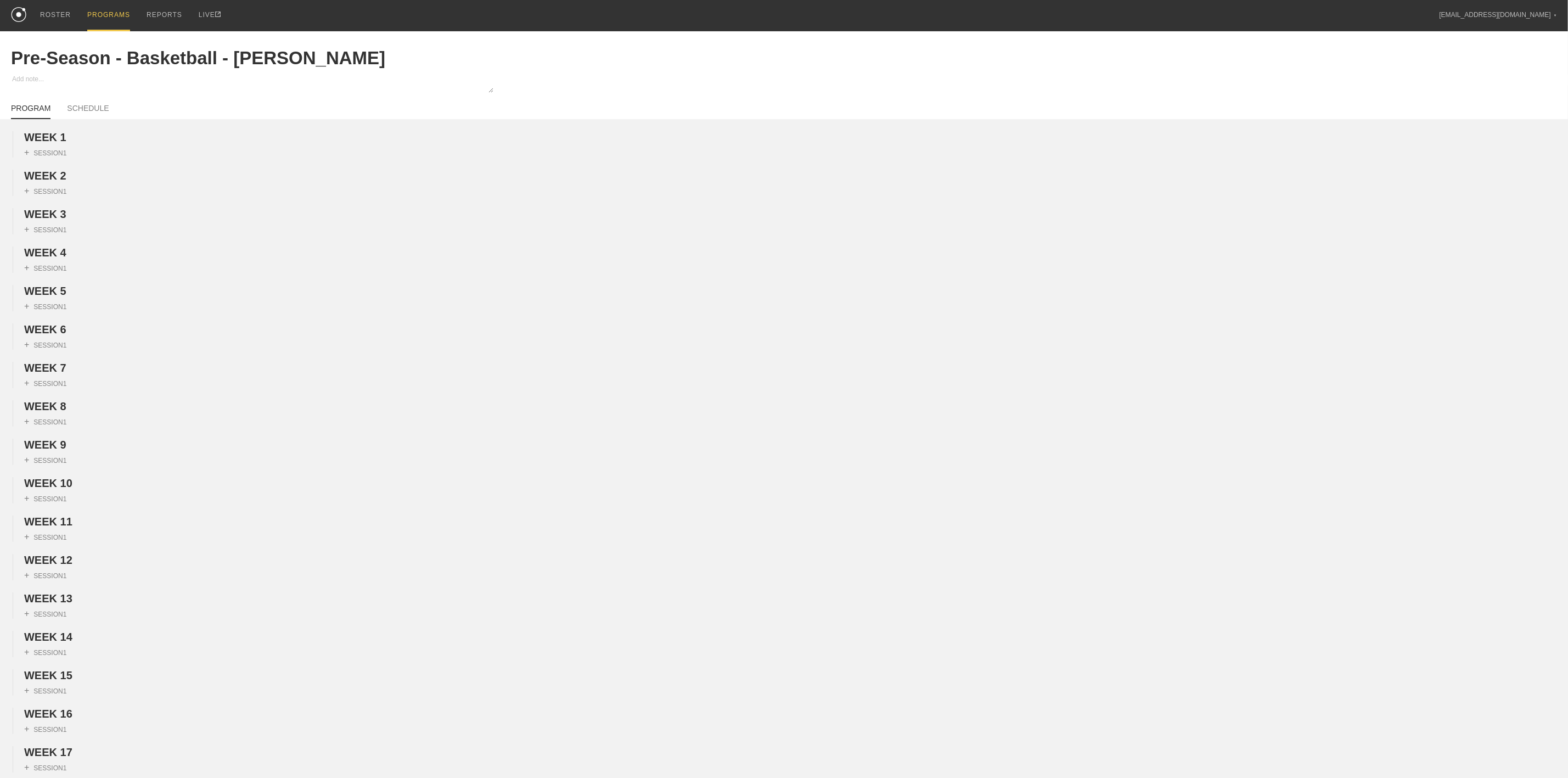
click at [102, 9] on div "PROGRAMS" at bounding box center [109, 15] width 43 height 31
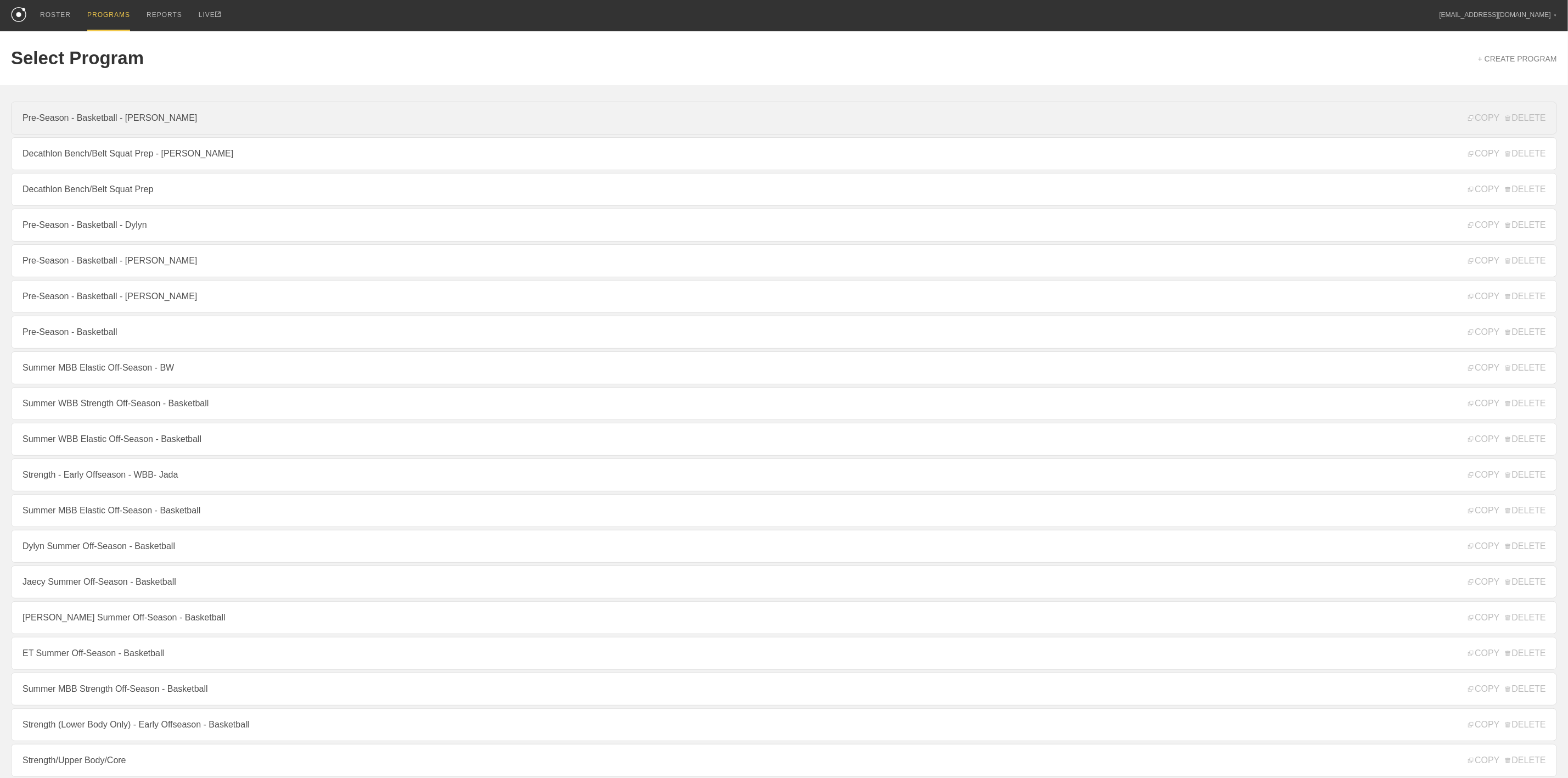
click at [139, 114] on link "Pre-Season - Basketball - [PERSON_NAME]" at bounding box center [784, 118] width 1547 height 33
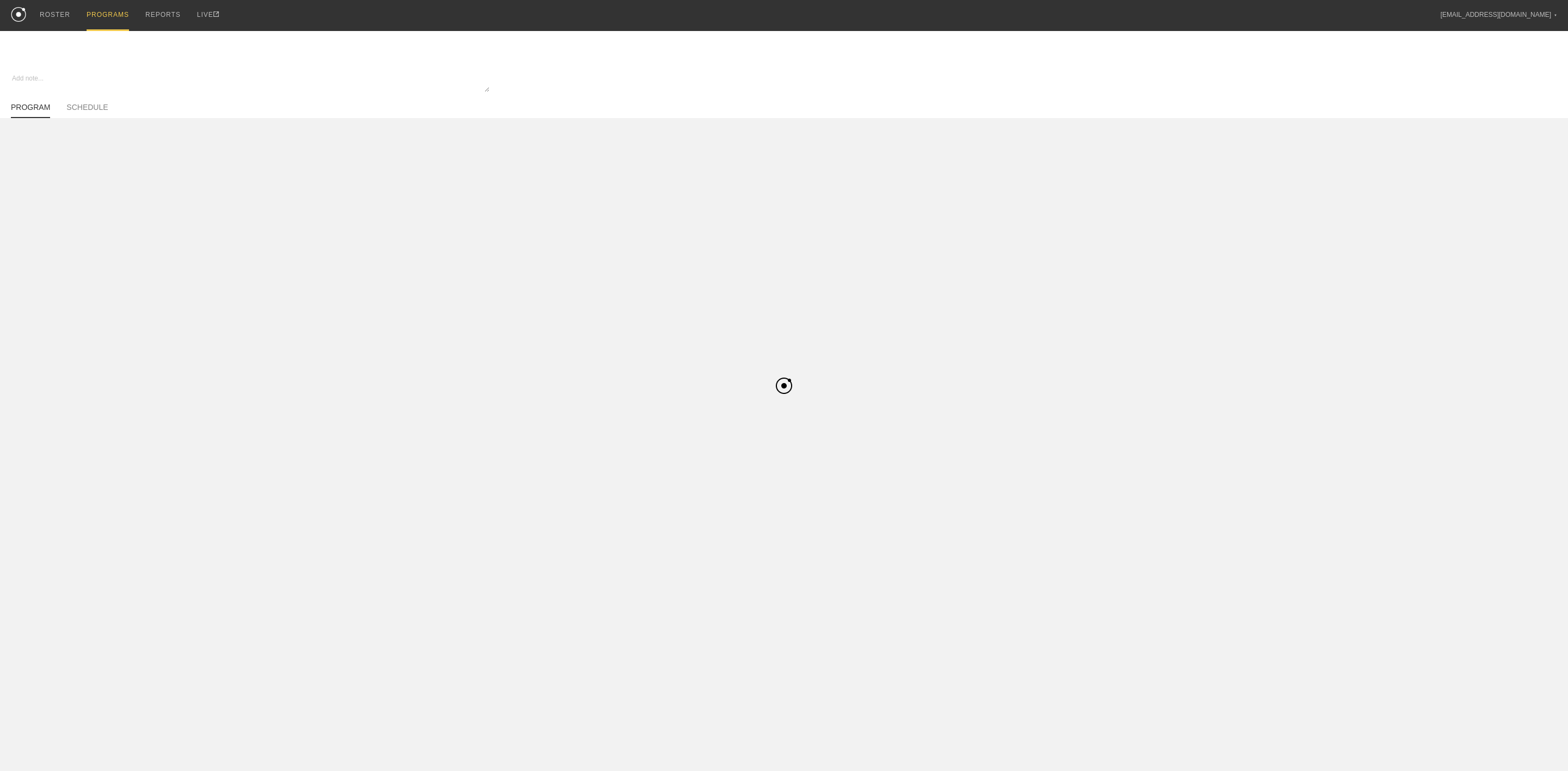
type textarea "x"
type input "Pre-Season - Basketball - [PERSON_NAME]"
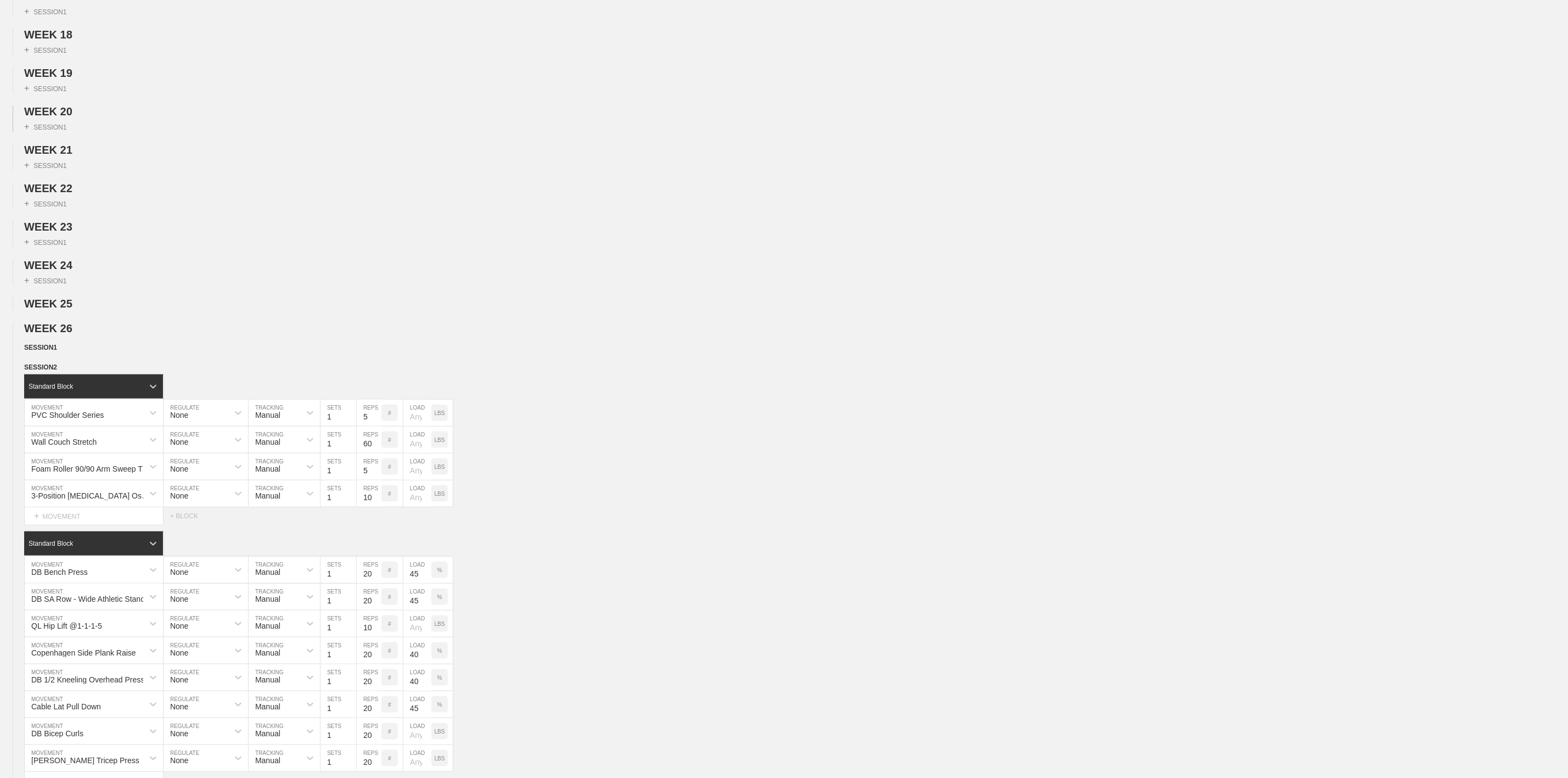
scroll to position [989, 0]
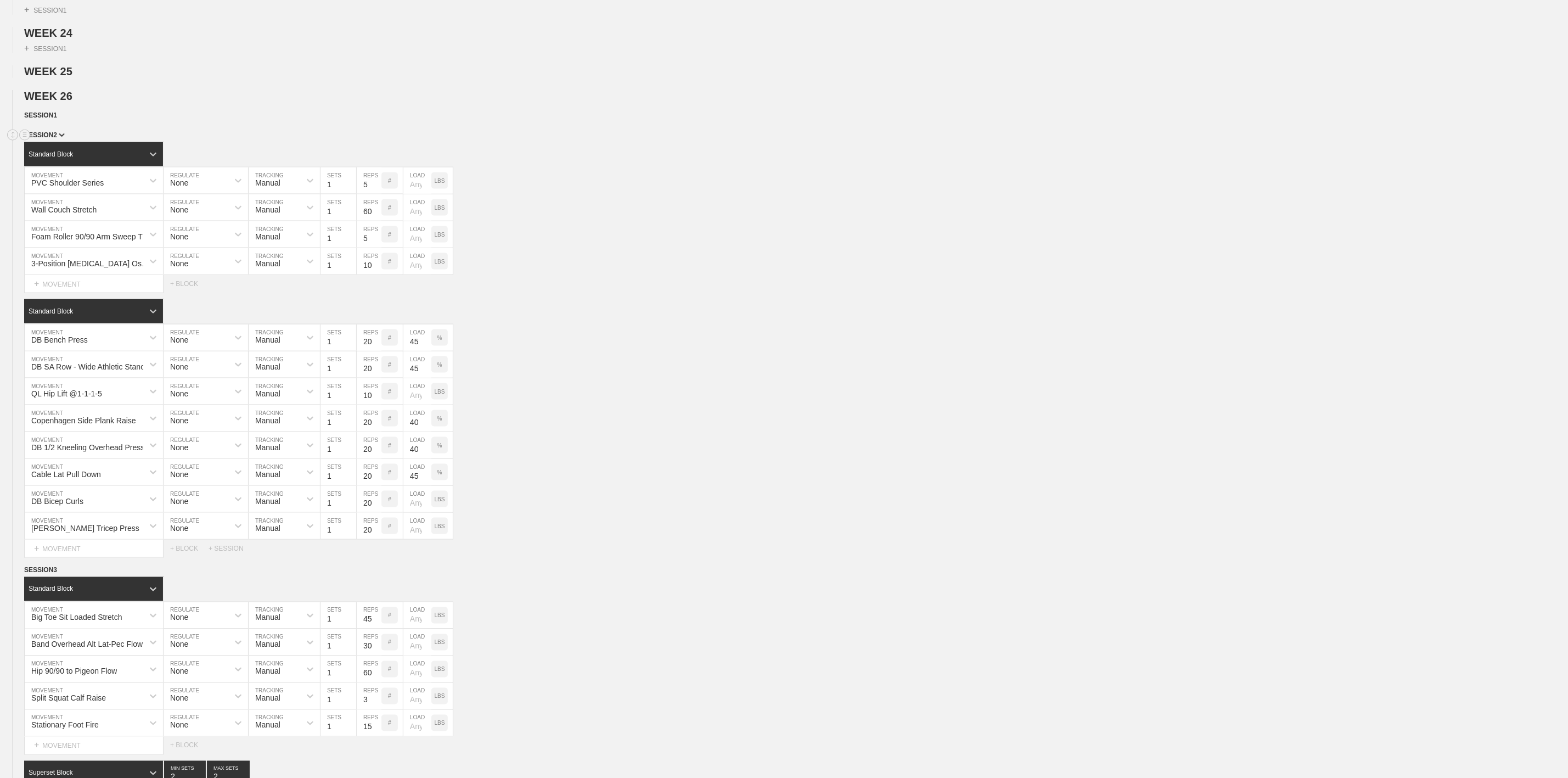
click at [39, 142] on div "SESSION 2" at bounding box center [796, 136] width 1544 height 13
click at [50, 139] on span "SESSION 2" at bounding box center [44, 135] width 41 height 8
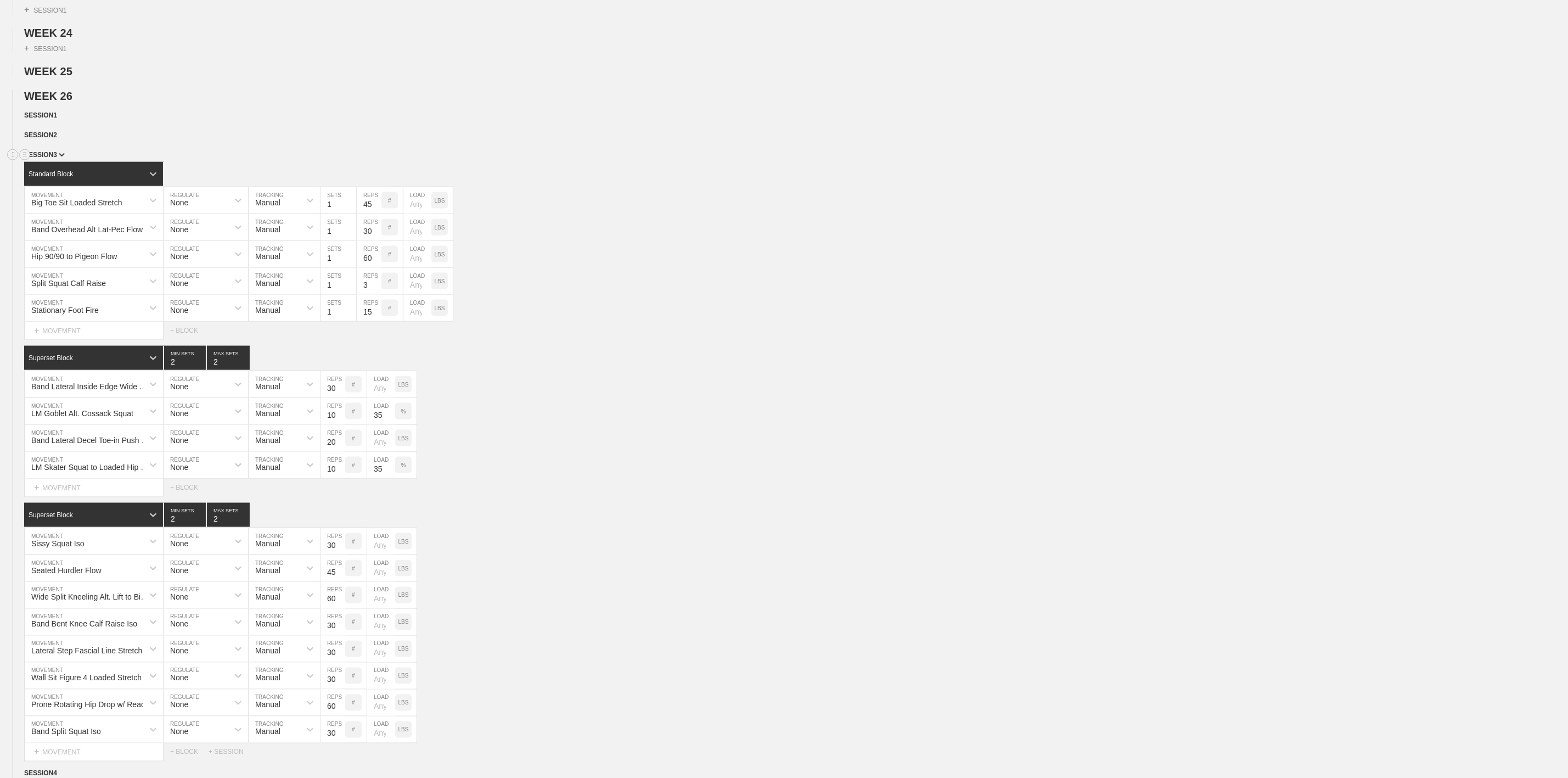
click at [52, 158] on span "SESSION 3" at bounding box center [44, 155] width 41 height 8
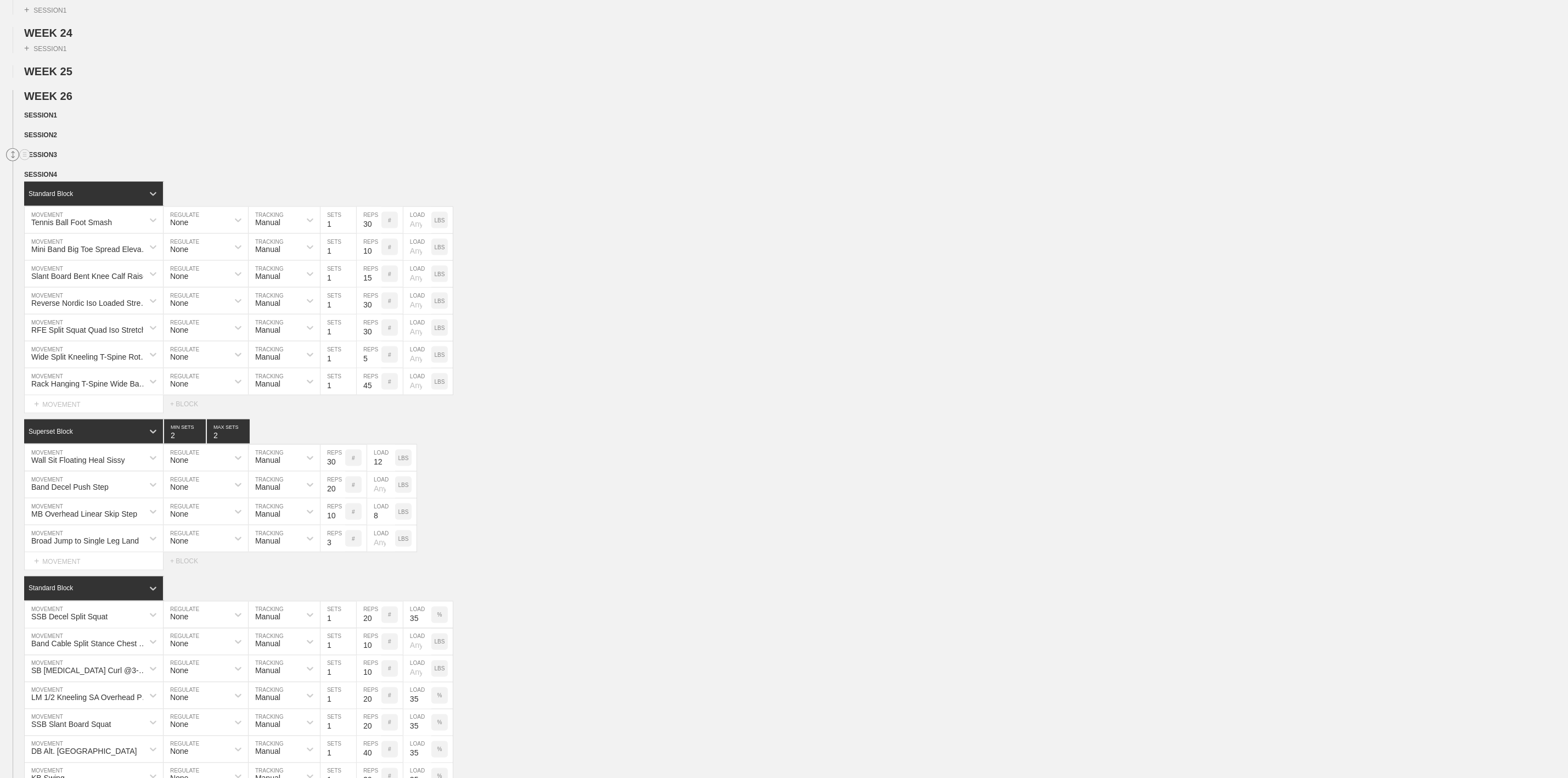
drag, startPoint x: 10, startPoint y: 210, endPoint x: 8, endPoint y: 187, distance: 23.1
click at [8, 187] on div "WEEK 26 DUPLICATE DELETE SESSION 1 DUPLICATE DELETE SESSION 2 DUPLICATE DELETE …" at bounding box center [784, 462] width 1568 height 745
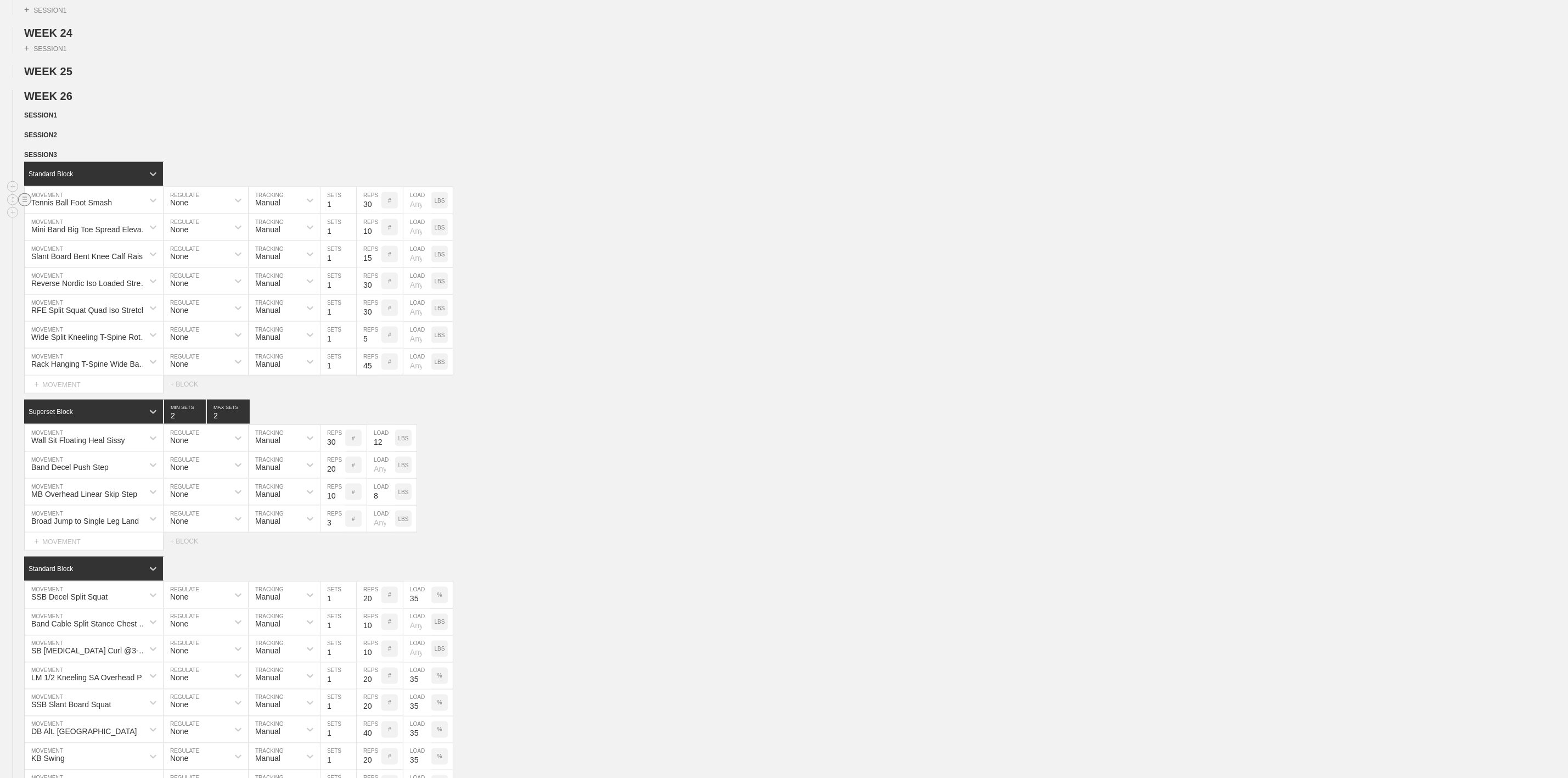
click at [22, 206] on circle at bounding box center [25, 200] width 13 height 13
click at [58, 259] on div "DELETE" at bounding box center [77, 259] width 88 height 17
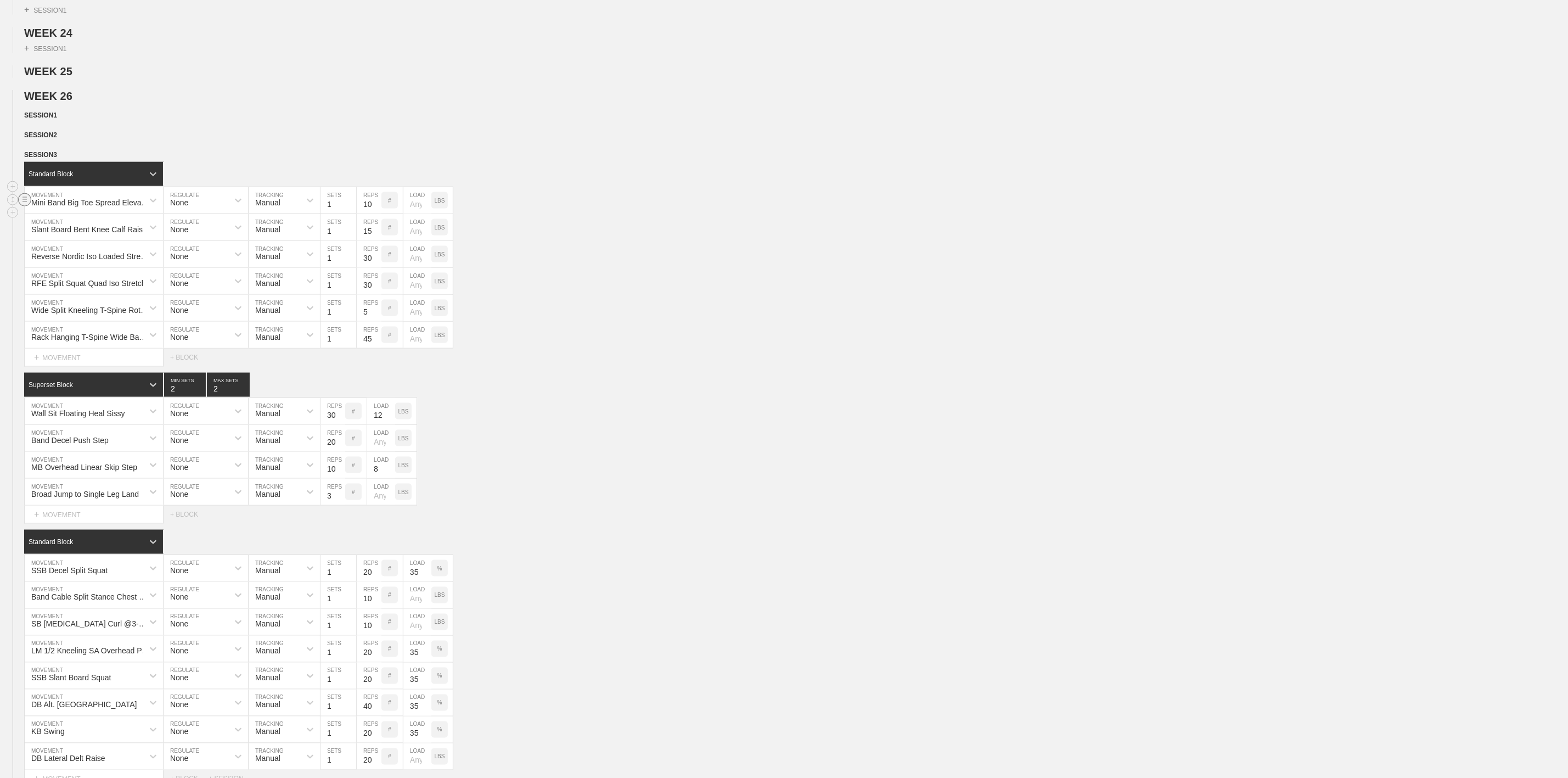
click at [25, 206] on circle at bounding box center [25, 200] width 13 height 13
click at [66, 259] on div "DELETE" at bounding box center [77, 259] width 88 height 17
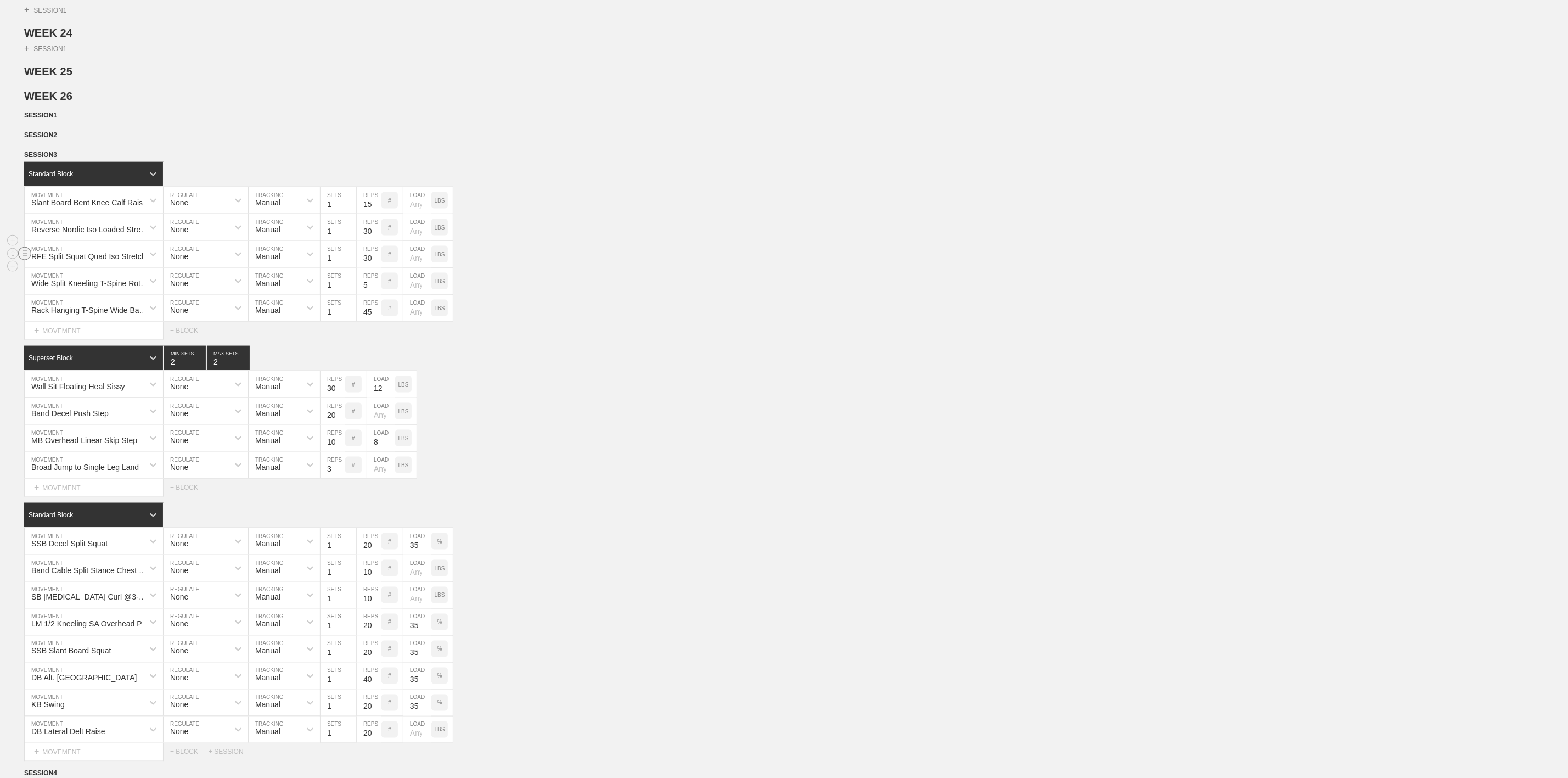
click at [27, 260] on circle at bounding box center [25, 253] width 13 height 13
click at [68, 313] on div "DELETE" at bounding box center [77, 313] width 88 height 17
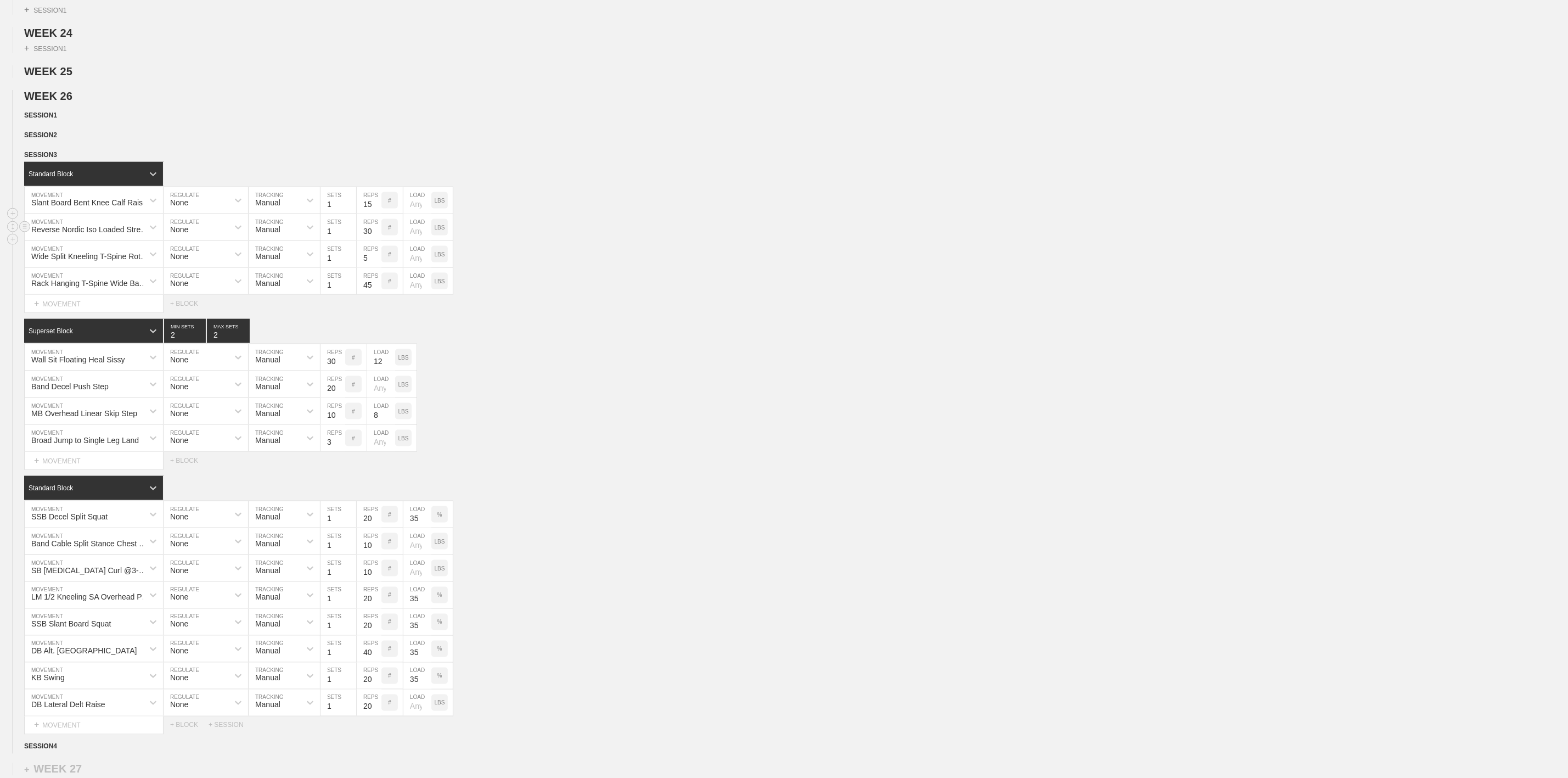
click at [106, 234] on div "Reverse Nordic Iso Loaded Stretch" at bounding box center [91, 230] width 119 height 9
click at [109, 207] on div "Slant Board Bent Knee Calf Raise" at bounding box center [89, 203] width 116 height 9
type input "Band Pull"
click at [104, 239] on div "Band Pull Apart" at bounding box center [93, 230] width 138 height 18
click at [371, 214] on input "15" at bounding box center [369, 200] width 25 height 26
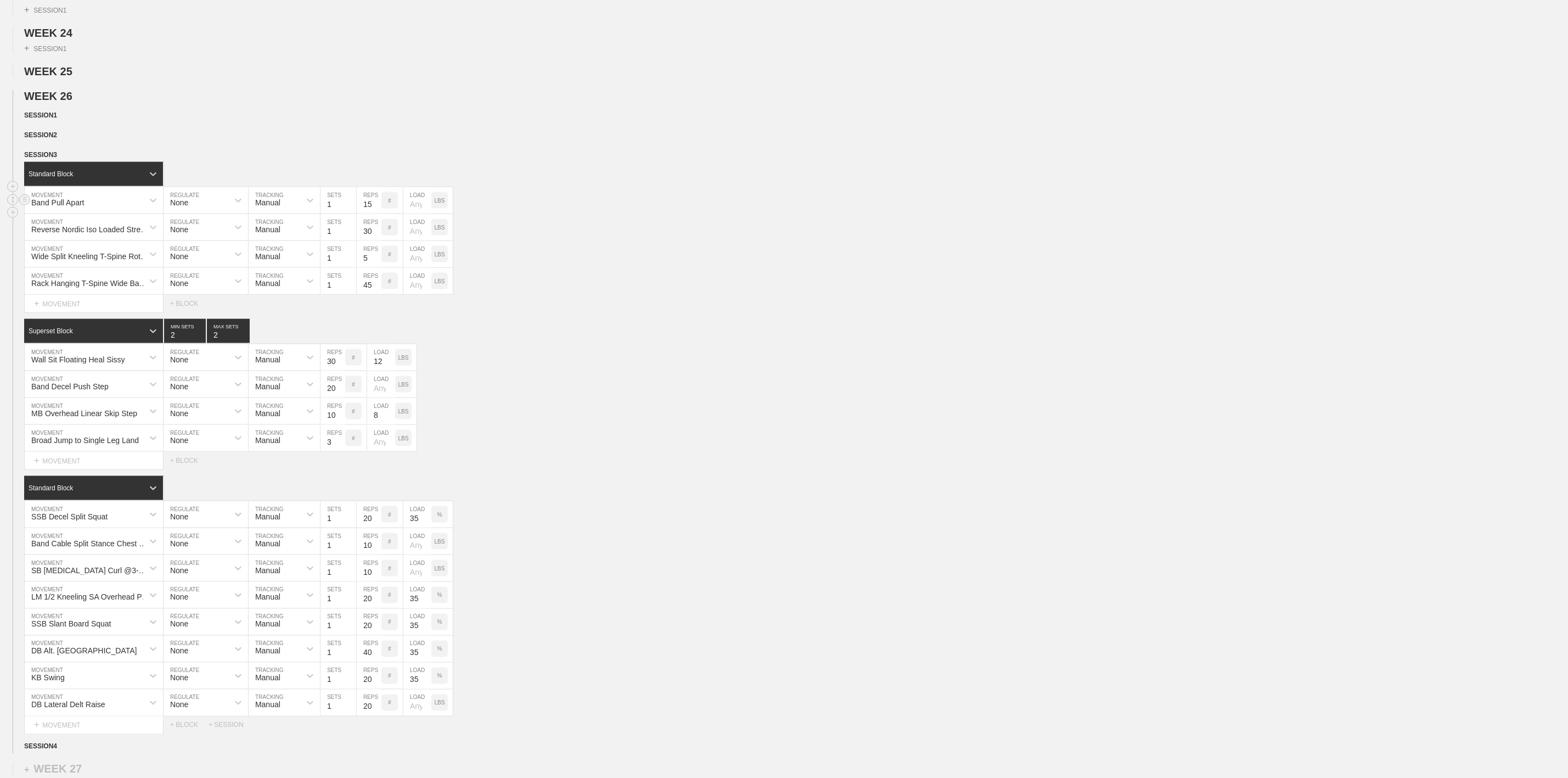
click at [586, 214] on div "Band Pull Apart MOVEMENT None REGULATE Manual TRACKING 1 SETS 15 REPS # LOAD LBS" at bounding box center [784, 201] width 1568 height 27
click at [102, 234] on div "Reverse Nordic Iso Loaded Stretch" at bounding box center [91, 230] width 119 height 9
click at [544, 371] on div "Wall Sit Floating Heal Sissy MOVEMENT None REGULATE Manual TRACKING 30 REPS # 1…" at bounding box center [784, 358] width 1568 height 27
click at [91, 234] on div "Reverse Nordic Iso Loaded Stretch" at bounding box center [91, 230] width 119 height 9
type input "PVC"
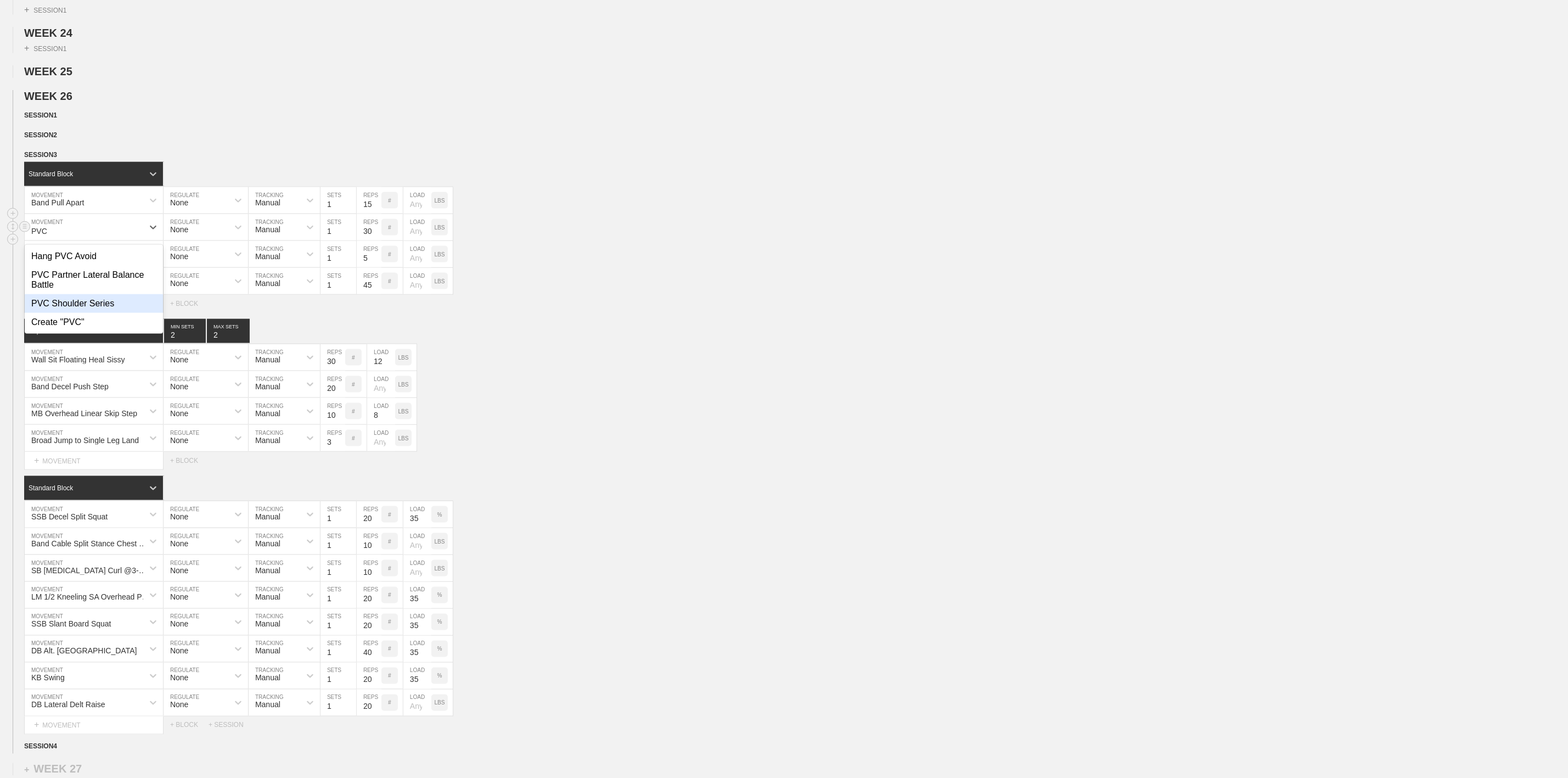
click at [75, 313] on div "PVC Shoulder Series" at bounding box center [93, 303] width 138 height 18
click at [730, 295] on div "Rack Hanging T-Spine Wide Base Rotations MOVEMENT None REGULATE Manual TRACKING…" at bounding box center [784, 281] width 1568 height 27
click at [554, 425] on div "MB Overhead Linear Skip Step MOVEMENT None REGULATE Manual TRACKING 10 REPS # 8…" at bounding box center [784, 411] width 1568 height 27
click at [133, 237] on div "Band Pull Apart" at bounding box center [83, 227] width 118 height 18
click at [359, 78] on h2 "WEEK 25" at bounding box center [796, 71] width 1544 height 13
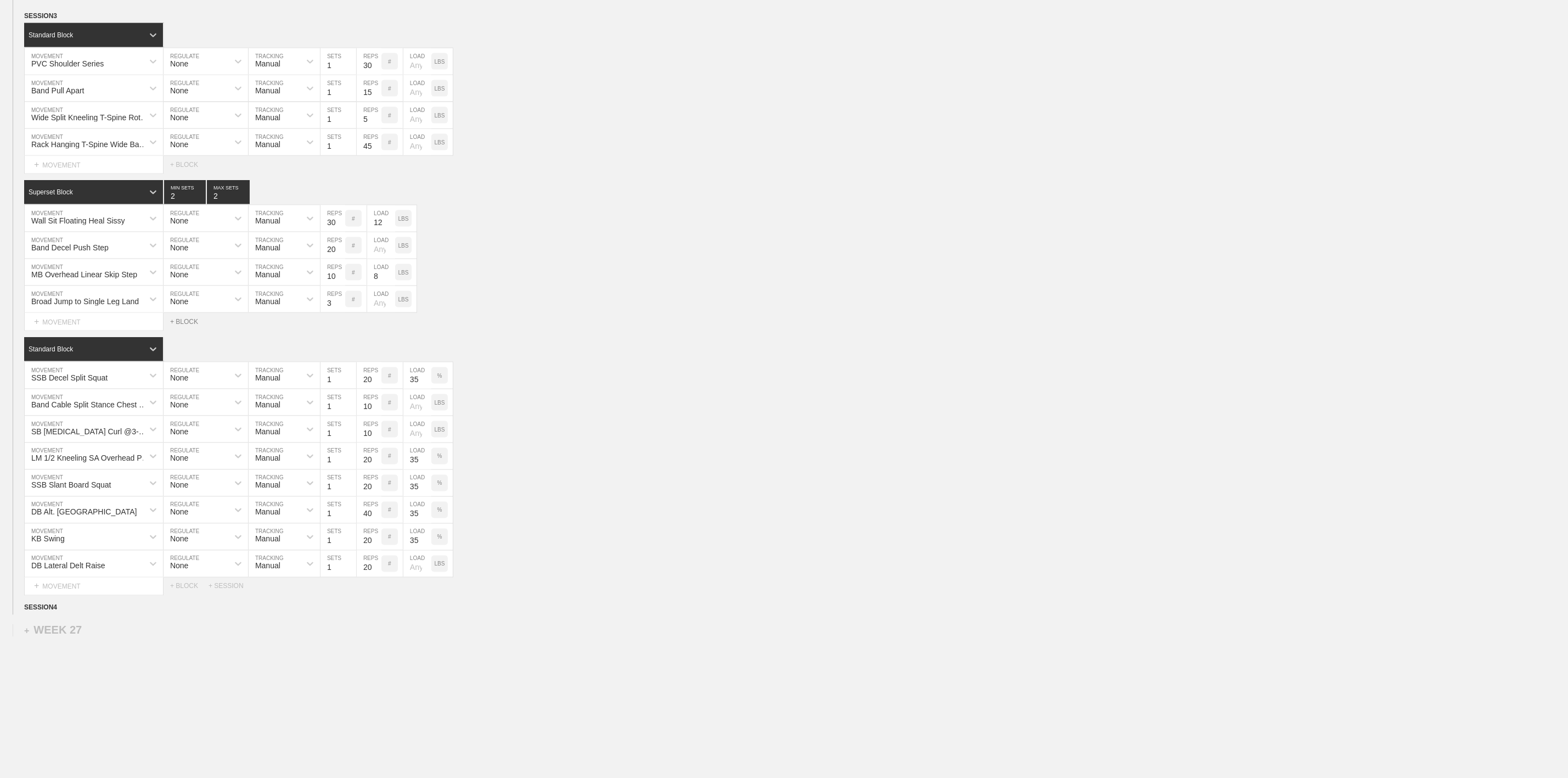
scroll to position [1153, 0]
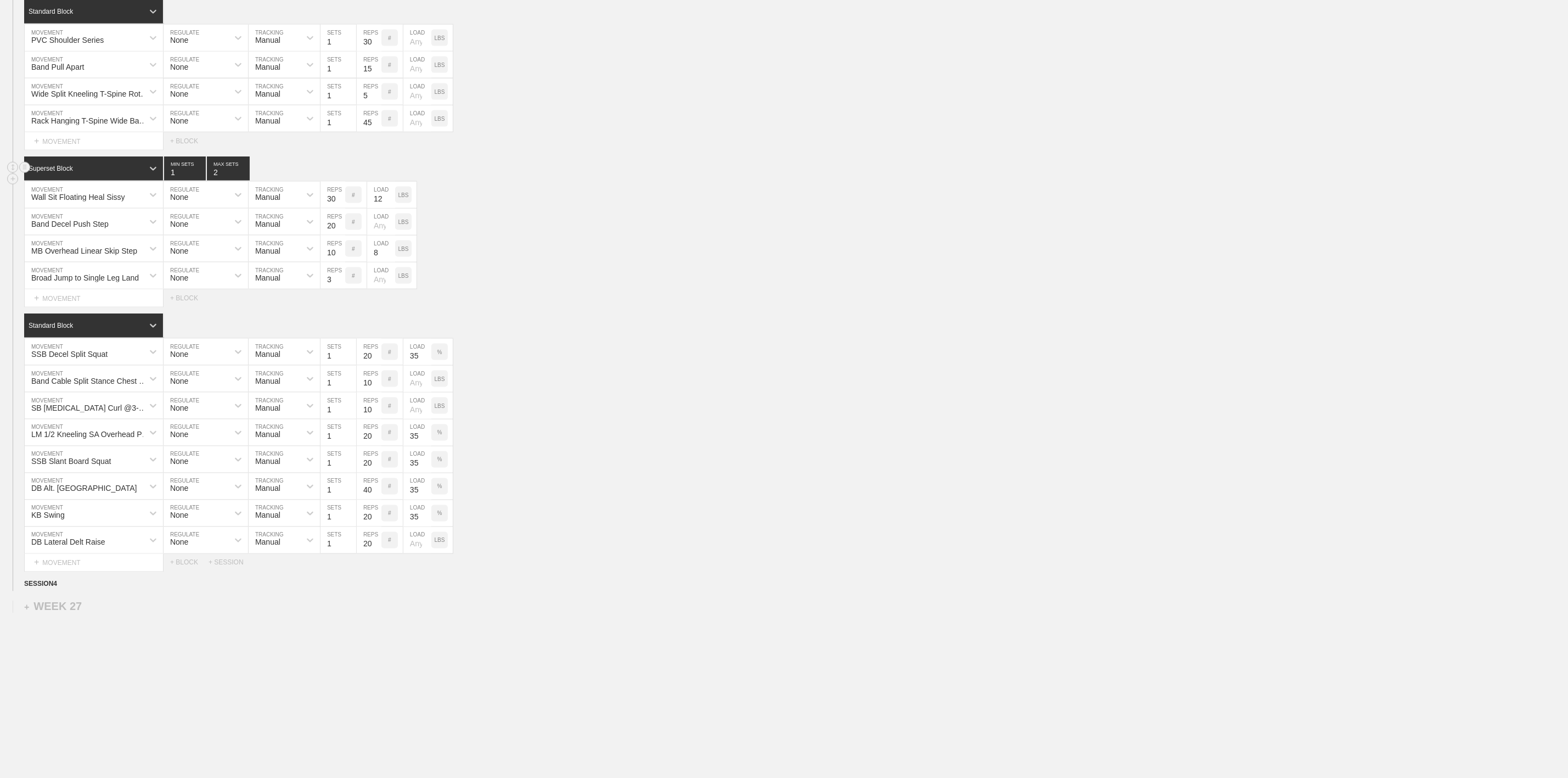
type input "1"
click at [198, 181] on input "1" at bounding box center [185, 168] width 42 height 24
type input "1"
click at [244, 181] on input "1" at bounding box center [228, 168] width 43 height 24
click at [581, 181] on div "Superset Block 1 MIN SETS 1 MAX SETS" at bounding box center [796, 168] width 1544 height 24
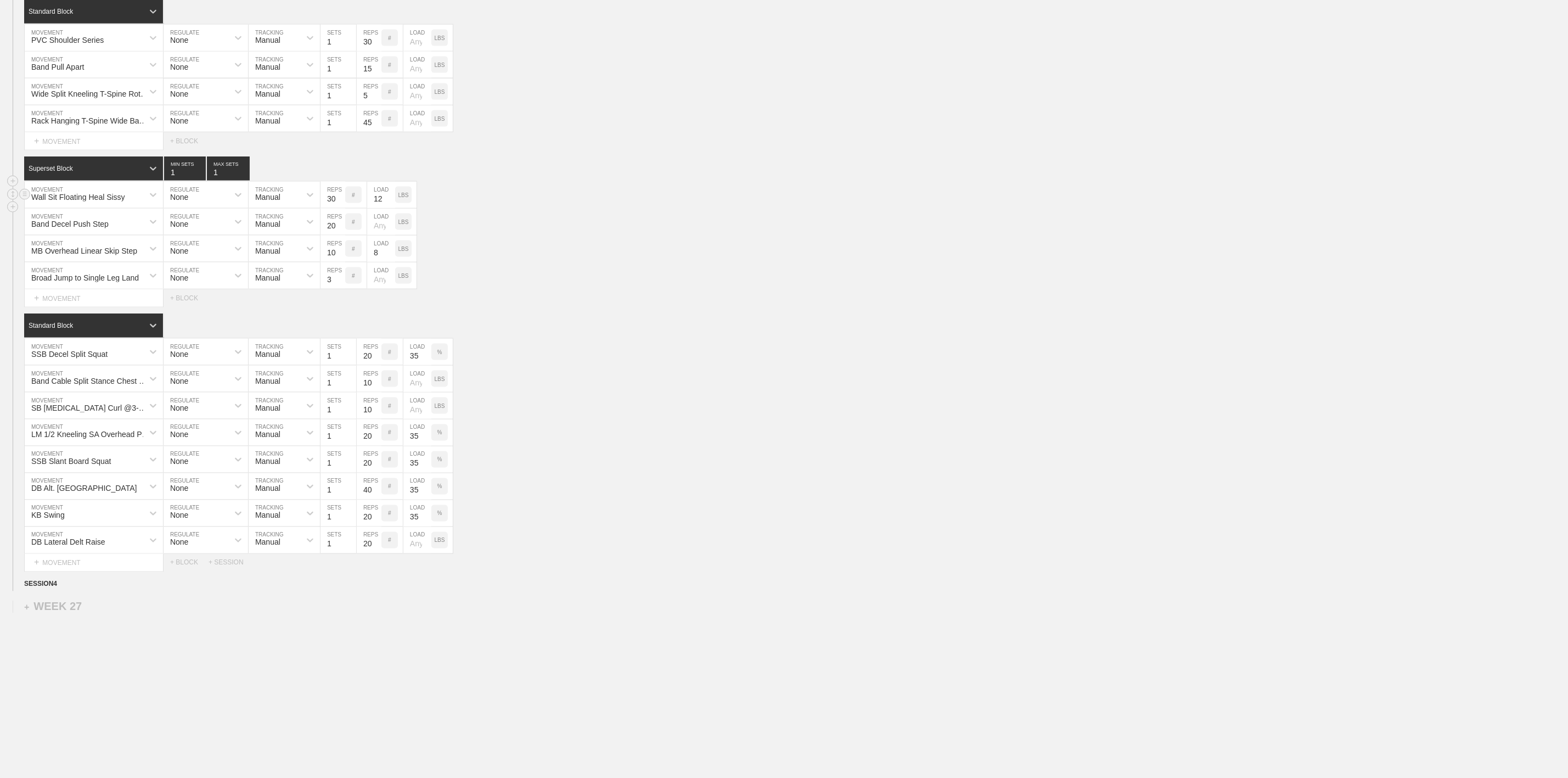
click at [102, 201] on div "Wall Sit Floating Heal Sissy" at bounding box center [78, 197] width 94 height 9
type input "Front Plank"
click at [68, 233] on div "Front Plank" at bounding box center [93, 224] width 138 height 18
click at [407, 198] on p "LBS" at bounding box center [403, 195] width 10 height 6
click at [405, 198] on p "%" at bounding box center [404, 195] width 5 height 6
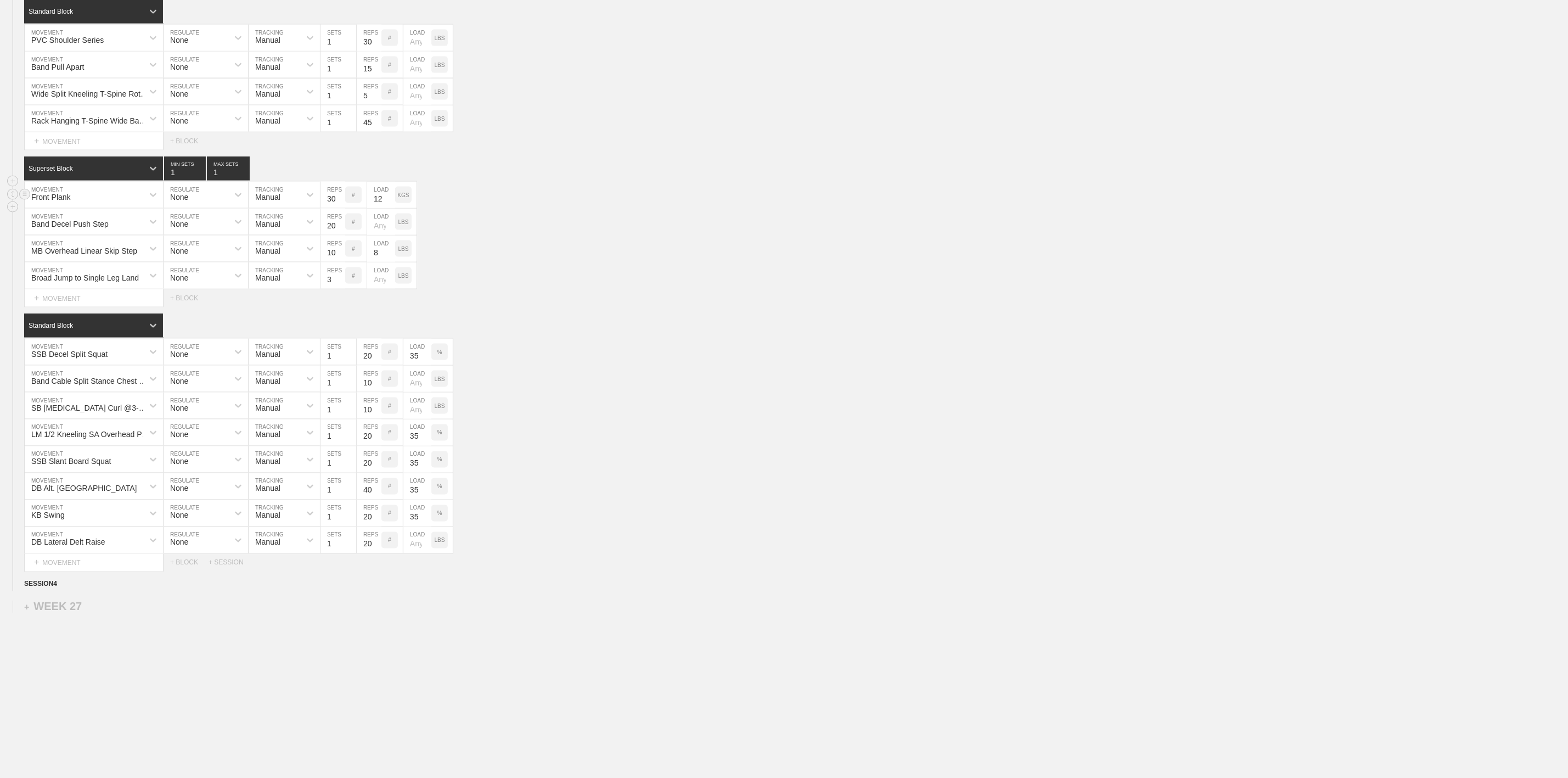
click at [403, 198] on p "KGS" at bounding box center [403, 195] width 12 height 6
click at [382, 208] on input "12" at bounding box center [381, 195] width 28 height 26
click at [639, 236] on div "Band Decel Push Step MOVEMENT None REGULATE Manual TRACKING 20 REPS # LOAD LBS" at bounding box center [784, 222] width 1568 height 27
click at [126, 231] on div "Band Decel Push Step" at bounding box center [83, 222] width 118 height 18
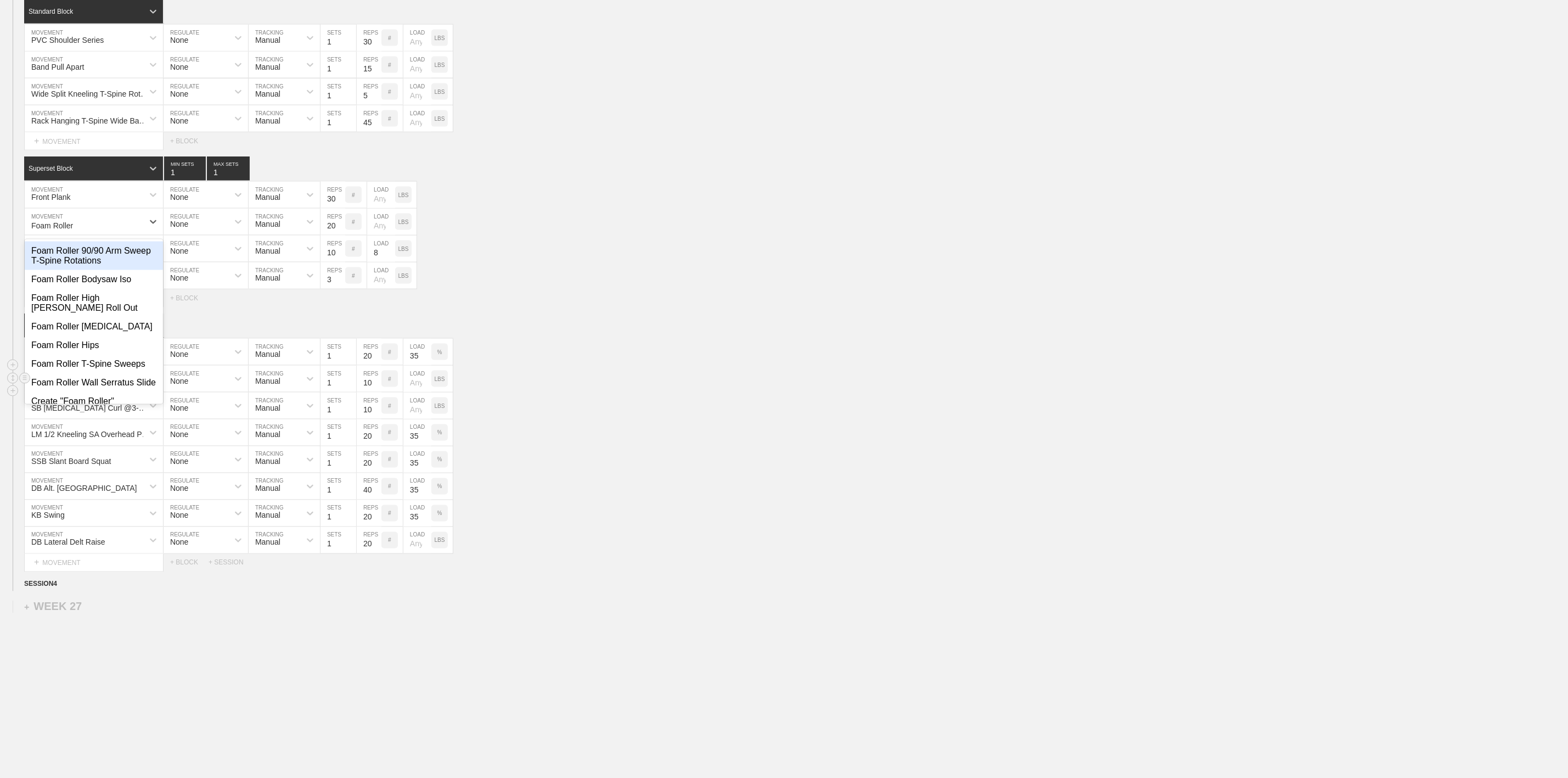
type input "Foam Roller"
click at [93, 373] on div "Foam Roller T-Spine Sweeps" at bounding box center [93, 364] width 138 height 18
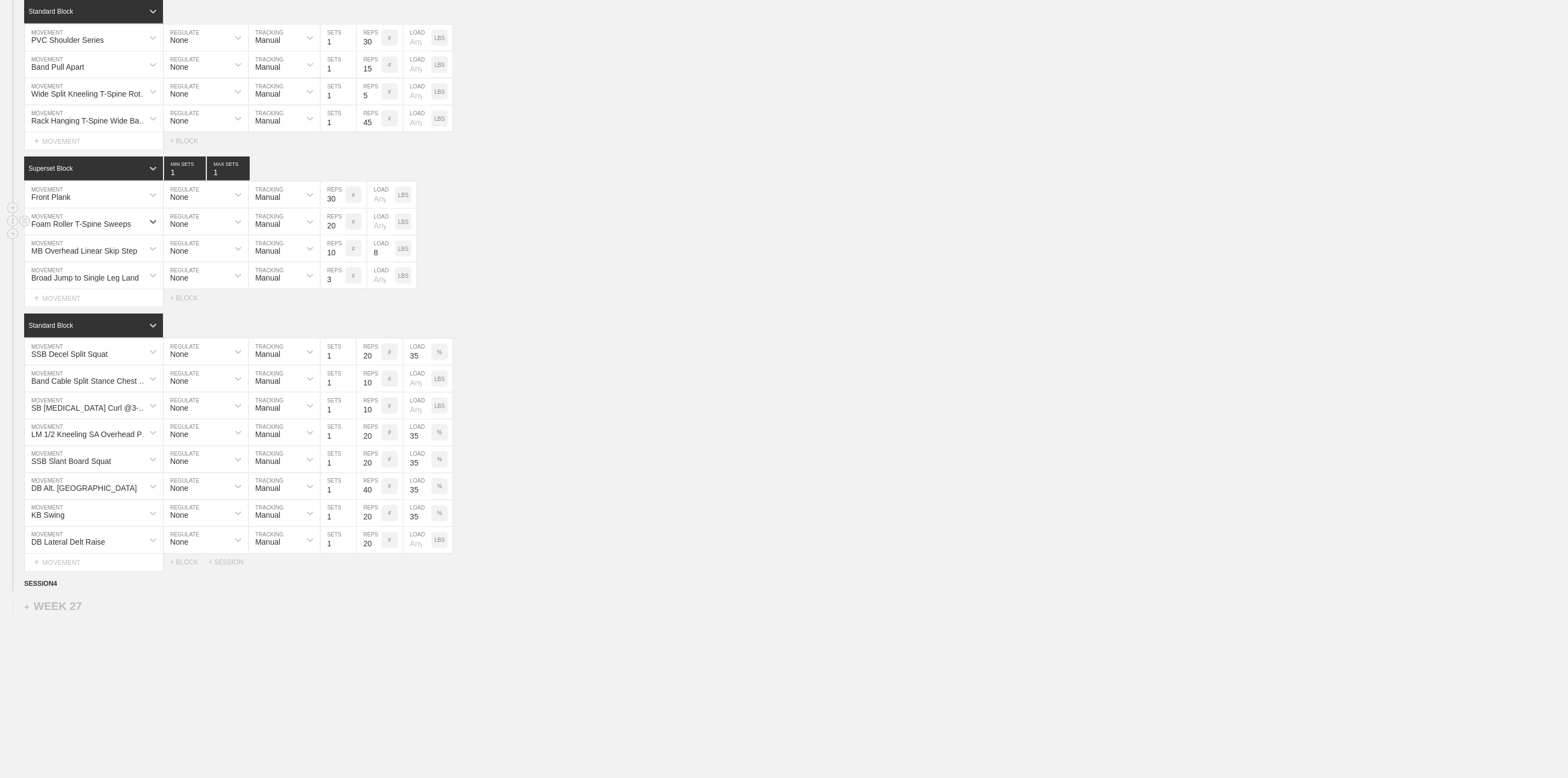
click at [706, 345] on div "SESSION 3 Standard Block DUPLICATE INSERT MOVEMENT AFTER DELETE PVC Shoulder Se…" at bounding box center [784, 279] width 1568 height 585
click at [126, 285] on div "Broad Jump to Single Leg Land" at bounding box center [83, 276] width 118 height 18
click at [130, 255] on div "MB Overhead Linear Skip Step" at bounding box center [84, 251] width 106 height 9
type input "Side Plank"
click at [75, 325] on div "Side Plank" at bounding box center [93, 315] width 138 height 18
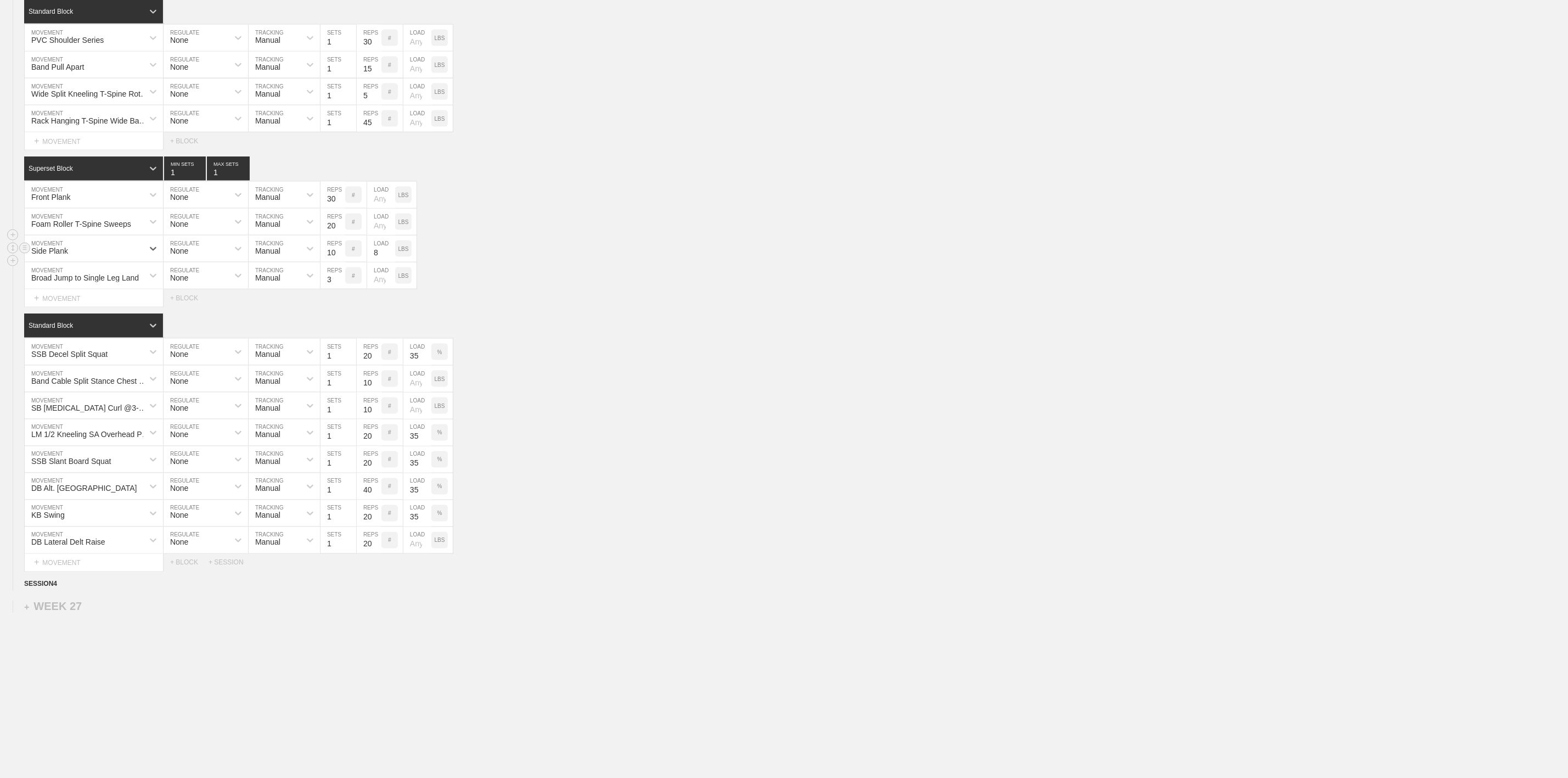
click at [331, 262] on input "10" at bounding box center [333, 249] width 25 height 26
type input "30"
click at [382, 262] on input "8" at bounding box center [381, 249] width 28 height 26
click at [616, 263] on div "Side Plank MOVEMENT None REGULATE Manual TRACKING 30 REPS # LOAD LBS" at bounding box center [784, 249] width 1568 height 27
click at [112, 282] on div "Broad Jump to Single Leg Land" at bounding box center [85, 278] width 107 height 9
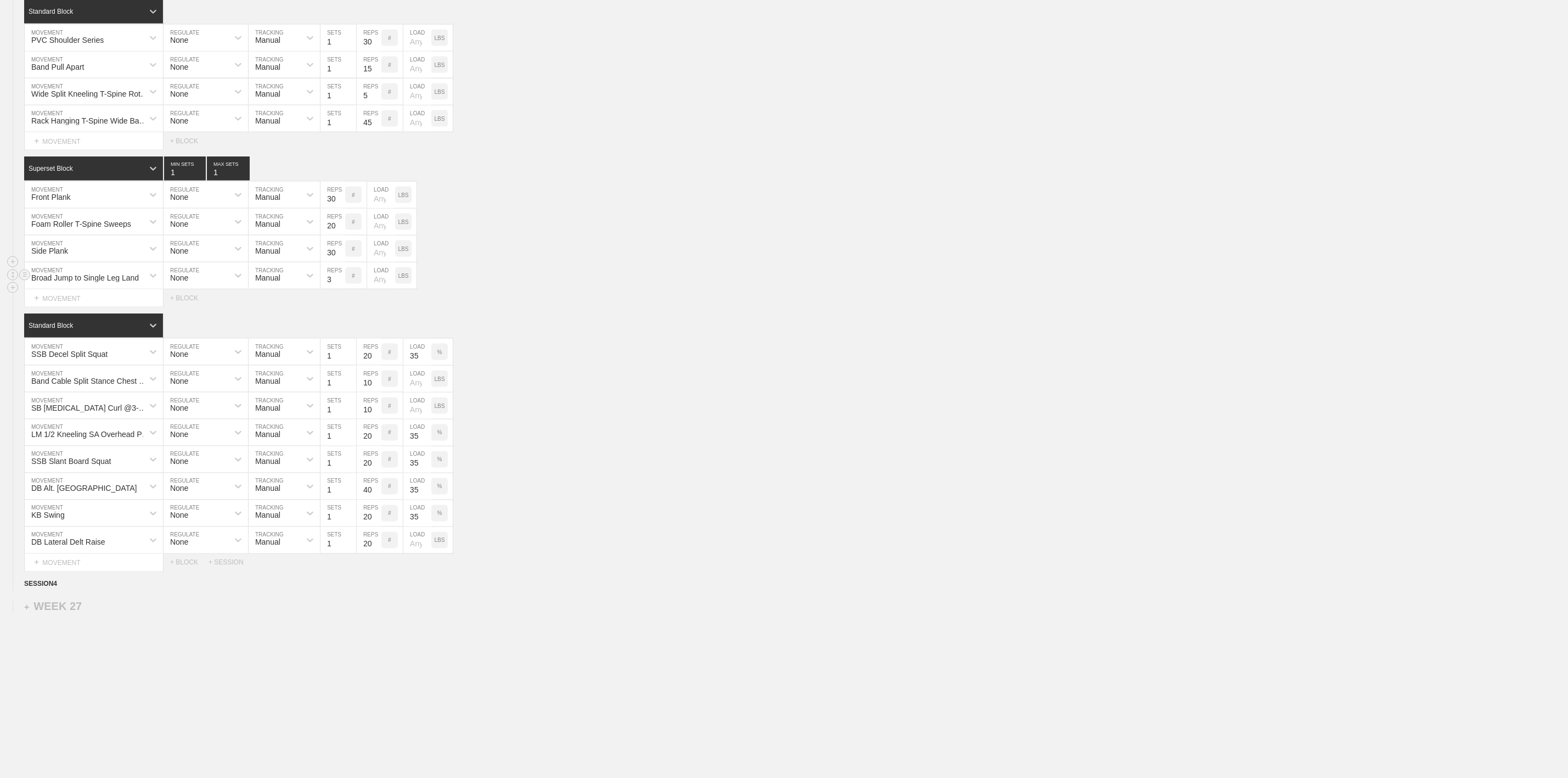
click at [663, 289] on div "Broad Jump to Single Leg Land MOVEMENT None REGULATE Manual TRACKING 3 REPS # L…" at bounding box center [784, 276] width 1568 height 27
click at [95, 282] on div "Broad Jump to Single Leg Land" at bounding box center [85, 278] width 107 height 9
type input "KB Bottoms Up SA Sit Up"
click at [92, 324] on div "Create "KB Bottoms Up SA Sit Up"" at bounding box center [93, 309] width 138 height 29
click at [330, 289] on input "3" at bounding box center [333, 276] width 25 height 26
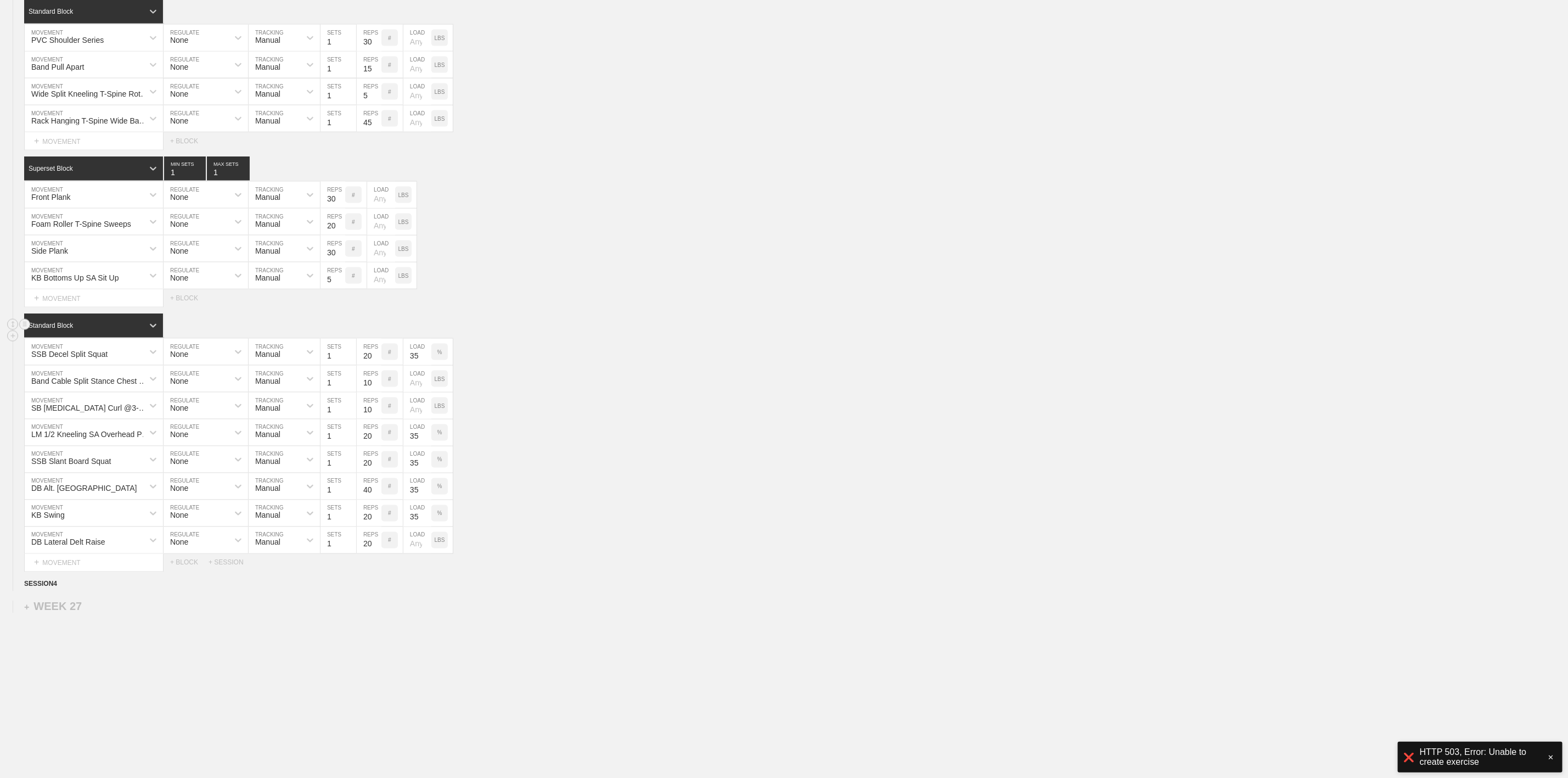
type input "5"
click at [684, 338] on div "Standard Block" at bounding box center [796, 325] width 1544 height 24
click at [601, 366] on div "SSB Decel Split Squat MOVEMENT None REGULATE Manual TRACKING 1 SETS 20 REPS # 3…" at bounding box center [784, 352] width 1568 height 27
click at [107, 362] on div "SSB Decel Split Squat" at bounding box center [83, 352] width 118 height 18
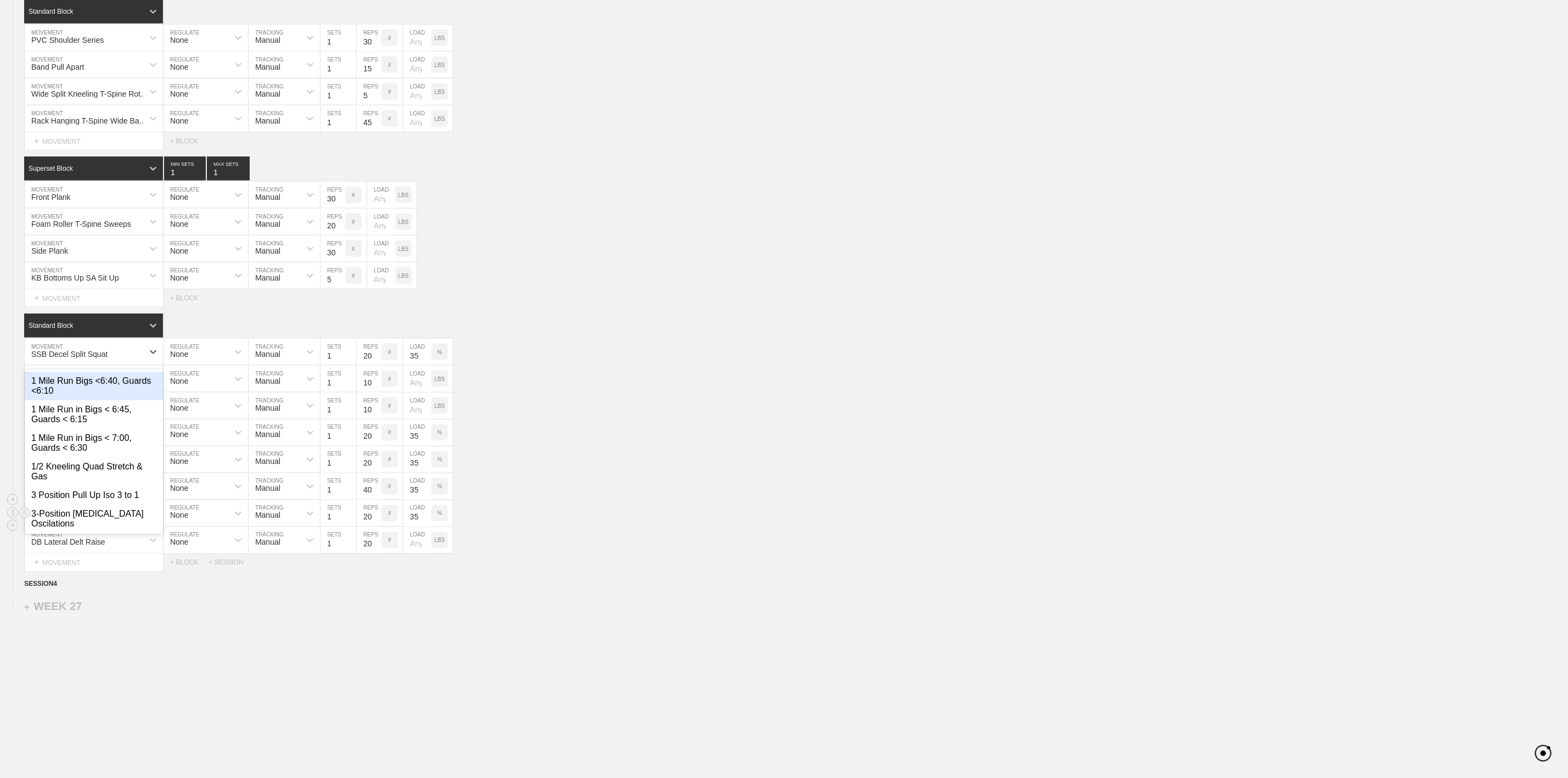
click at [552, 527] on div "KB Swing MOVEMENT None REGULATE Manual TRACKING 1 SETS 20 REPS # 35 LOAD %" at bounding box center [784, 514] width 1568 height 27
click at [86, 388] on div "Band Cable Split Stance Chest Press" at bounding box center [83, 379] width 118 height 18
click at [593, 393] on div "option 1 Mile Run Bigs <6:40, Guards <6:10 focused, 1 of 782. 782 results avail…" at bounding box center [784, 379] width 1568 height 27
click at [88, 386] on div "Band Cable Split Stance Chest Press" at bounding box center [91, 381] width 119 height 9
type input "DB Incline"
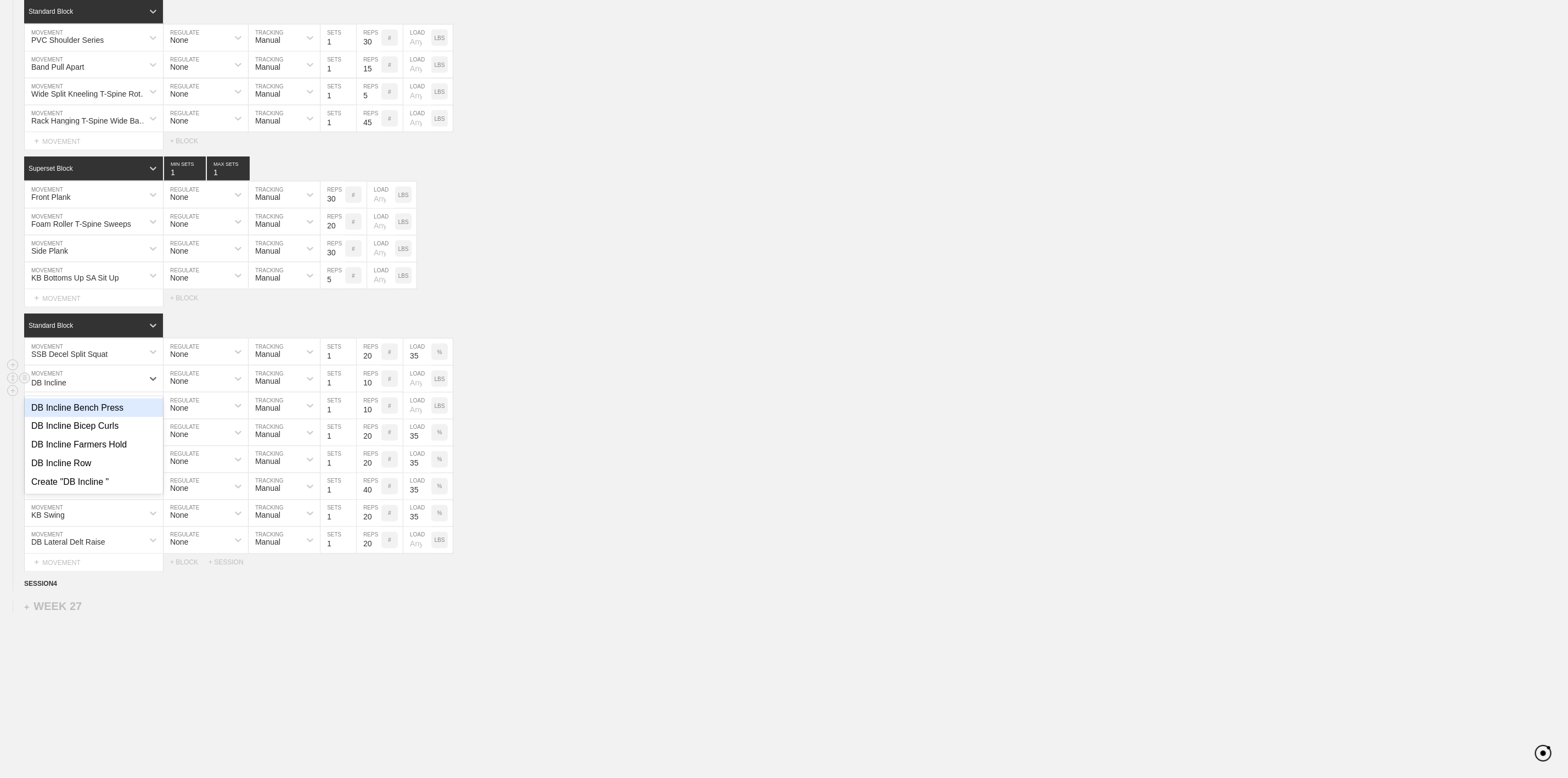
click at [96, 418] on div "DB Incline Bench Press" at bounding box center [93, 408] width 138 height 18
click at [366, 392] on input "10" at bounding box center [369, 379] width 25 height 26
type input "20"
click at [442, 387] on div "LBS" at bounding box center [439, 379] width 17 height 17
click at [417, 392] on input "number" at bounding box center [417, 379] width 28 height 26
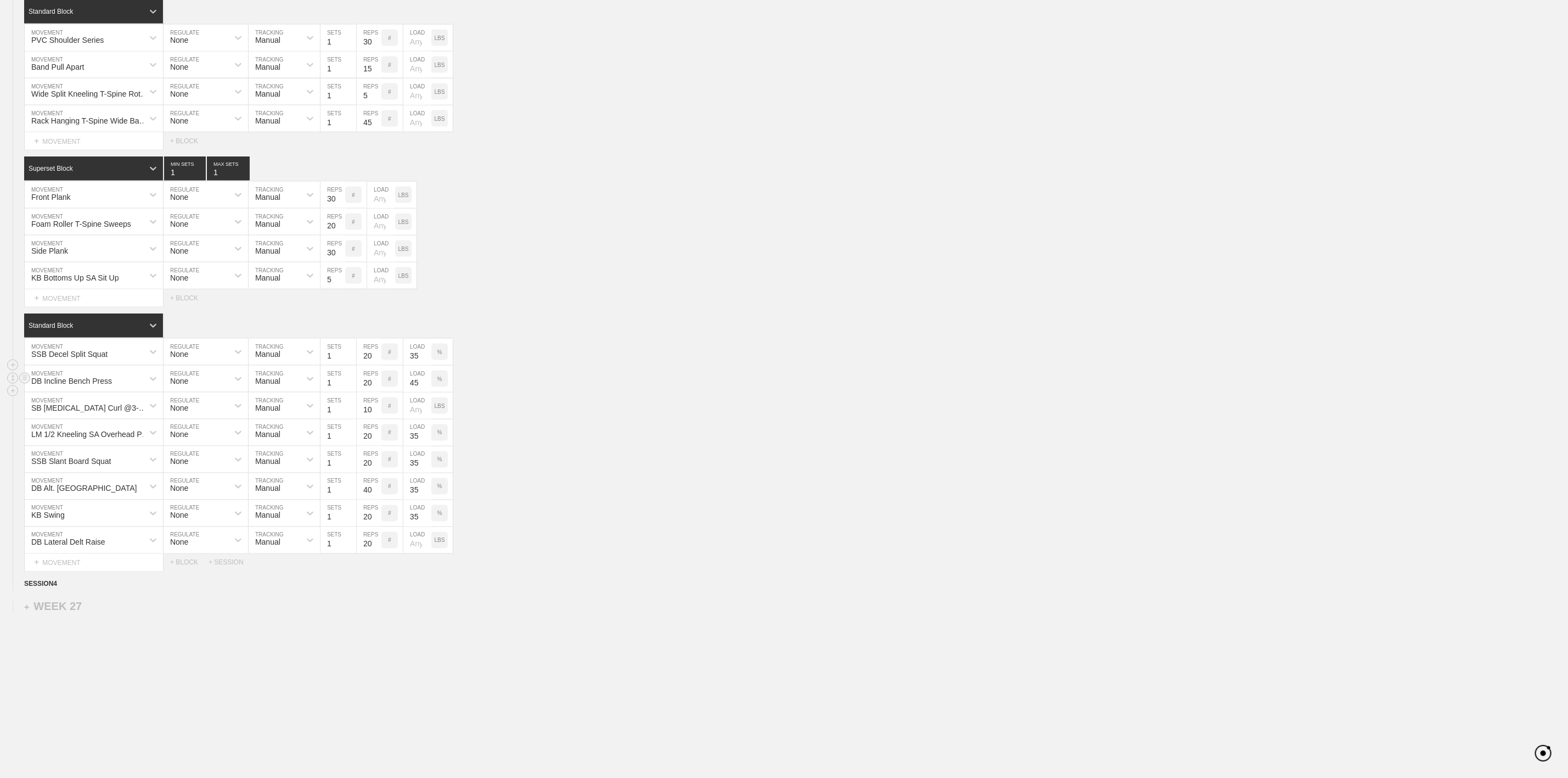
type input "45"
click at [604, 393] on div "DB Incline Bench Press MOVEMENT None REGULATE Manual TRACKING 1 SETS 20 REPS # …" at bounding box center [784, 379] width 1568 height 27
click at [86, 413] on div "SB [MEDICAL_DATA] Curl @3-0-1-1" at bounding box center [91, 408] width 119 height 9
type input "R"
type input "Reverse Hyper"
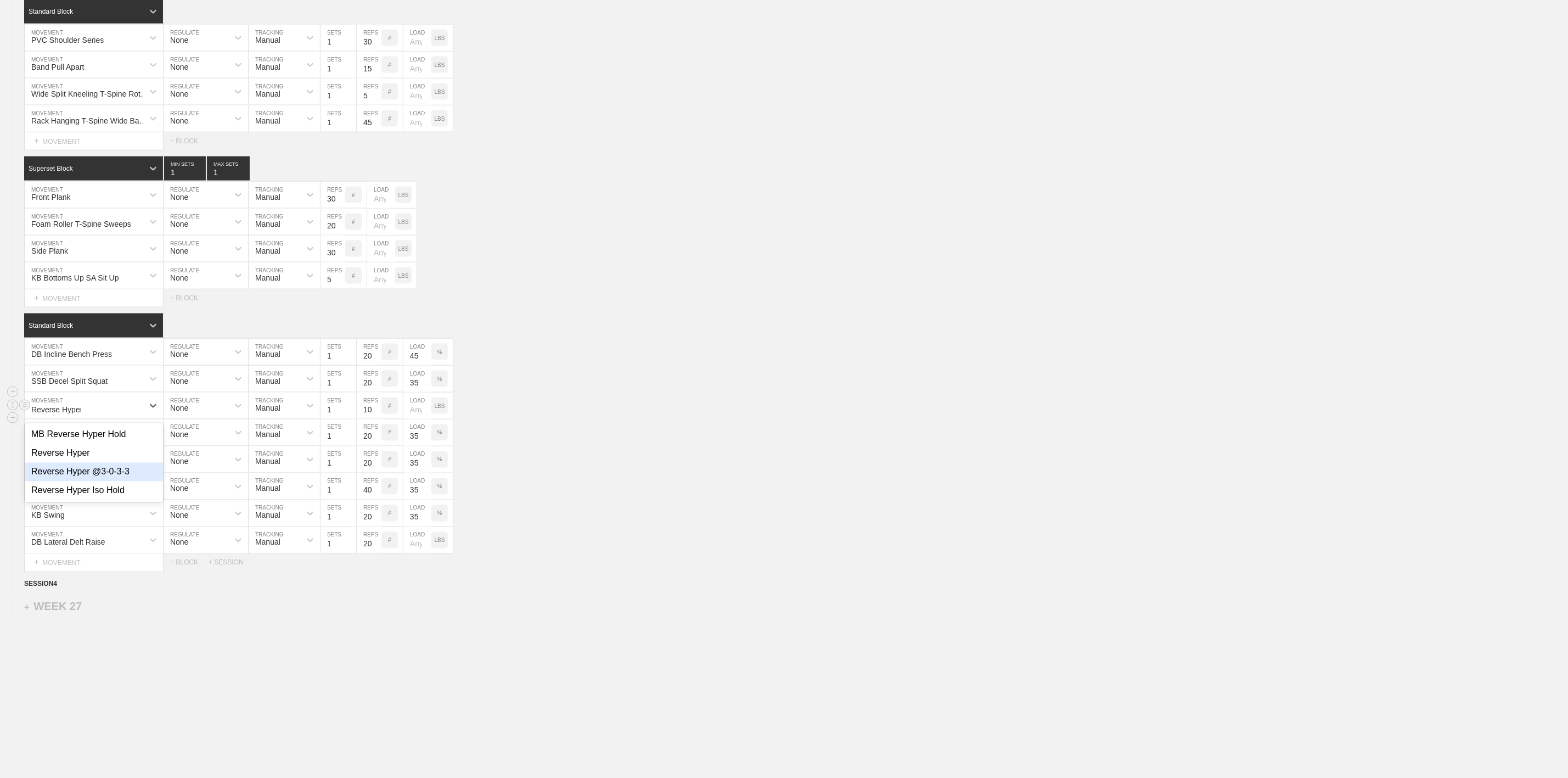
click at [115, 481] on div "Reverse Hyper @3-0-3-3" at bounding box center [93, 472] width 138 height 18
click at [369, 419] on input "10" at bounding box center [369, 406] width 25 height 26
click at [875, 393] on div "SSB Decel Split Squat MOVEMENT None REGULATE Manual TRACKING 1 SETS 20 REPS # 3…" at bounding box center [784, 379] width 1568 height 27
click at [371, 419] on input "10" at bounding box center [369, 406] width 25 height 26
type input "8"
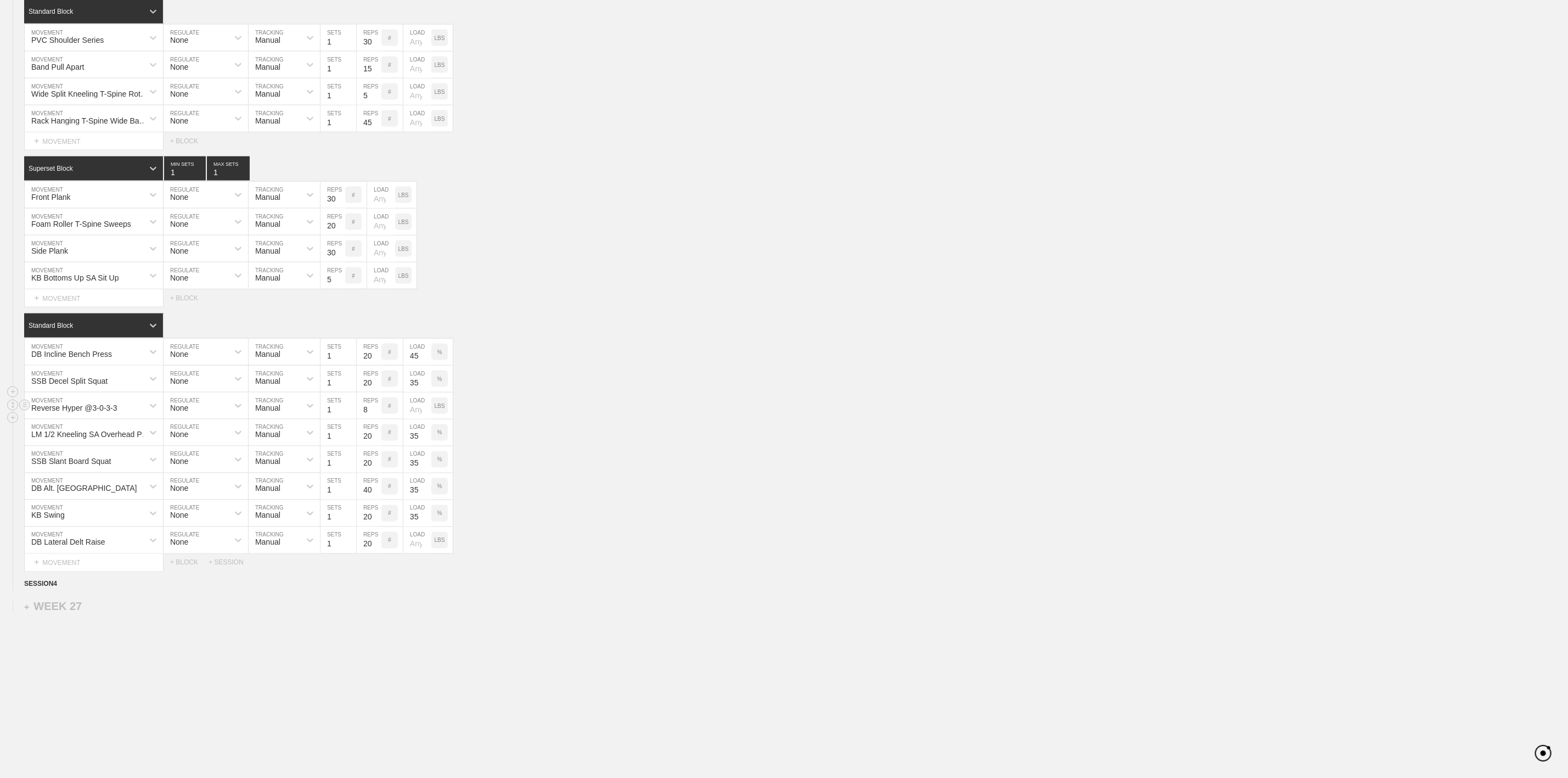
click at [715, 419] on div "Reverse Hyper @3-0-3-3 MOVEMENT None REGULATE Manual TRACKING 1 SETS 8 REPS # L…" at bounding box center [784, 407] width 1568 height 27
click at [91, 386] on div "SSB Decel Split Squat" at bounding box center [69, 381] width 76 height 9
click at [805, 393] on div "SSB Decel Split Squat MOVEMENT None REGULATE Manual TRACKING 1 SETS 20 REPS # 3…" at bounding box center [784, 379] width 1568 height 27
click at [82, 413] on div "SSB Decel Split Squat" at bounding box center [69, 408] width 76 height 9
type input "Side Lying"
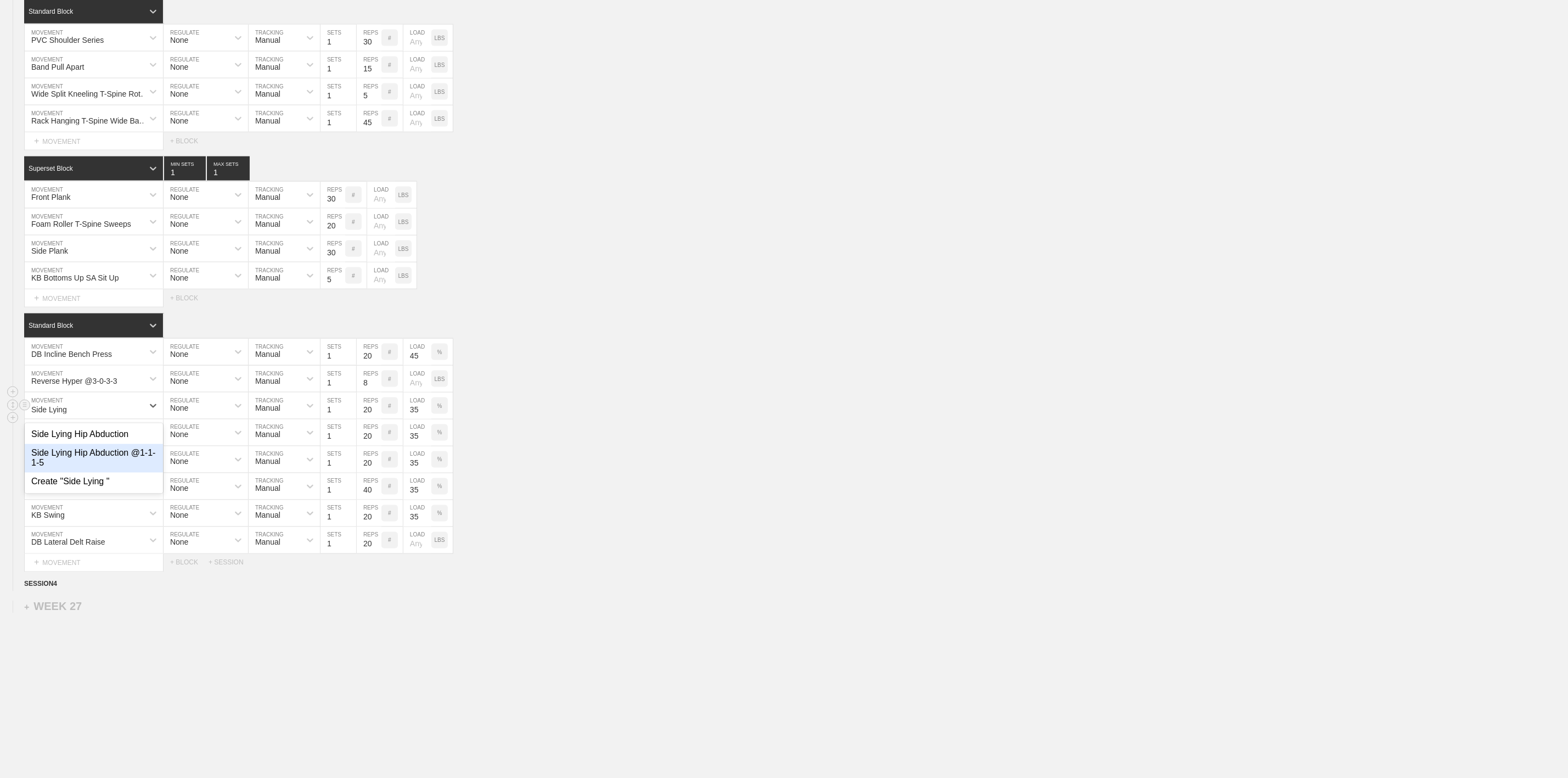
click at [94, 473] on div "Side Lying Hip Abduction @1-1-1-5" at bounding box center [93, 459] width 138 height 29
click at [369, 419] on input "20" at bounding box center [369, 406] width 25 height 26
type input "8"
click at [651, 419] on div "Side Lying Hip Abduction @1-1-1-5 MOVEMENT None REGULATE Manual TRACKING 1 SETS…" at bounding box center [784, 407] width 1568 height 27
click at [438, 414] on div "%" at bounding box center [439, 406] width 17 height 17
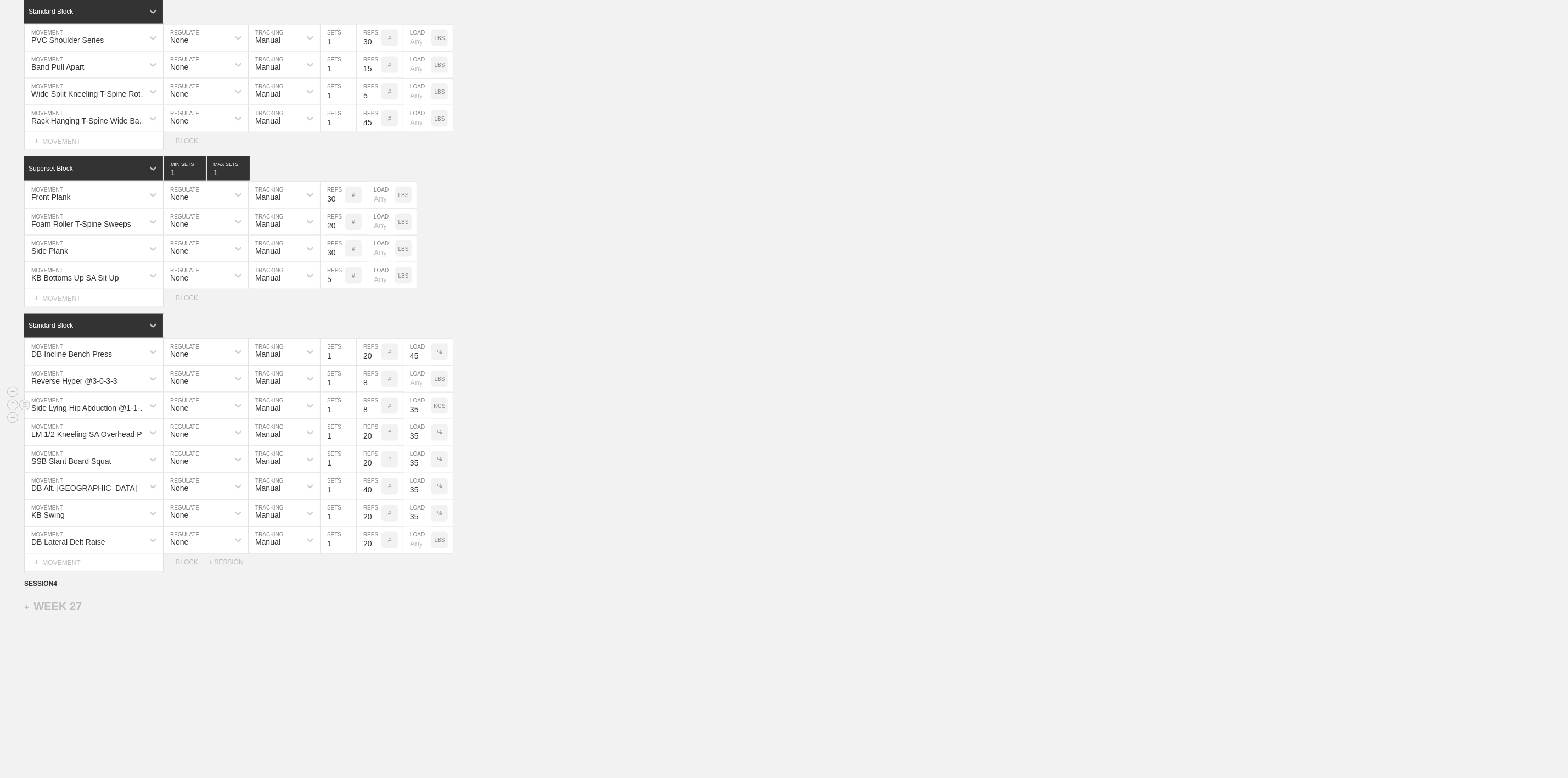
click at [439, 409] on p "KGS" at bounding box center [439, 407] width 12 height 6
click at [422, 419] on input "35" at bounding box center [417, 406] width 28 height 26
click at [726, 419] on div "Side Lying Hip Abduction @1-1-1-5 MOVEMENT None REGULATE Manual TRACKING 1 SETS…" at bounding box center [784, 407] width 1568 height 27
click at [88, 413] on div "DB Alt. [GEOGRAPHIC_DATA]" at bounding box center [84, 408] width 106 height 9
type input "DB Incline Row"
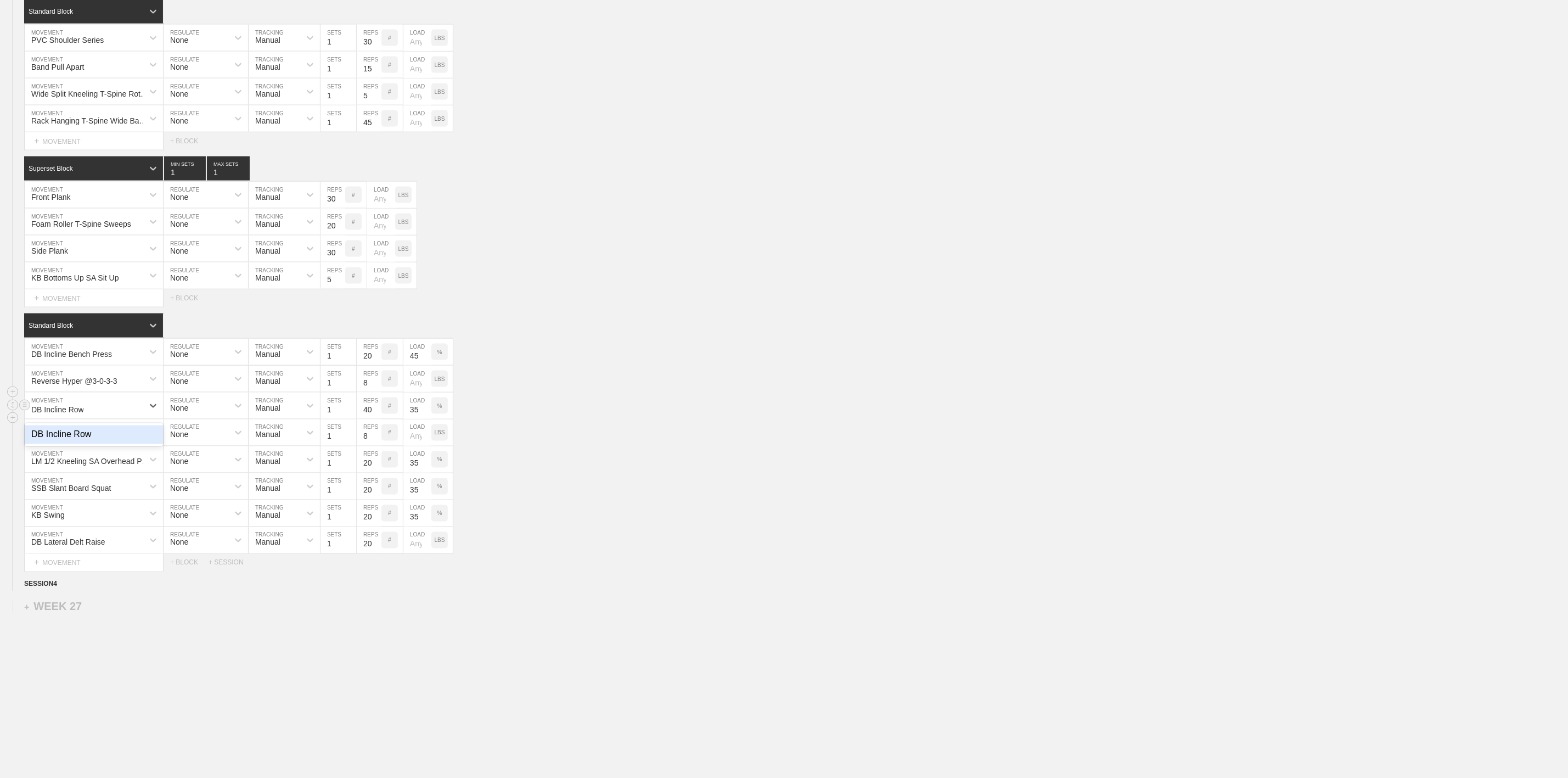
click at [90, 445] on div "DB Incline Row" at bounding box center [93, 435] width 138 height 18
click at [369, 419] on input "40" at bounding box center [369, 406] width 25 height 26
type input "20"
click at [440, 409] on p "%" at bounding box center [440, 407] width 5 height 6
click at [438, 409] on p "KGS" at bounding box center [439, 407] width 12 height 6
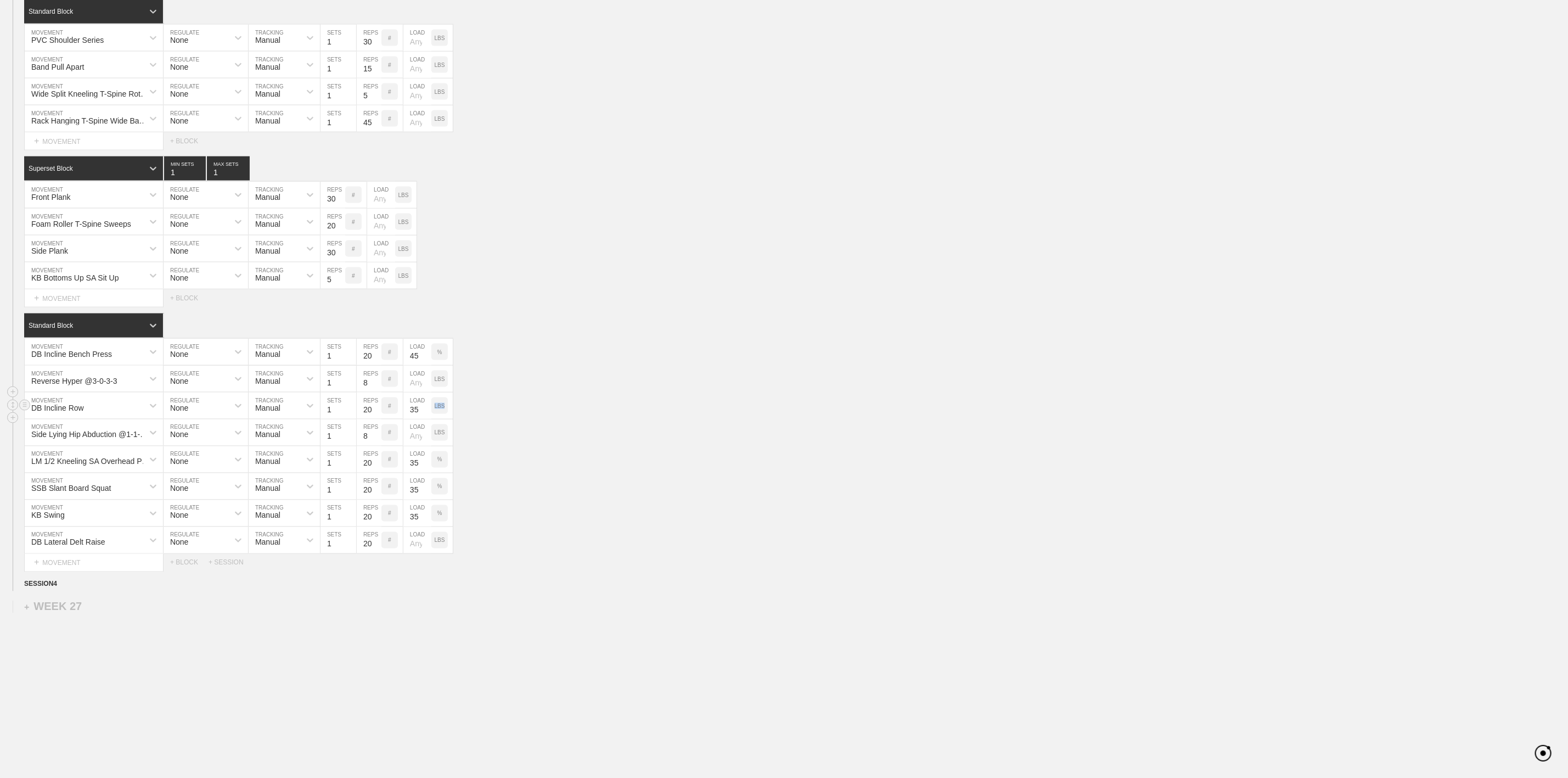
click at [438, 409] on p "LBS" at bounding box center [439, 407] width 10 height 6
click at [417, 419] on input "35" at bounding box center [417, 406] width 28 height 26
type input "45"
click at [689, 446] on div "Side Lying Hip Abduction @1-1-1-5 MOVEMENT None REGULATE Manual TRACKING 1 SETS…" at bounding box center [784, 433] width 1568 height 27
click at [415, 473] on input "35" at bounding box center [417, 459] width 28 height 26
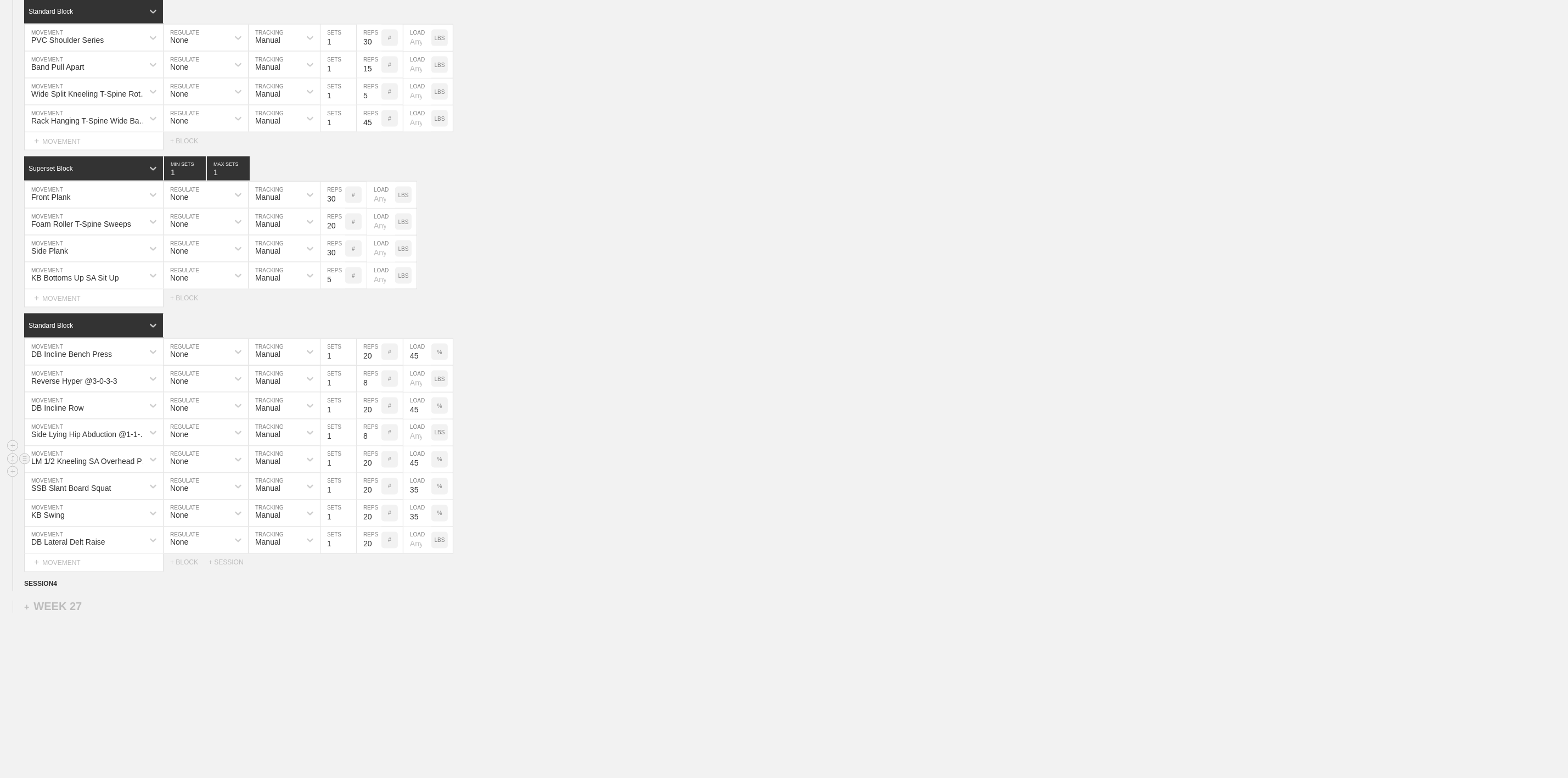
type input "45"
click at [606, 473] on div "LM 1/2 Kneeling SA Overhead Press MOVEMENT None REGULATE Manual TRACKING 1 SETS…" at bounding box center [784, 460] width 1568 height 27
click at [120, 496] on div "SSB Slant Board Squat" at bounding box center [83, 486] width 118 height 18
click at [689, 500] on div "SSB Slant Board Squat MOVEMENT None REGULATE Manual TRACKING 1 SETS 20 REPS # 3…" at bounding box center [784, 487] width 1568 height 27
click at [101, 493] on div "SSB Slant Board Squat" at bounding box center [71, 489] width 80 height 9
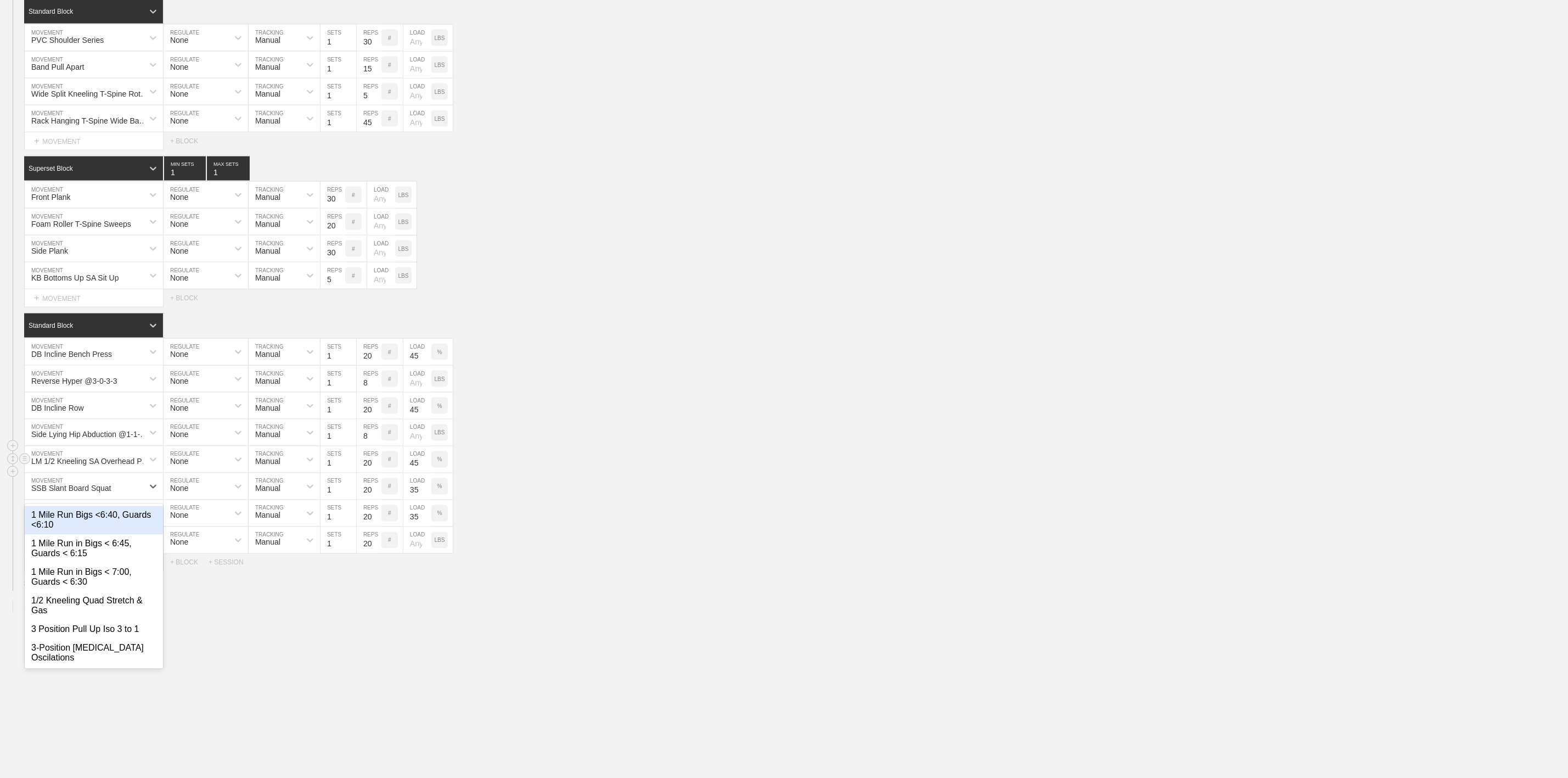
click at [101, 466] on div "LM 1/2 Kneeling SA Overhead Press" at bounding box center [91, 462] width 119 height 9
click at [697, 554] on div "DB Lateral Delt Raise MOVEMENT None REGULATE Manual TRACKING 1 SETS 20 REPS # L…" at bounding box center [784, 541] width 1568 height 27
click at [107, 493] on div "SSB Slant Board Squat" at bounding box center [71, 489] width 80 height 9
click at [700, 527] on div "KB Swing MOVEMENT None REGULATE Manual TRACKING 1 SETS 20 REPS # 35 LOAD %" at bounding box center [784, 514] width 1568 height 27
click at [104, 493] on div "SSB Slant Board Squat" at bounding box center [71, 489] width 80 height 9
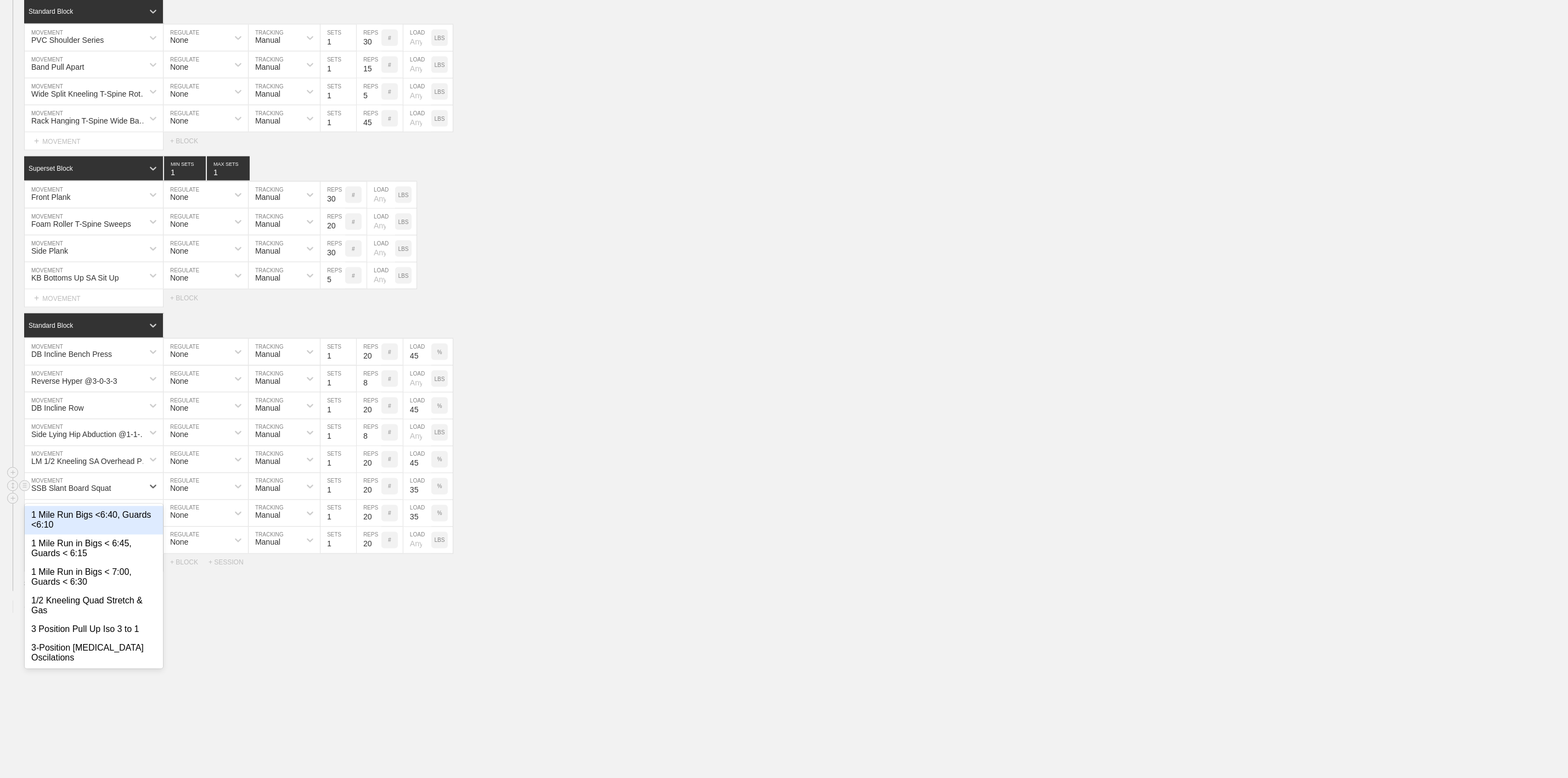
click at [95, 496] on div "SSB Slant Board Squat" at bounding box center [83, 486] width 118 height 18
type input "Cable Seated SA Lat Pull Down"
click at [89, 535] on div "Create "Cable Seated SA Lat Pull Down"" at bounding box center [93, 521] width 138 height 29
click at [410, 500] on input "35" at bounding box center [417, 486] width 28 height 26
type input "45"
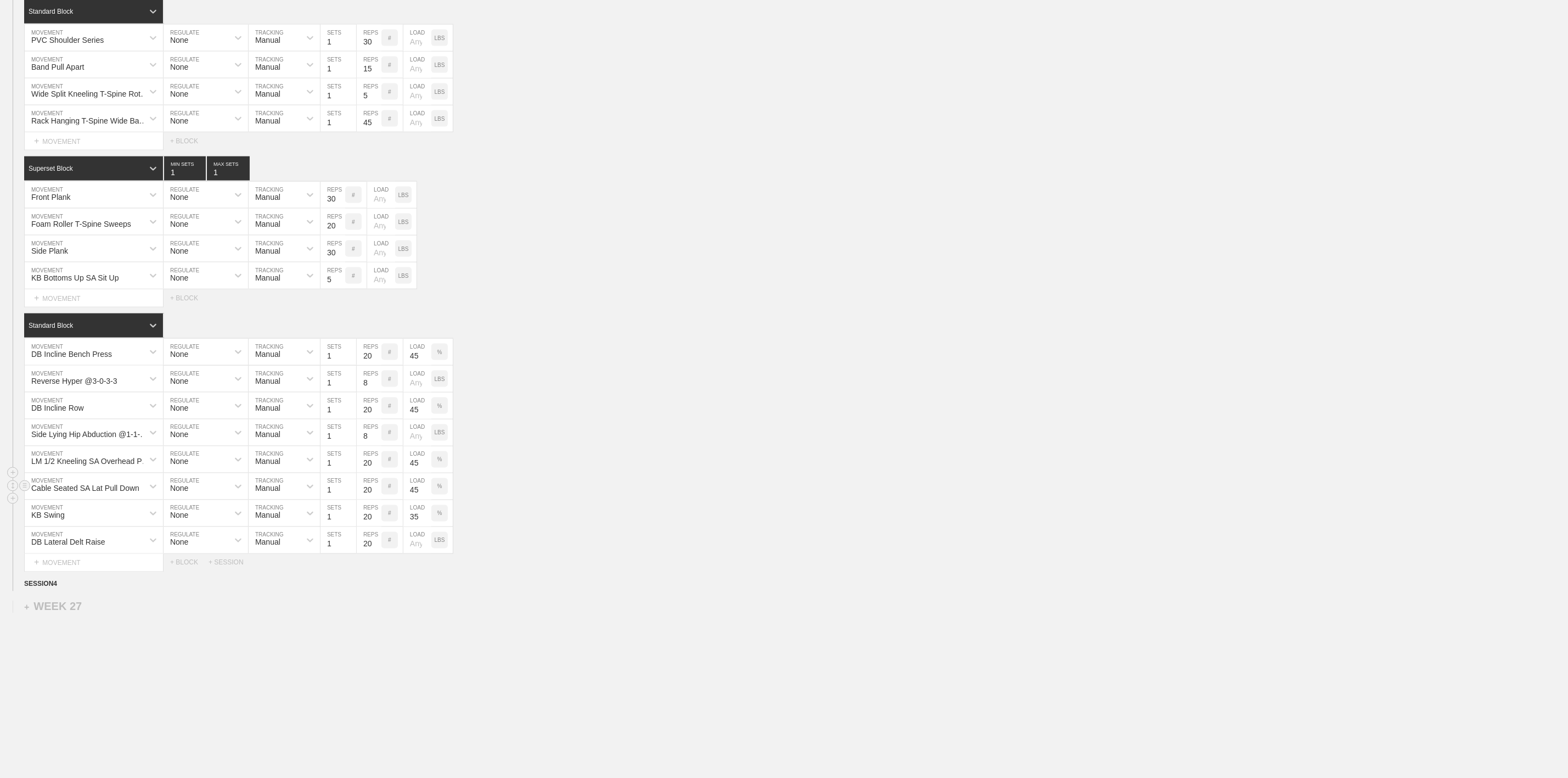
click at [624, 500] on div "Cable Seated SA Lat Pull Down MOVEMENT None REGULATE Manual TRACKING 1 SETS 20 …" at bounding box center [784, 487] width 1568 height 27
click at [110, 523] on div "KB Swing" at bounding box center [83, 513] width 118 height 18
type input "Band Tricep"
click at [104, 591] on div "Band Tricep Push Down and Out" at bounding box center [93, 576] width 138 height 29
click at [439, 517] on p "%" at bounding box center [440, 514] width 5 height 6
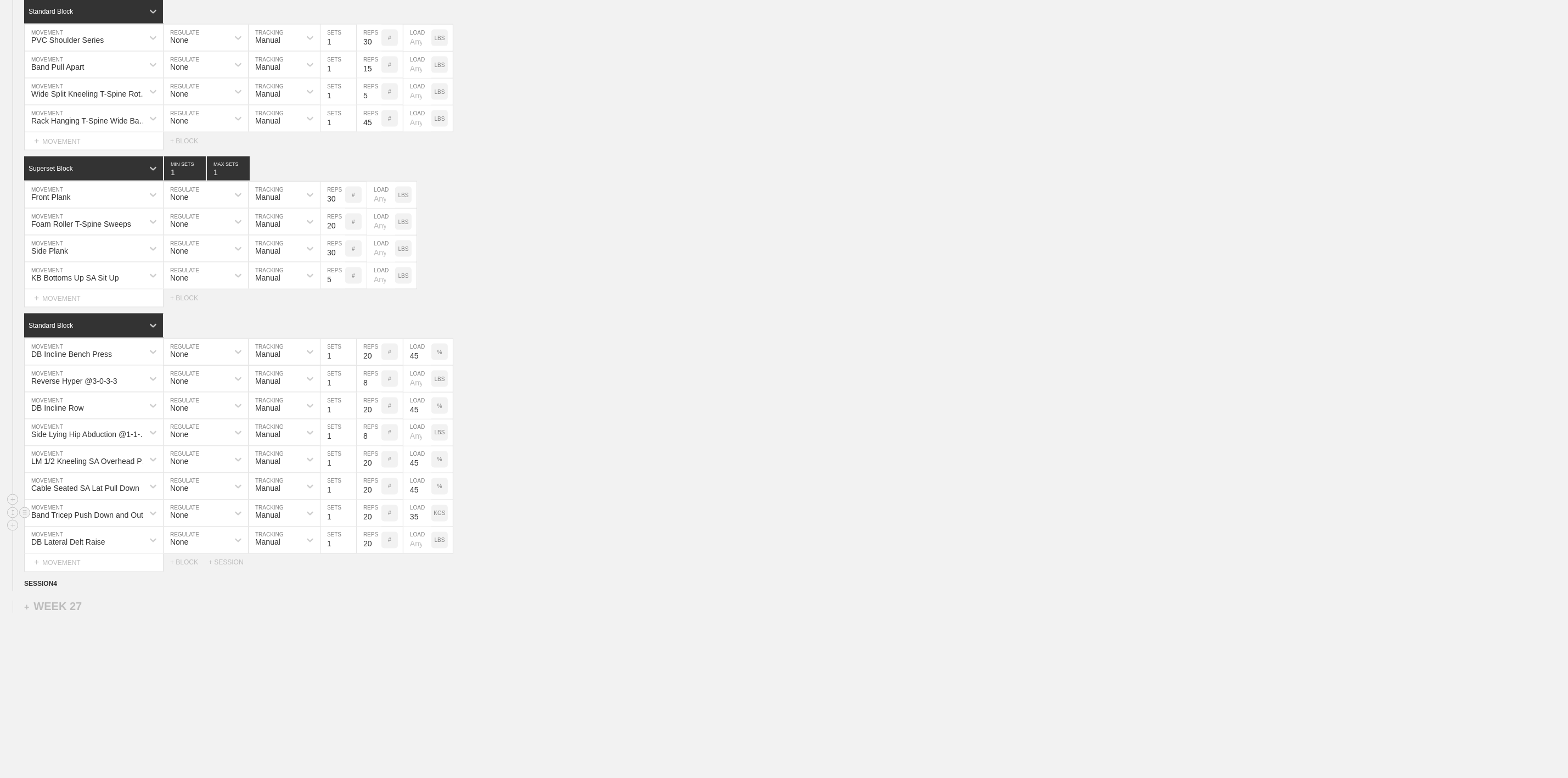
click at [439, 517] on p "KGS" at bounding box center [439, 514] width 12 height 6
click at [419, 527] on input "35" at bounding box center [417, 513] width 28 height 26
click at [651, 527] on div "Band Tricep Push Down and Out MOVEMENT None REGULATE Manual TRACKING 1 SETS 20 …" at bounding box center [784, 514] width 1568 height 27
click at [96, 547] on div "DB Lateral Delt Raise" at bounding box center [68, 543] width 74 height 9
click at [616, 527] on div "Band Tricep Push Down and Out MOVEMENT None REGULATE Manual TRACKING 1 SETS 20 …" at bounding box center [784, 514] width 1568 height 27
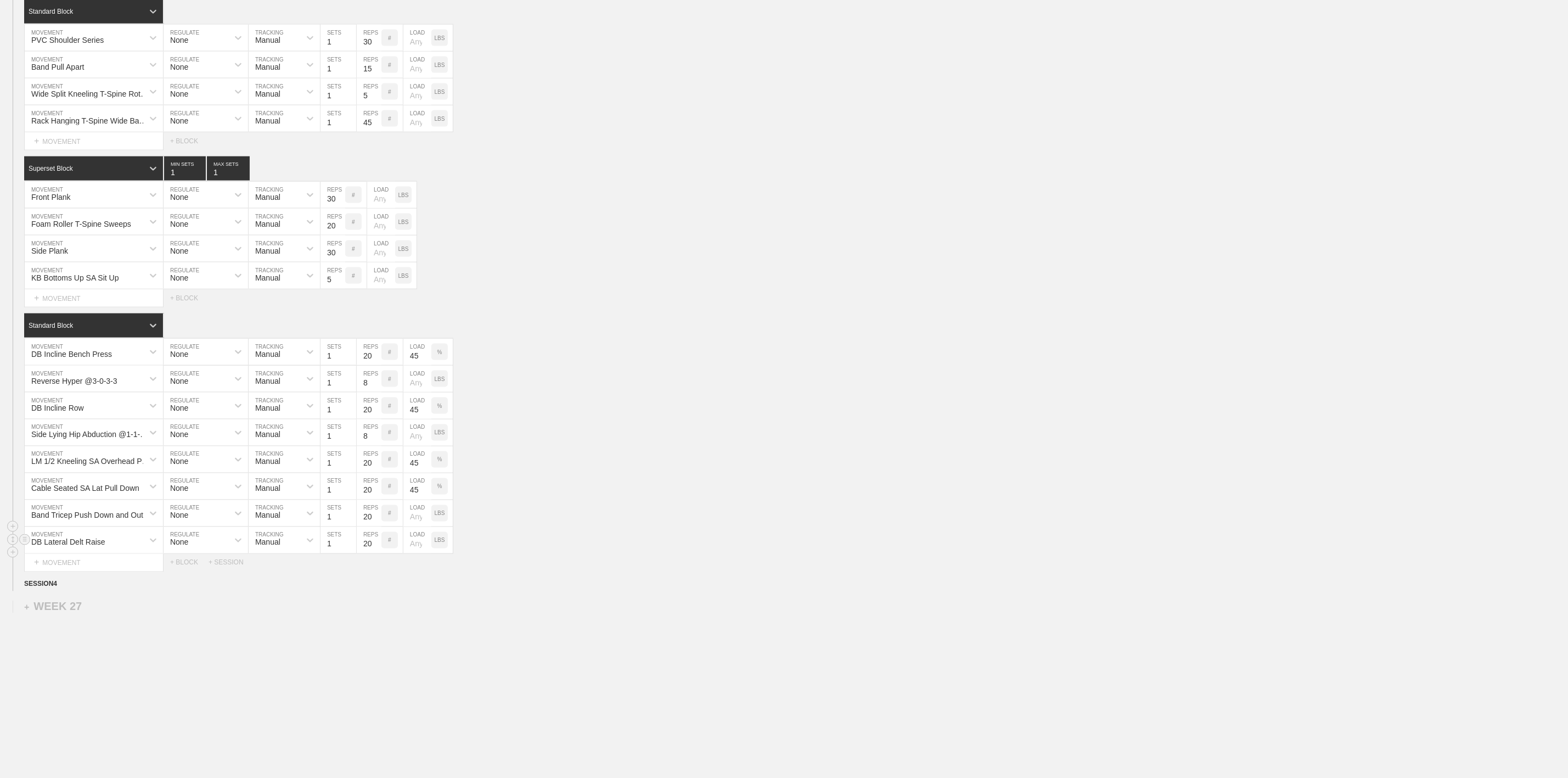
click at [81, 554] on div "DB Lateral Delt Raise" at bounding box center [93, 540] width 138 height 26
click at [87, 547] on div "DB Lateral Delt Raise" at bounding box center [68, 543] width 74 height 9
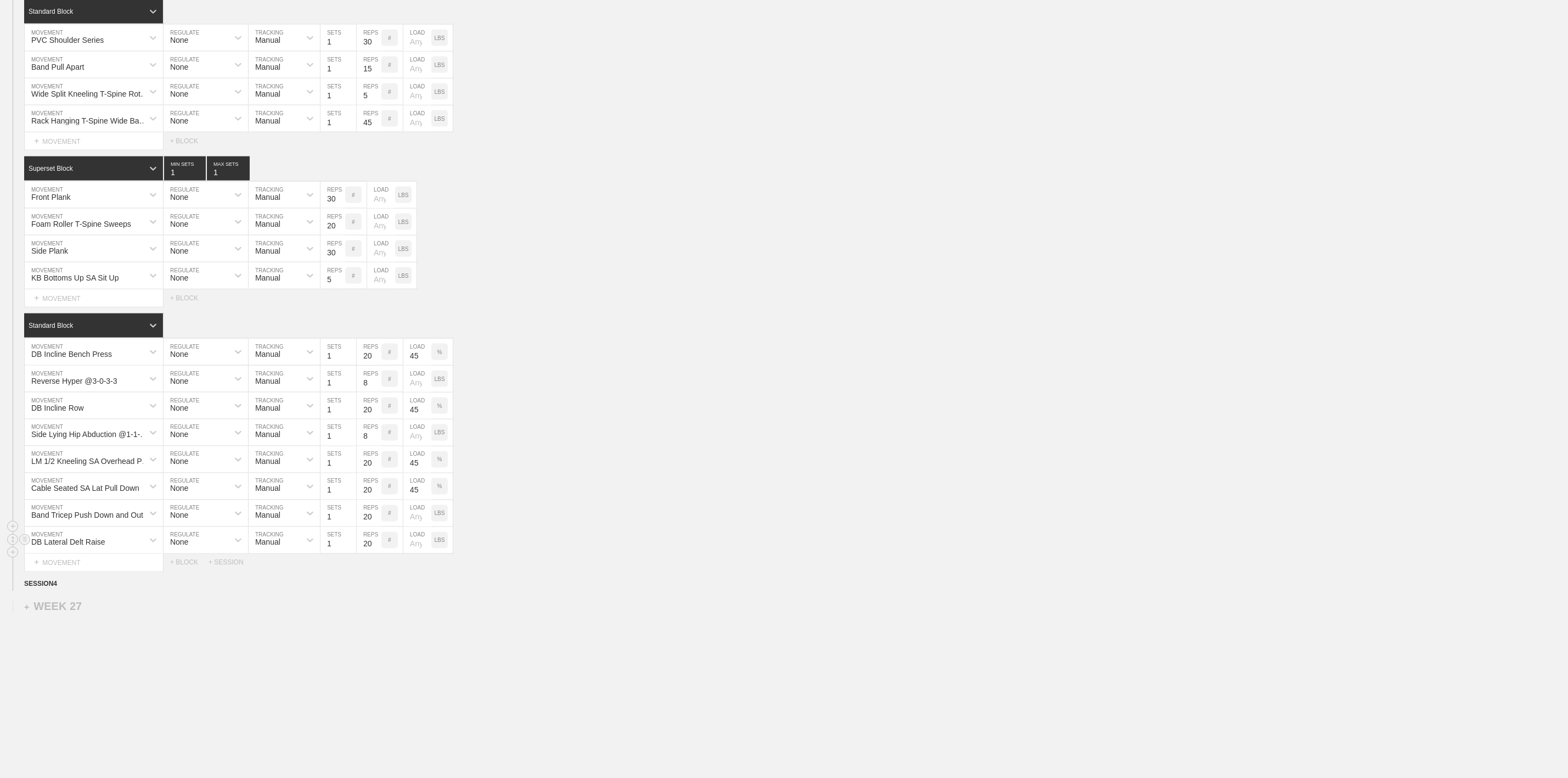
drag, startPoint x: 668, startPoint y: 601, endPoint x: 668, endPoint y: 588, distance: 13.0
click at [668, 572] on div "Select... MOVEMENT + MOVEMENT + BLOCK + SESSION" at bounding box center [784, 562] width 1568 height 18
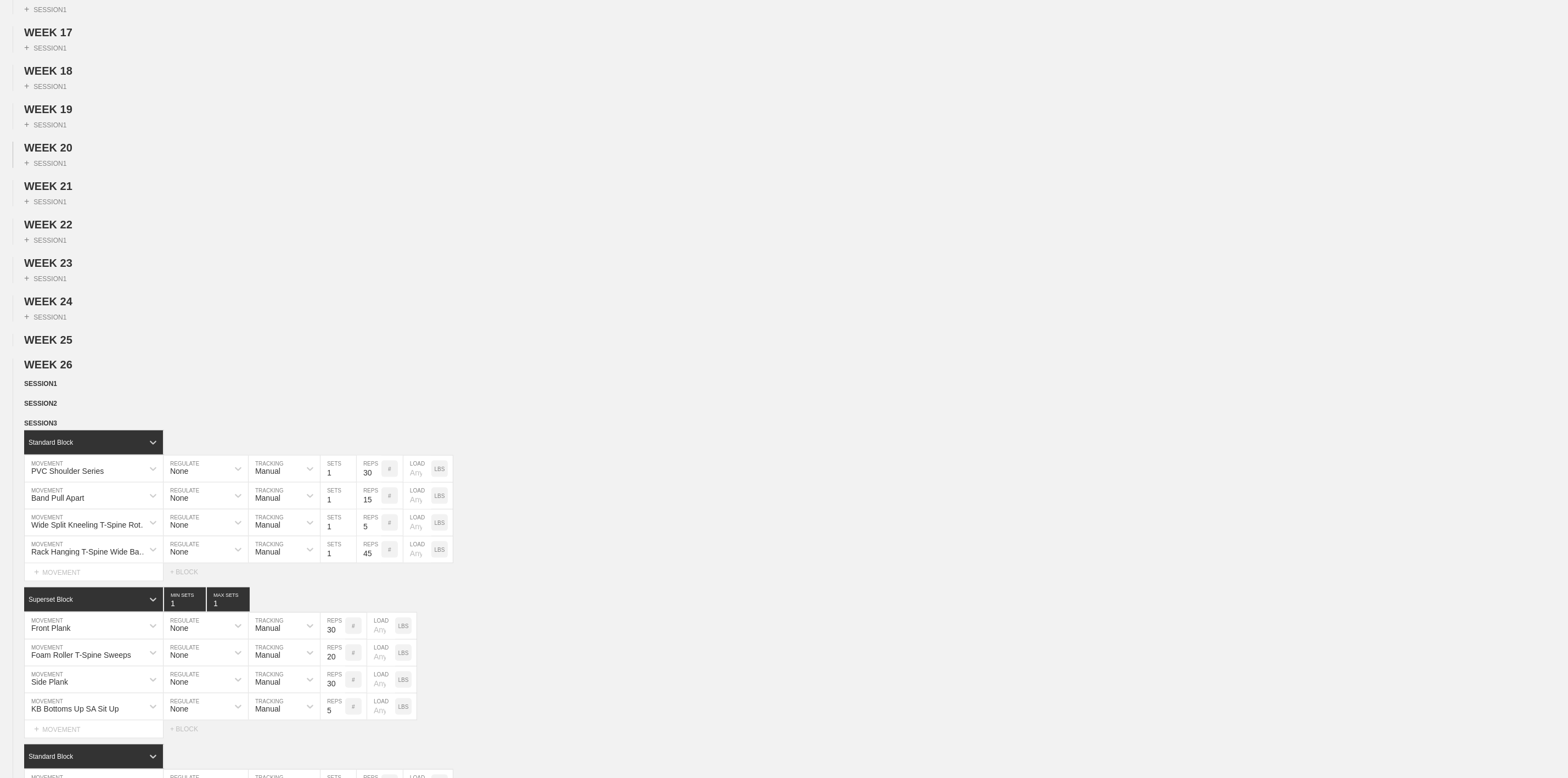
scroll to position [577, 0]
